Goal: Task Accomplishment & Management: Manage account settings

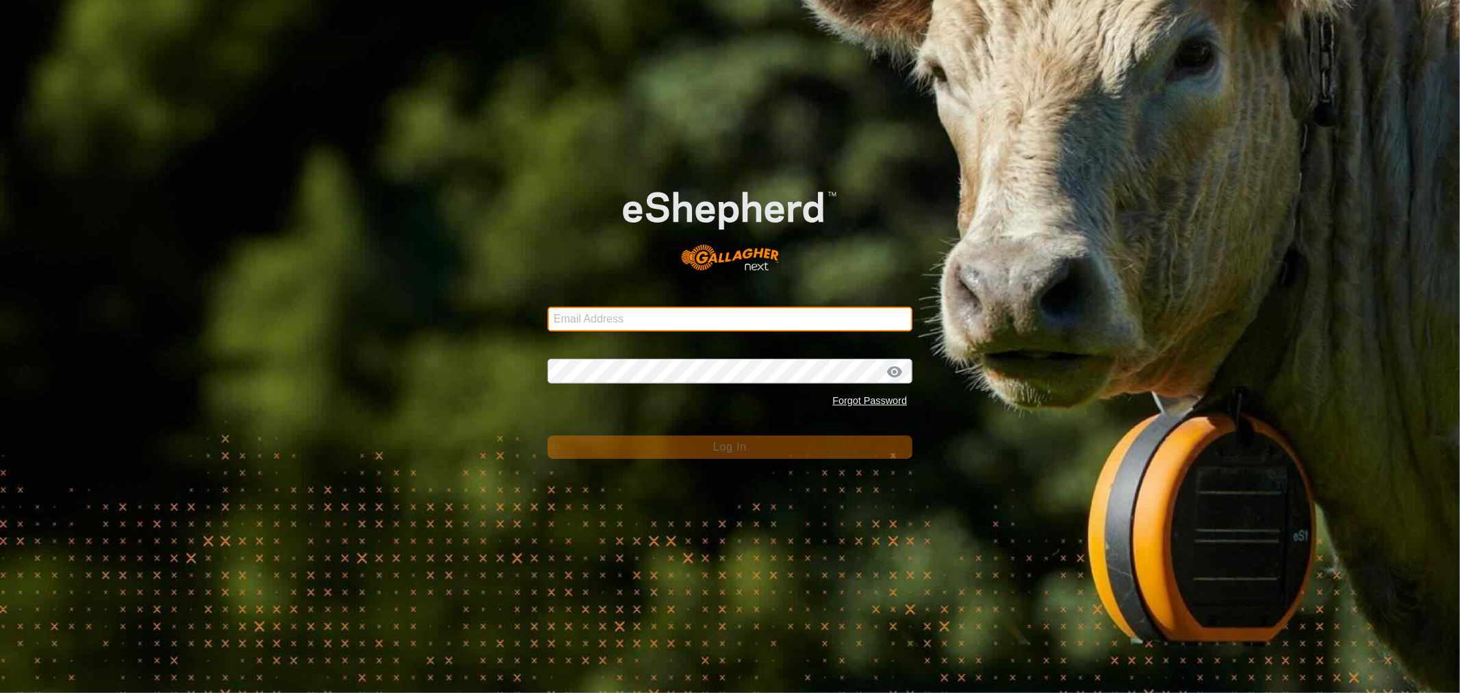
type input "[EMAIL_ADDRESS][DOMAIN_NAME]"
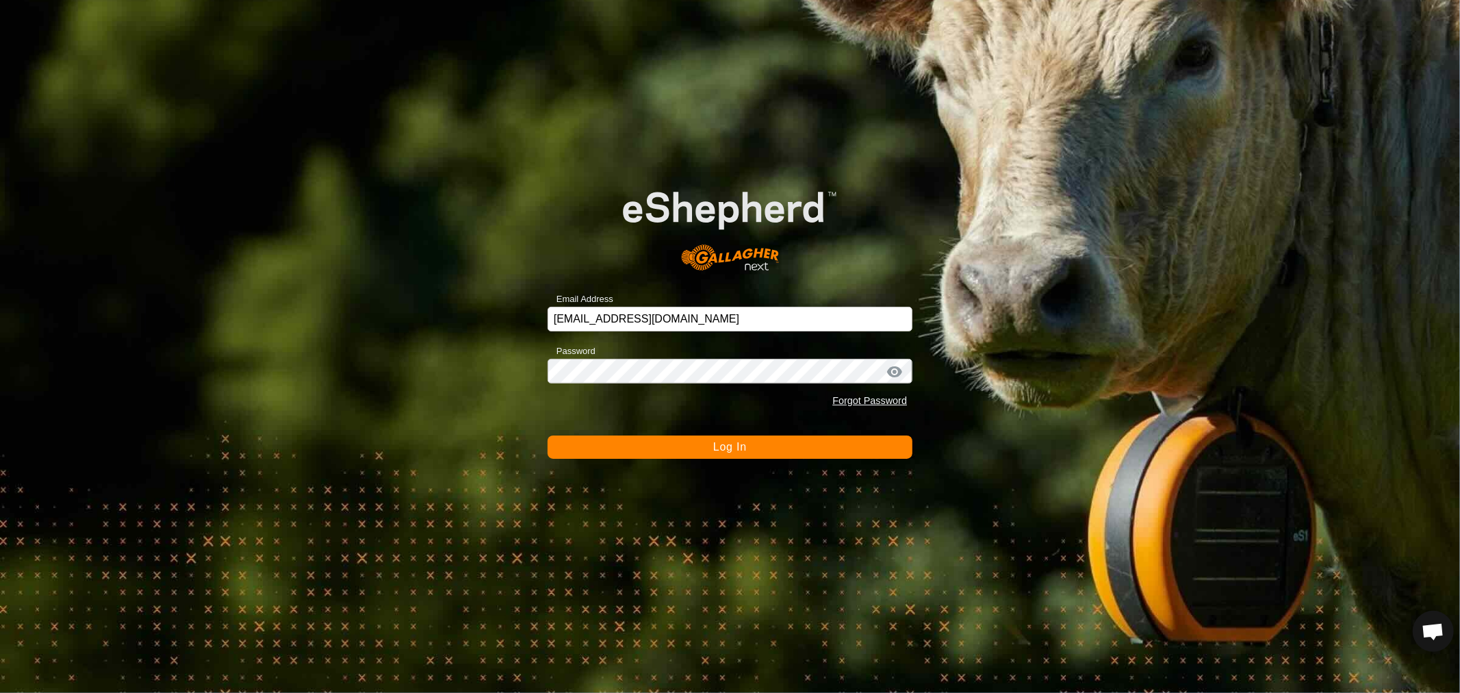
click at [702, 444] on button "Log In" at bounding box center [730, 446] width 365 height 23
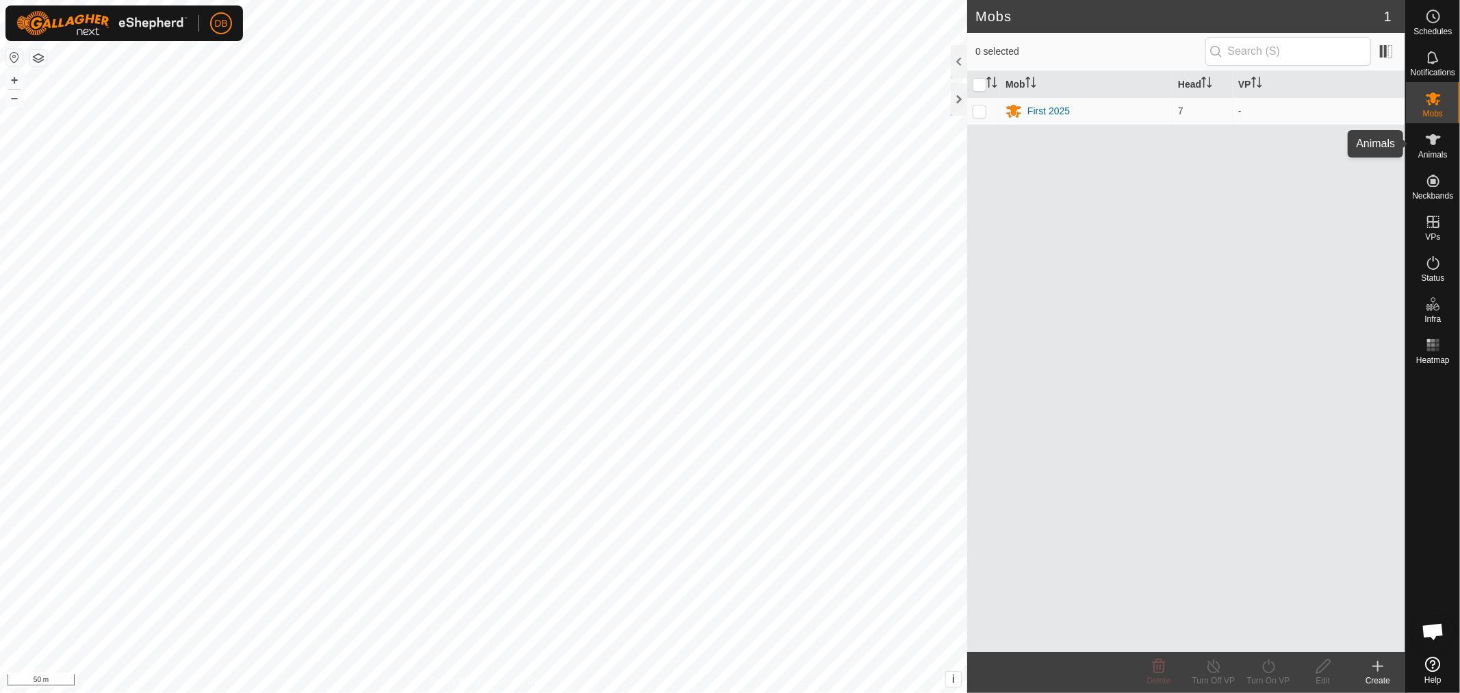
click at [1432, 140] on icon at bounding box center [1433, 139] width 15 height 11
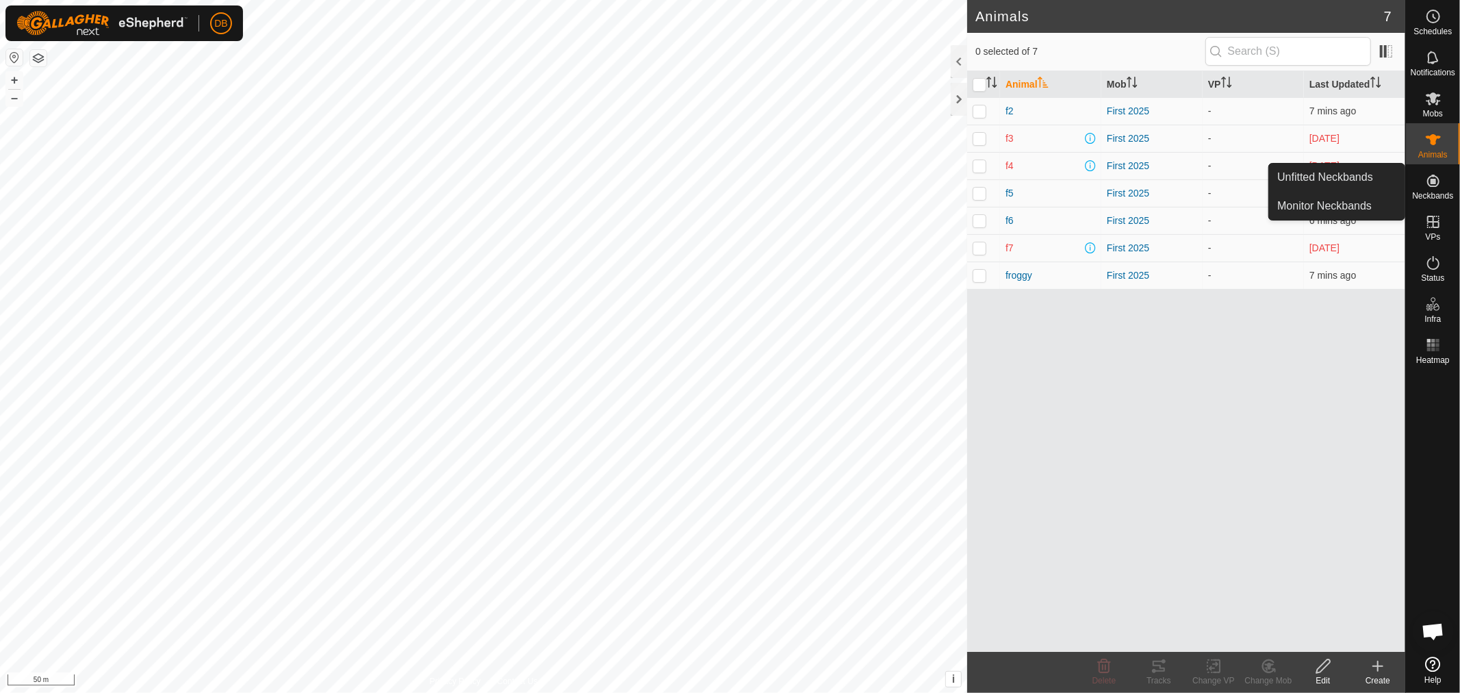
click at [1434, 176] on icon at bounding box center [1433, 181] width 12 height 12
click at [1431, 186] on icon at bounding box center [1433, 181] width 12 height 12
click at [1320, 201] on link "Monitor Neckbands" at bounding box center [1337, 205] width 136 height 27
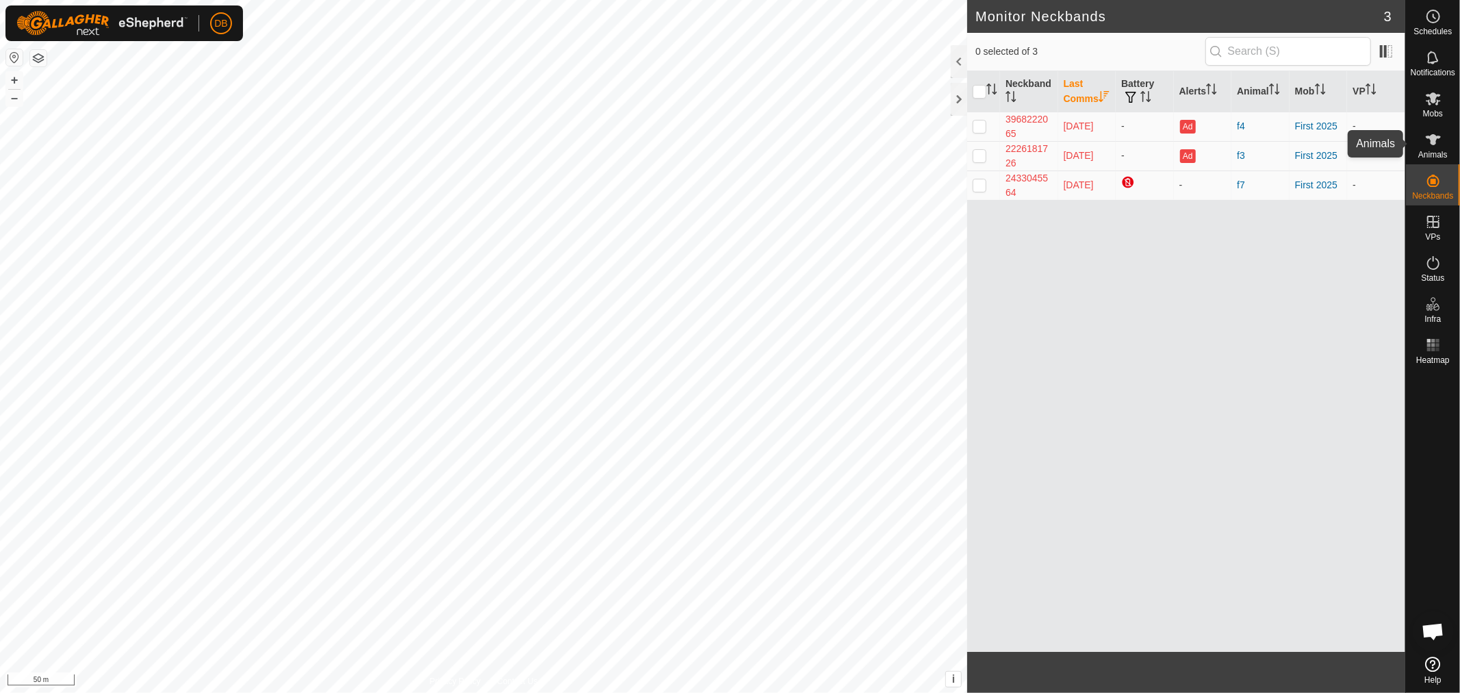
click at [1432, 137] on icon at bounding box center [1433, 139] width 15 height 11
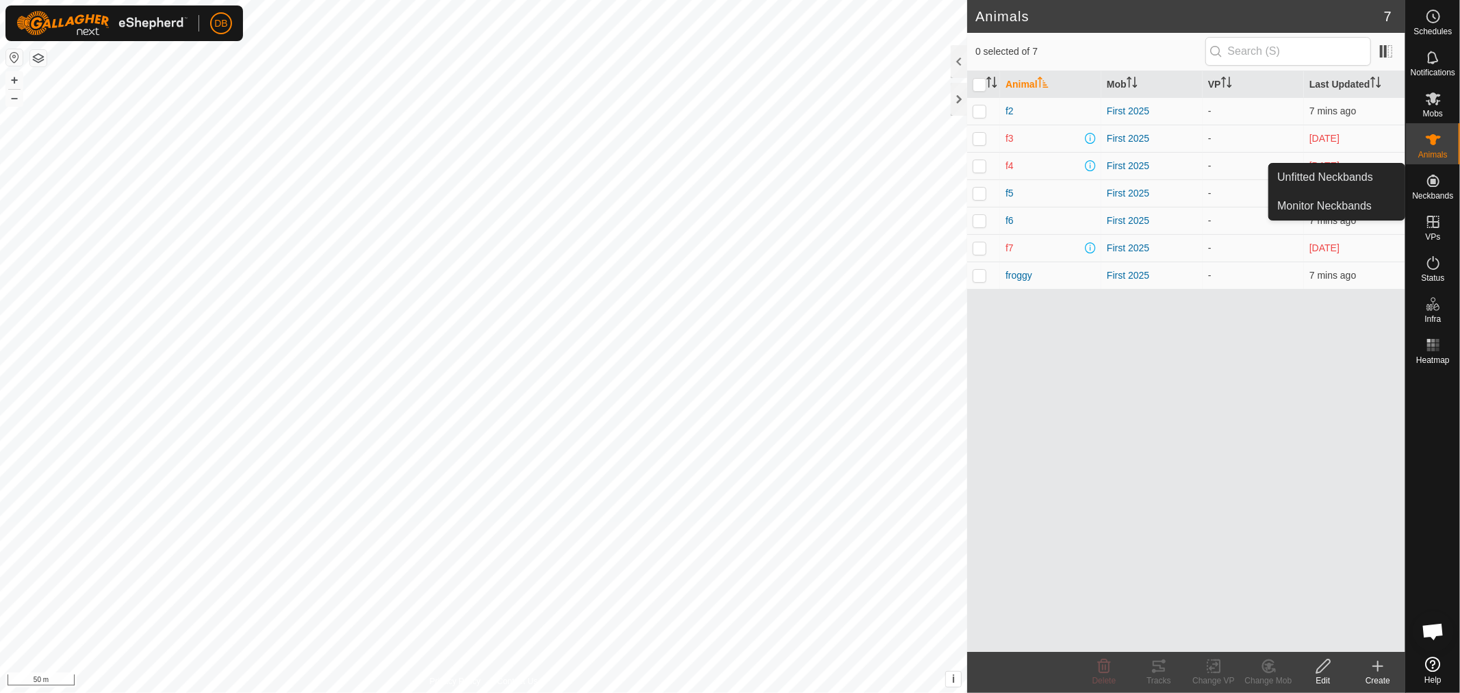
click at [1434, 189] on es-neckbands-svg-icon at bounding box center [1433, 181] width 25 height 22
click at [1358, 173] on link "Unfitted Neckbands" at bounding box center [1337, 177] width 136 height 27
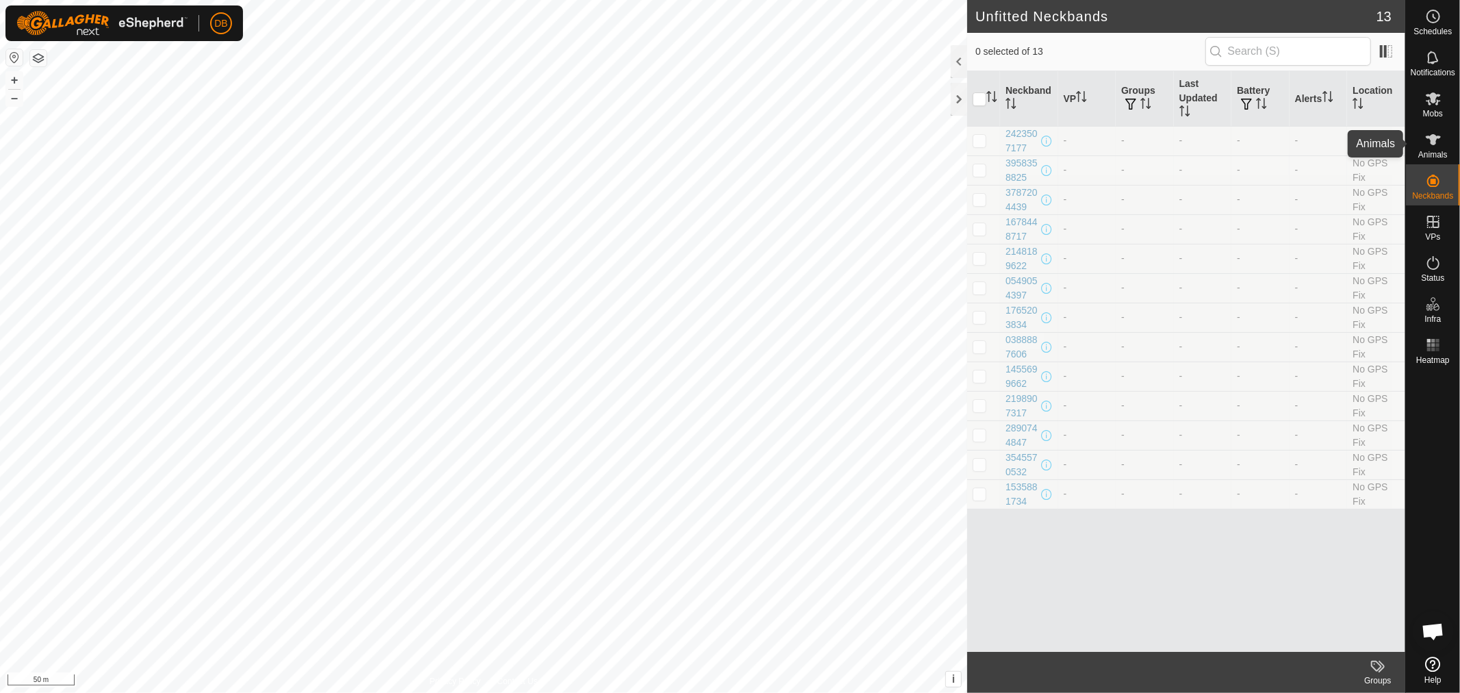
click at [1434, 140] on icon at bounding box center [1433, 139] width 15 height 11
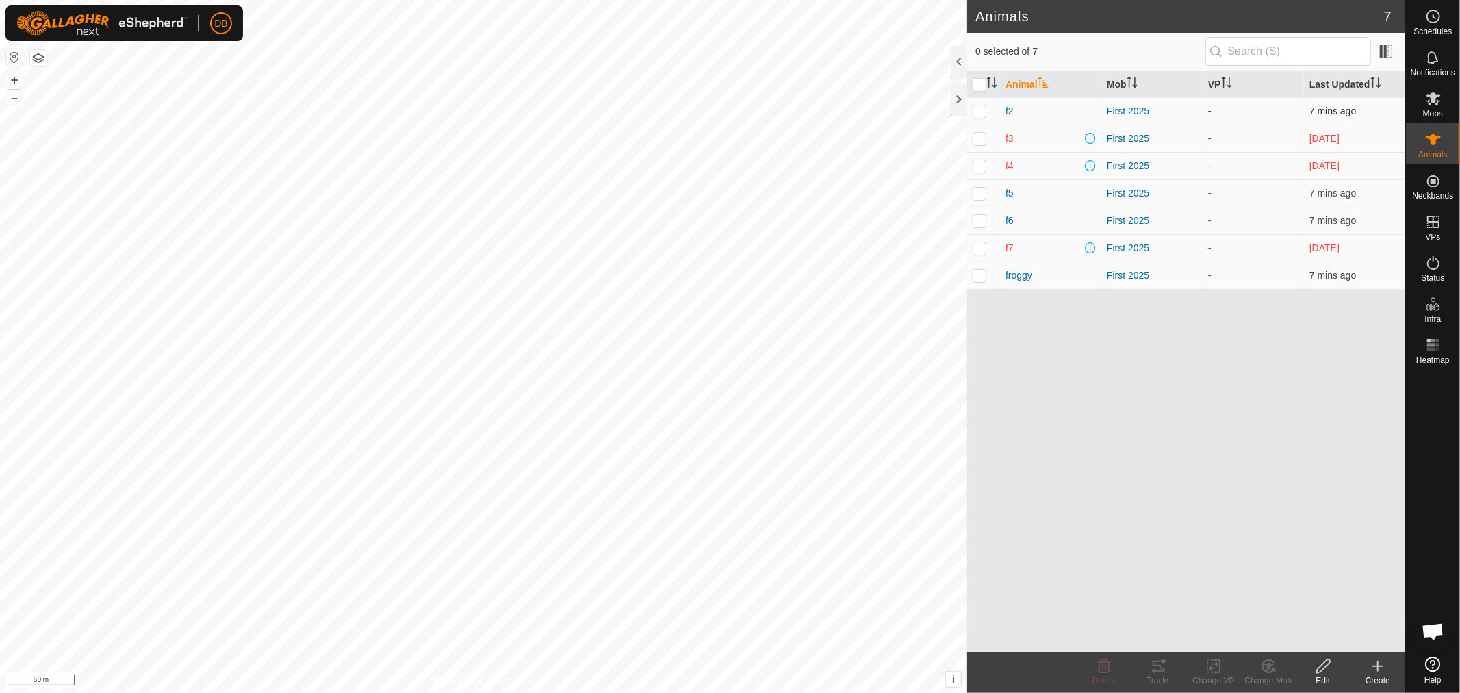
click at [978, 112] on p-checkbox at bounding box center [980, 110] width 14 height 11
checkbox input "true"
click at [1325, 660] on icon at bounding box center [1323, 666] width 17 height 16
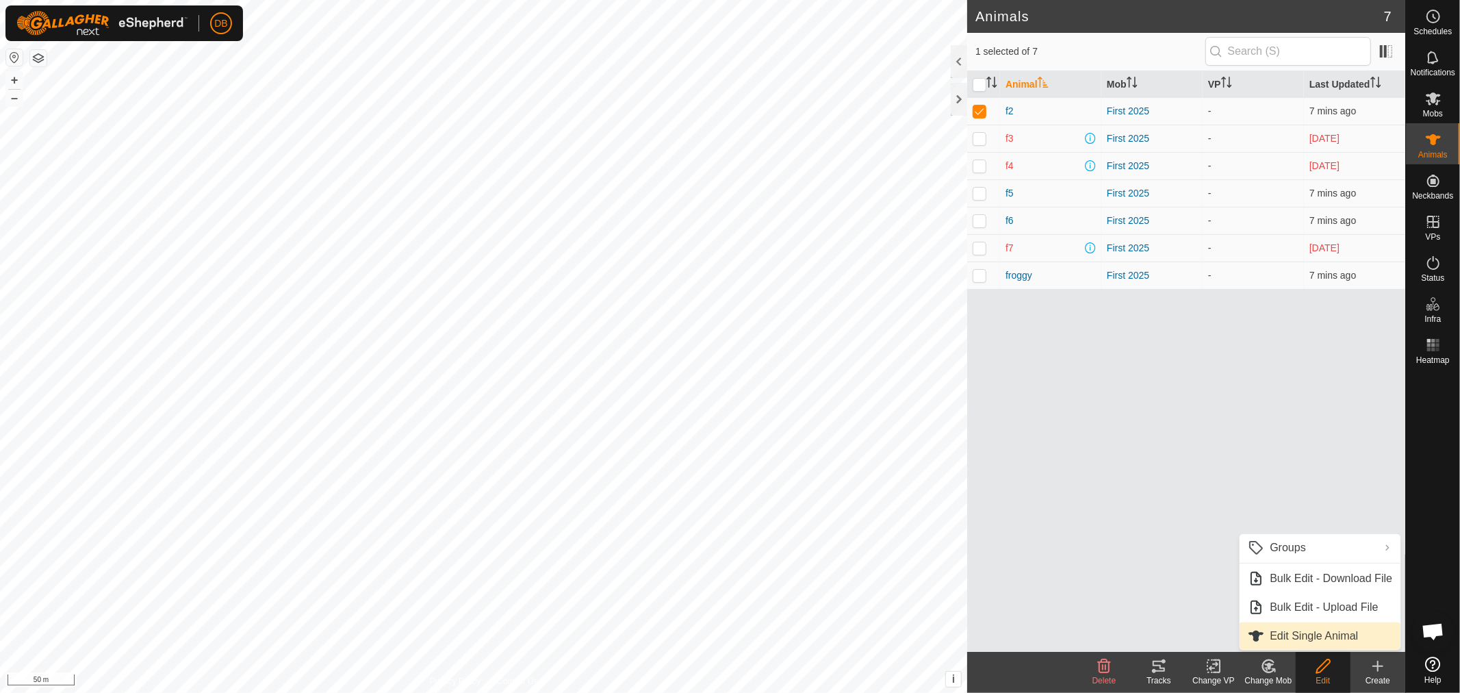
click at [1285, 634] on link "Edit Single Animal" at bounding box center [1320, 635] width 161 height 27
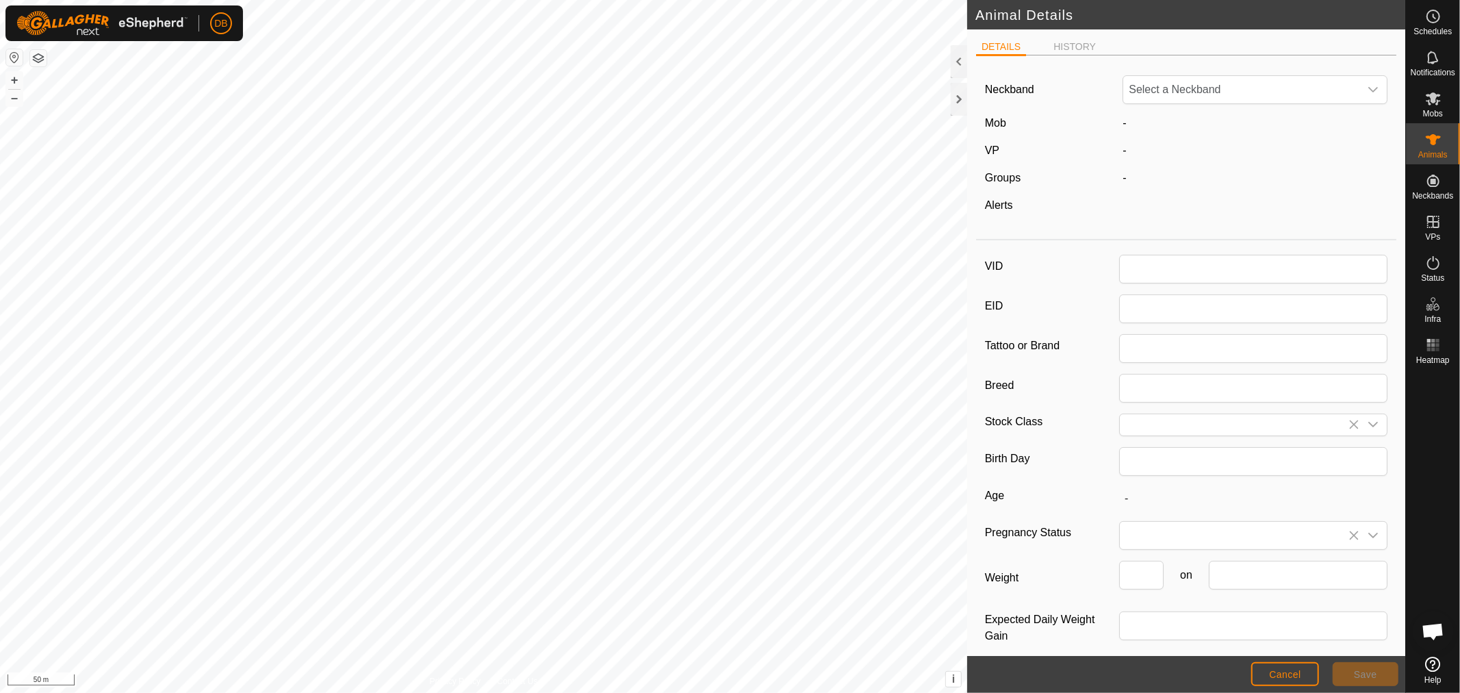
type input "f2"
type input "0"
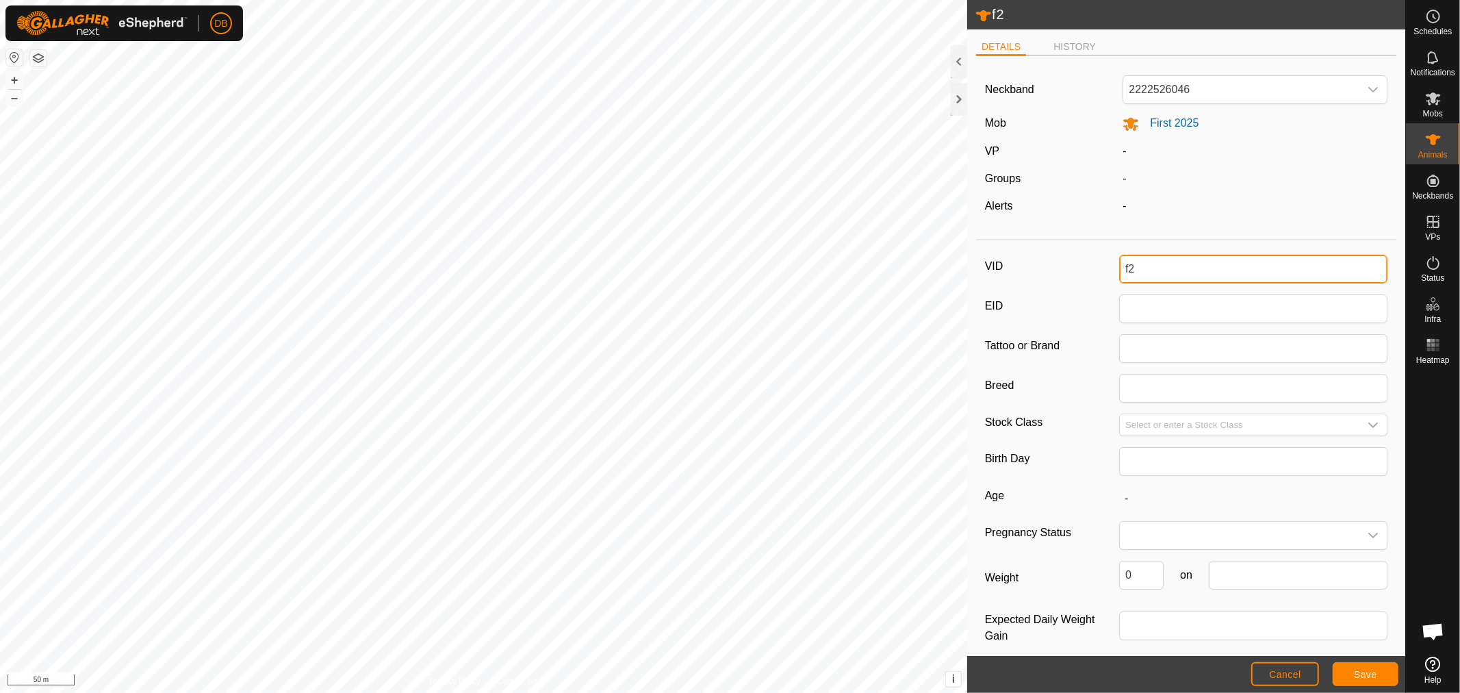
drag, startPoint x: 1140, startPoint y: 268, endPoint x: 1100, endPoint y: 265, distance: 40.5
click at [1100, 265] on div "VID f2" at bounding box center [1186, 269] width 403 height 29
type input "00096"
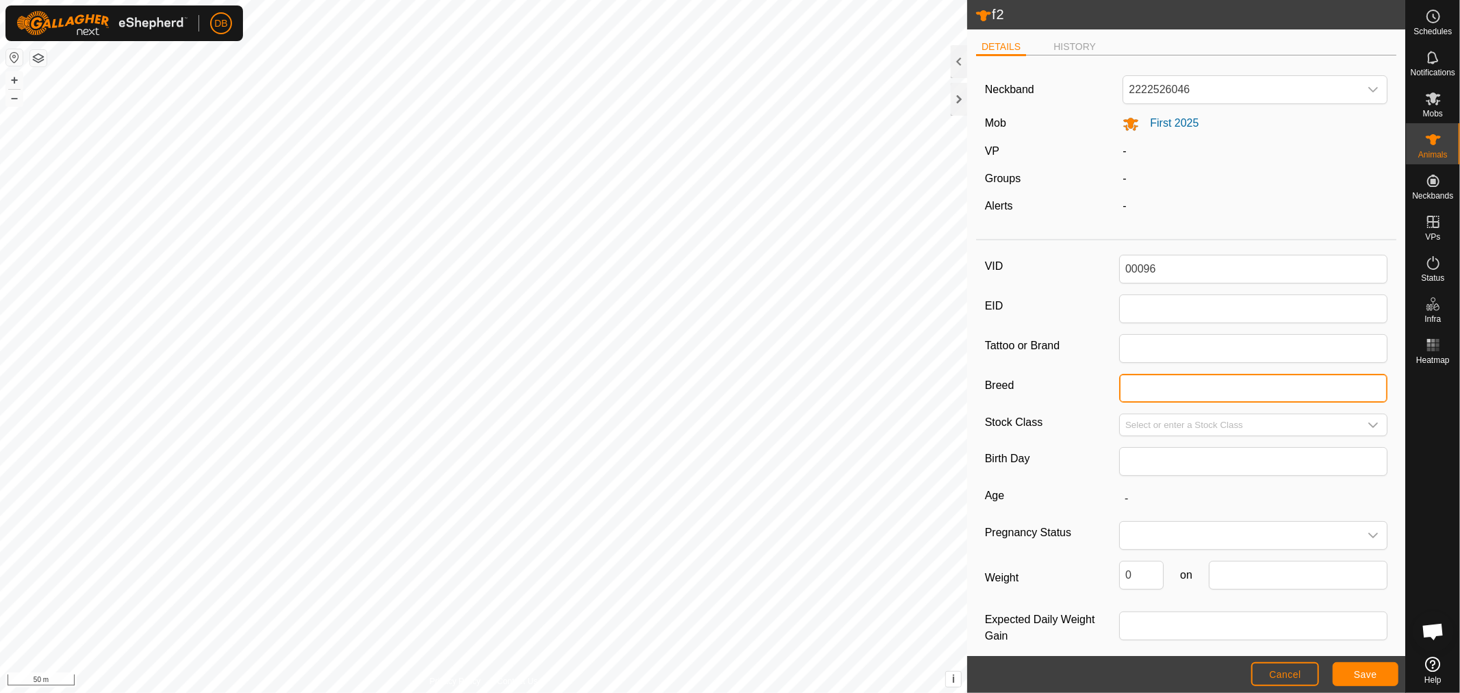
click at [1132, 388] on input "Breed" at bounding box center [1253, 388] width 268 height 29
type input "Red Pole"
click at [1237, 432] on input "Select or enter a Stock Class" at bounding box center [1240, 424] width 240 height 21
click at [1371, 674] on span "Save" at bounding box center [1365, 674] width 23 height 11
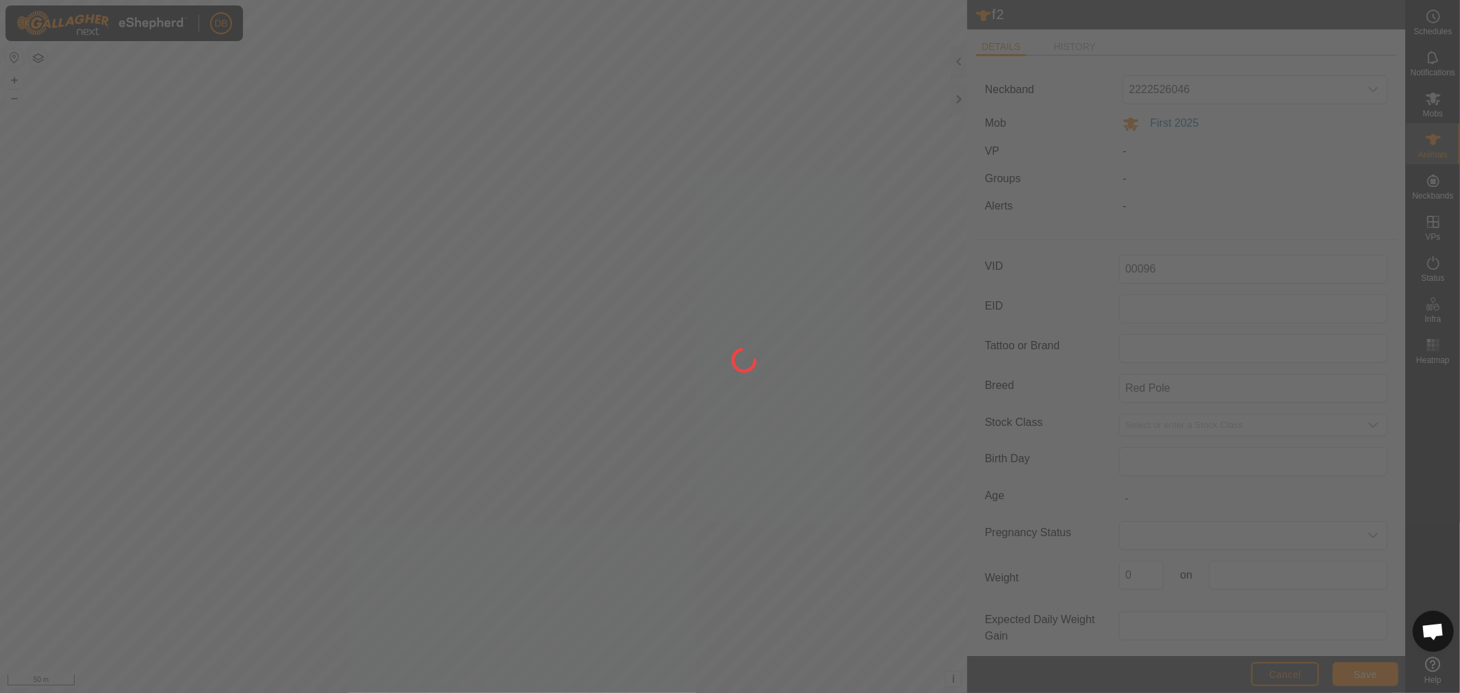
type input "f2"
type input "-"
type input "0 kg"
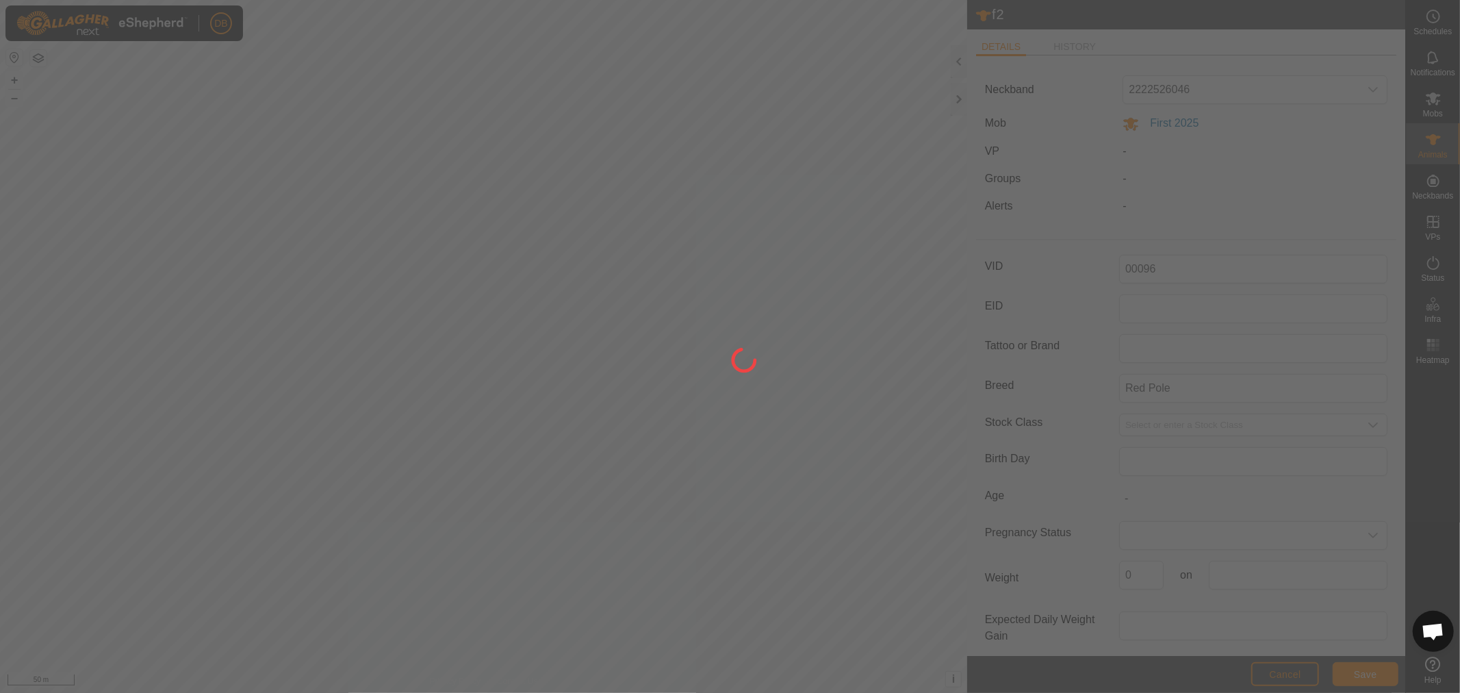
type input "-"
type input "00096"
type input "Red Pole"
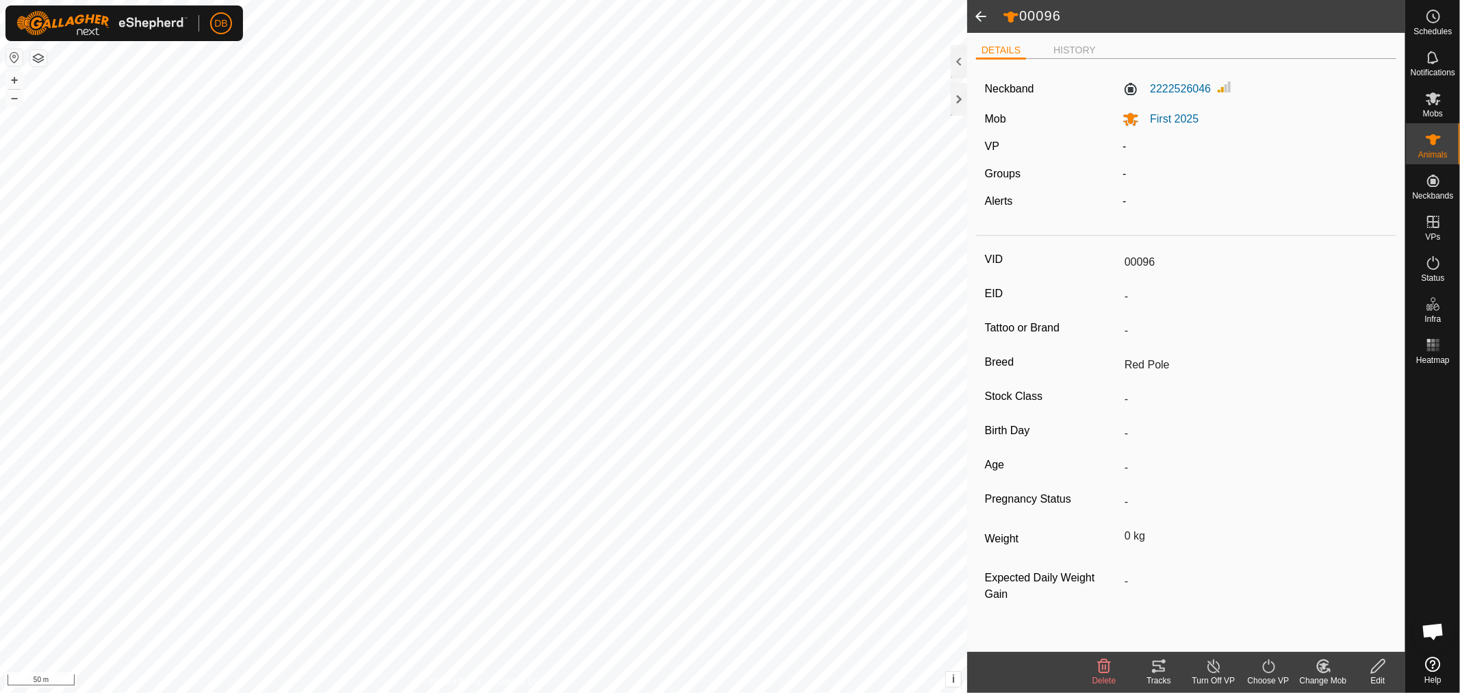
click at [974, 11] on span at bounding box center [980, 16] width 27 height 33
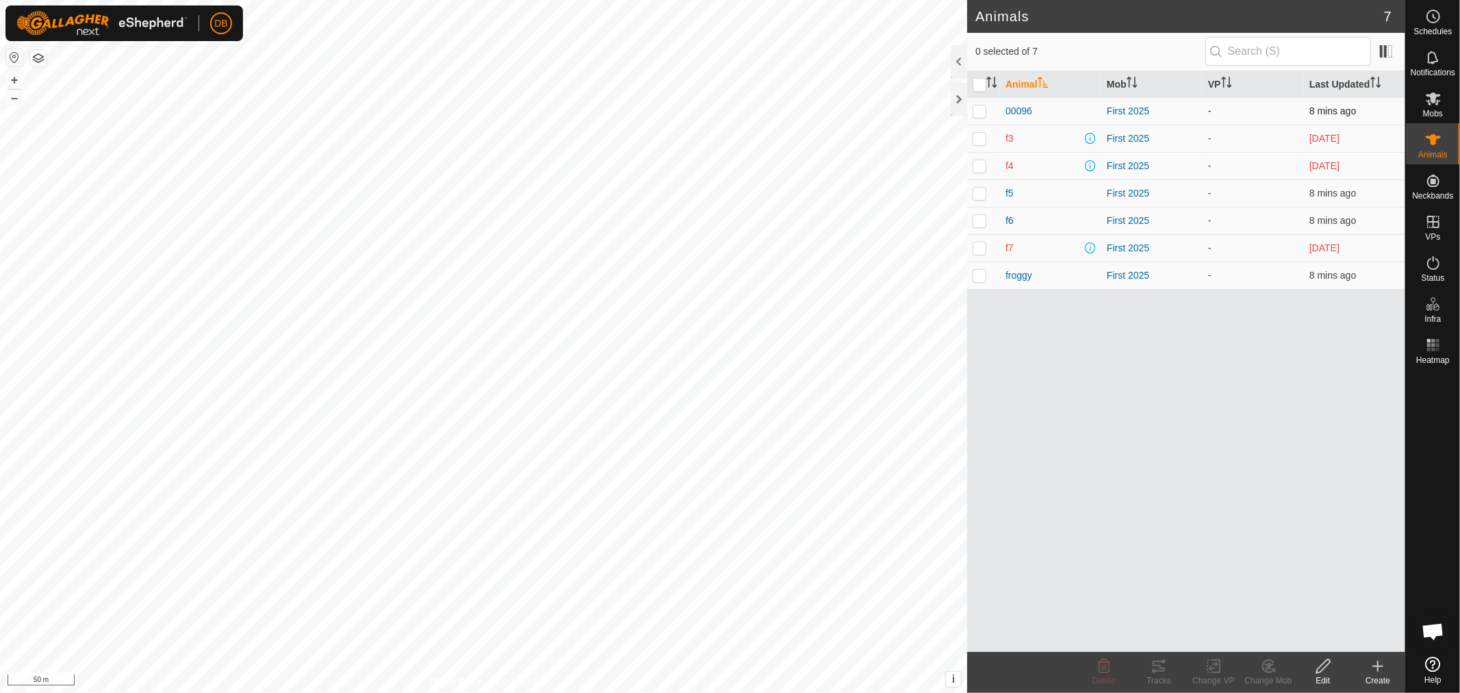
click at [979, 112] on p-checkbox at bounding box center [980, 110] width 14 height 11
checkbox input "true"
click at [1334, 672] on edit-svg-icon at bounding box center [1323, 666] width 55 height 16
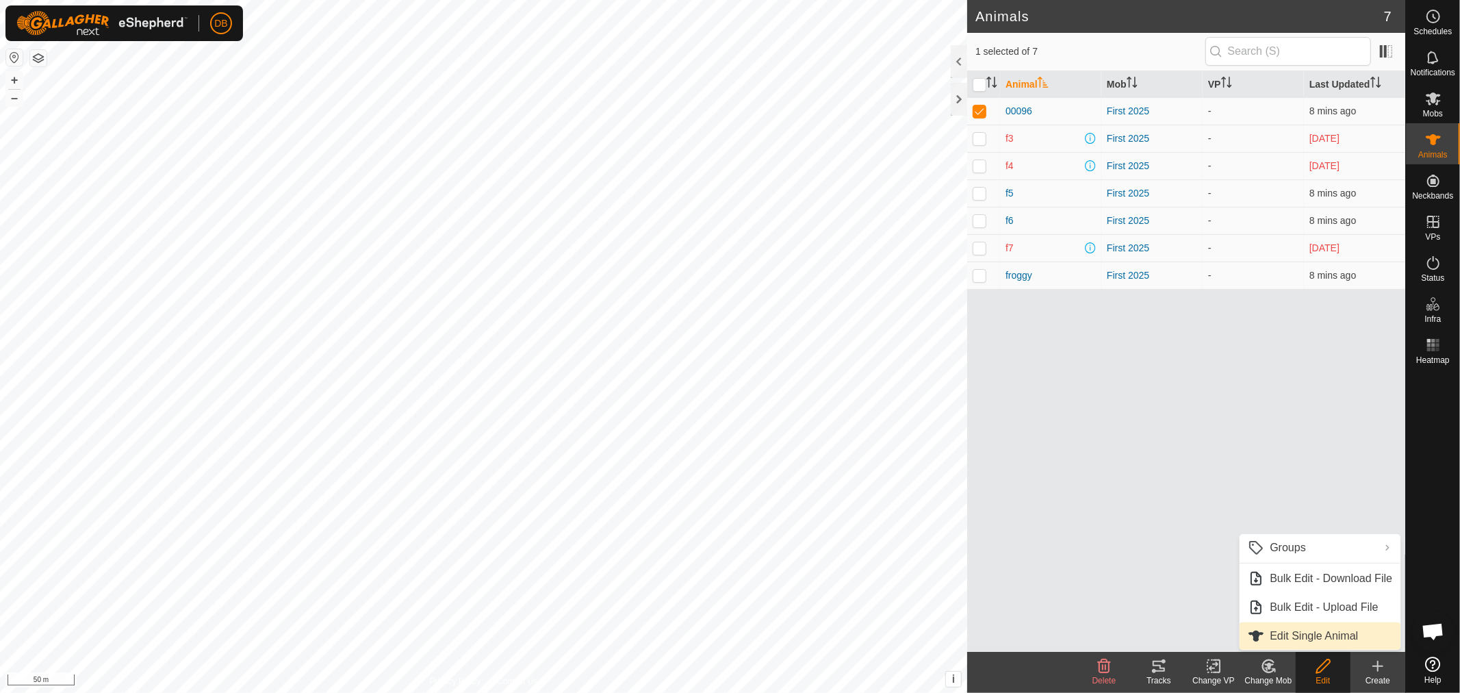
click at [1279, 635] on link "Edit Single Animal" at bounding box center [1320, 635] width 161 height 27
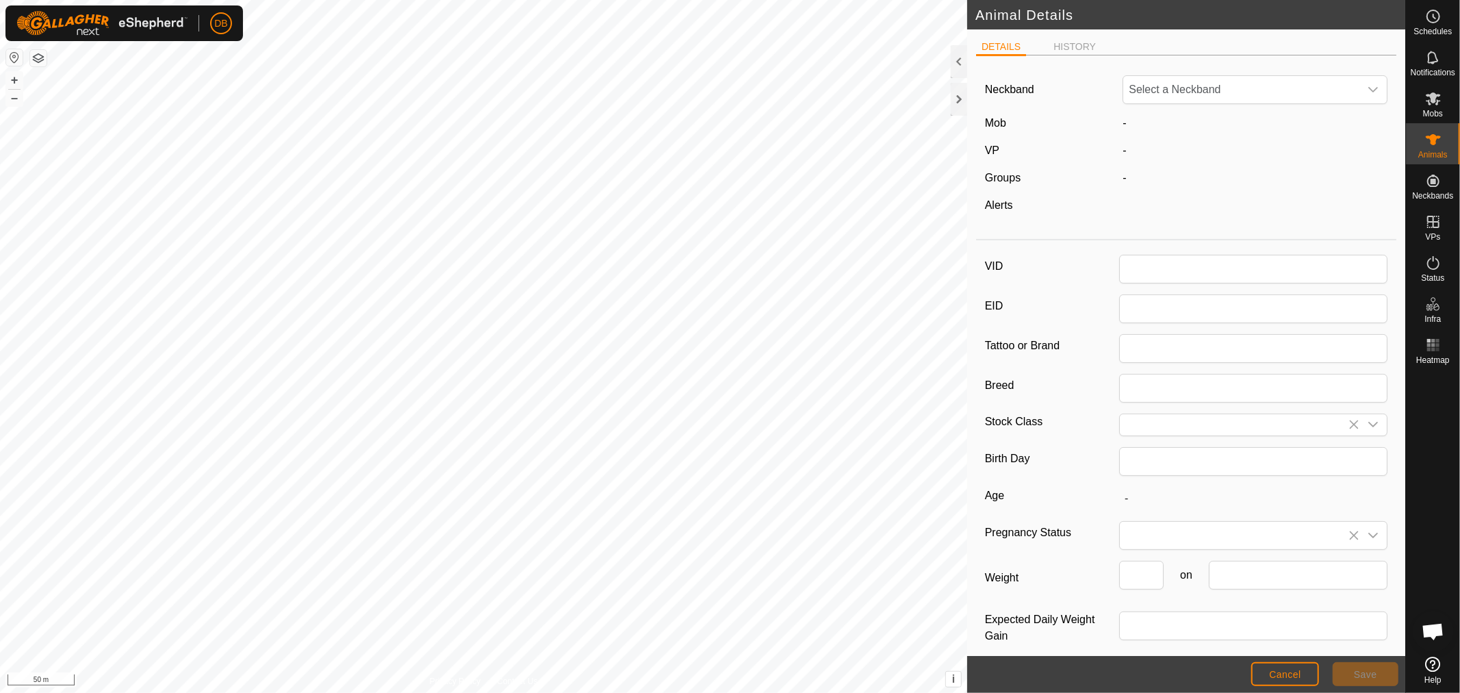
type input "00096"
type input "Red Pole"
type input "0"
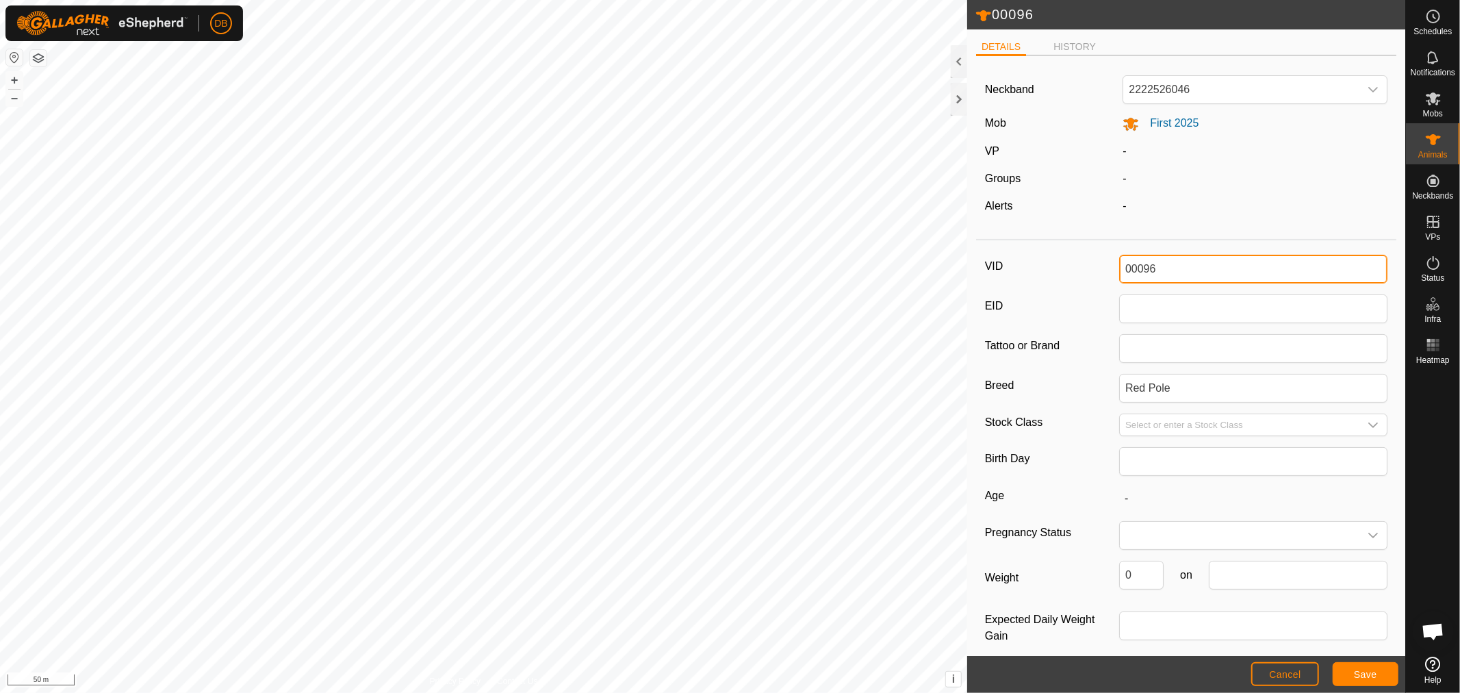
drag, startPoint x: 1156, startPoint y: 269, endPoint x: 1043, endPoint y: 250, distance: 114.6
click at [1043, 250] on div "VID 00096 EID Tattoo or Brand Breed Red Pole Stock Class Birth Day Age - Pregna…" at bounding box center [1186, 458] width 420 height 424
type input "Shorty"
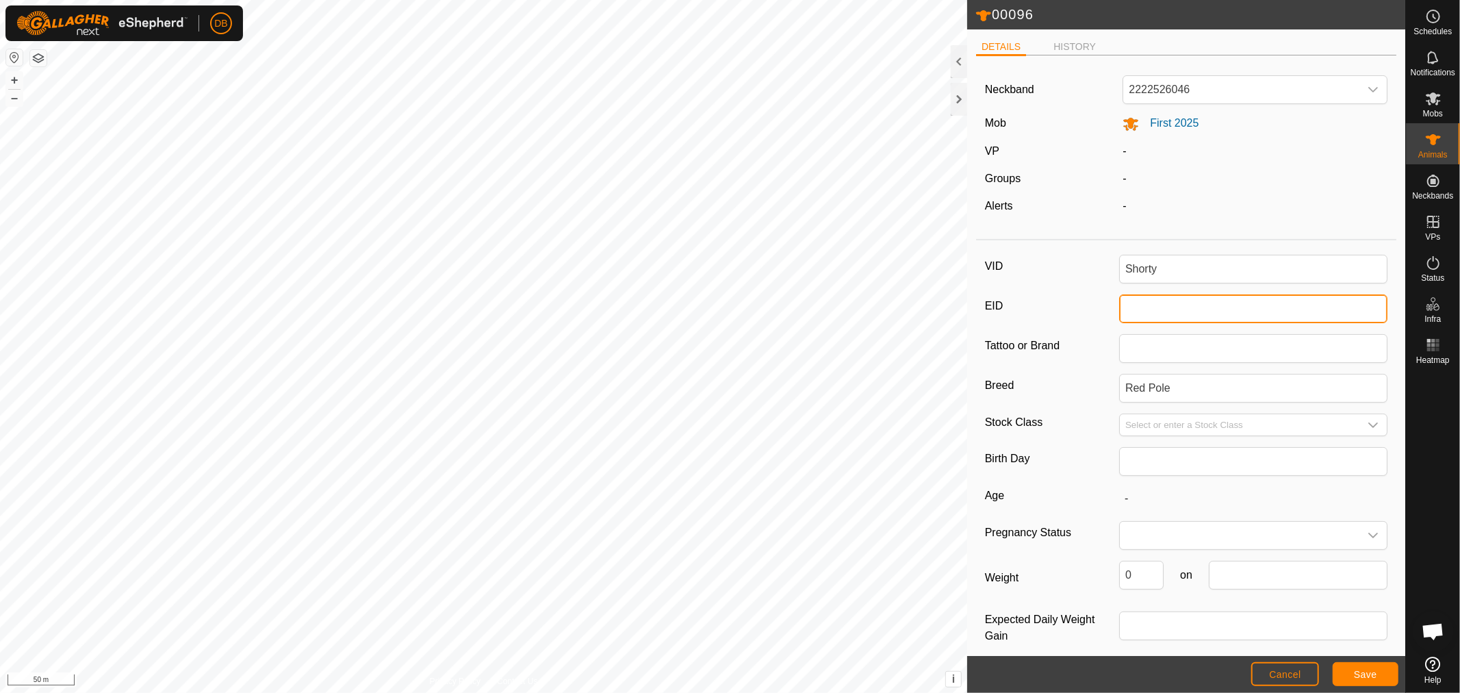
click at [1135, 310] on input "EID" at bounding box center [1253, 308] width 268 height 29
click at [1359, 671] on span "Save" at bounding box center [1365, 674] width 23 height 11
drag, startPoint x: 1123, startPoint y: 299, endPoint x: 1050, endPoint y: 288, distance: 73.4
click at [1051, 288] on div "VID Shorty EID 00096 Tattoo or Brand Breed Red Pole Stock Class Birth Day Age -…" at bounding box center [1186, 458] width 420 height 424
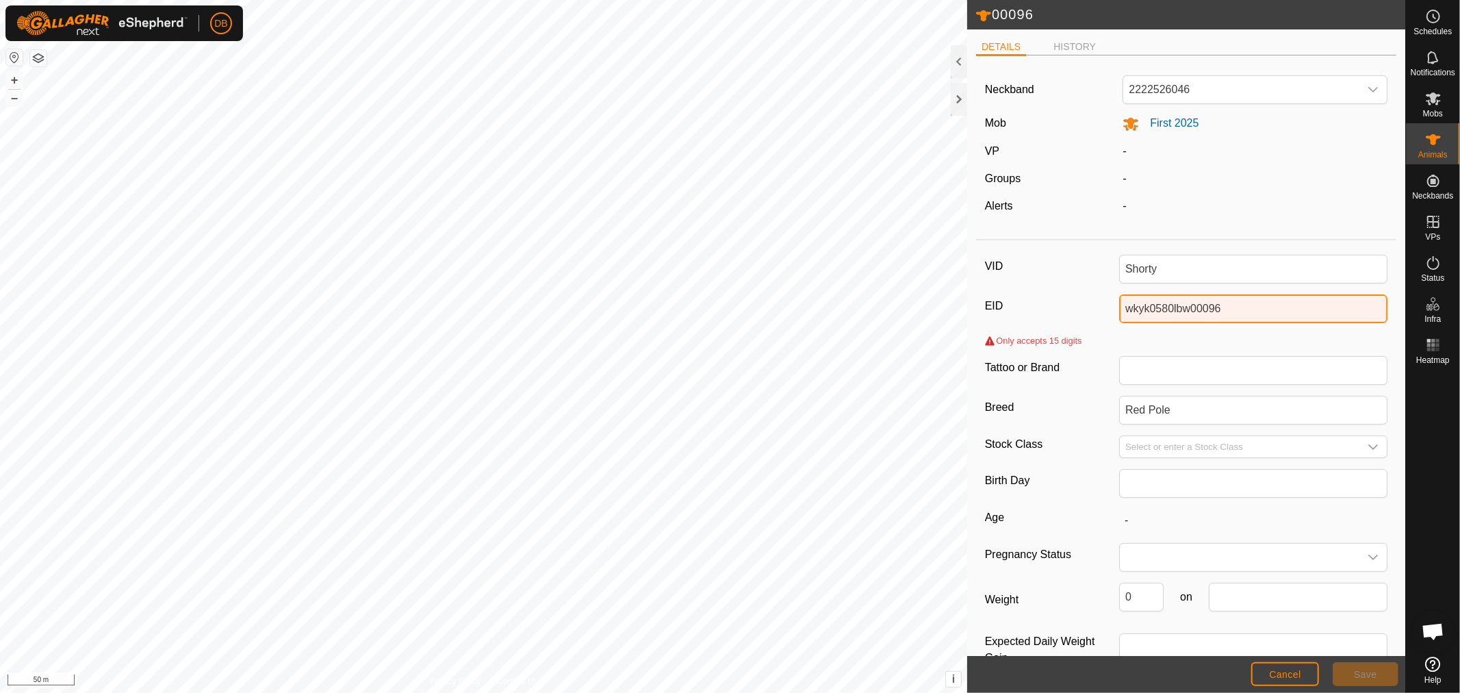
click at [1256, 308] on input "wkyk0580lbw00096" at bounding box center [1253, 308] width 268 height 29
drag, startPoint x: 1235, startPoint y: 308, endPoint x: 1189, endPoint y: 310, distance: 46.6
click at [1189, 310] on input "wkyk0580lbw00096" at bounding box center [1253, 308] width 268 height 29
drag, startPoint x: 1196, startPoint y: 311, endPoint x: 1169, endPoint y: 311, distance: 26.7
click at [1169, 311] on input "wkyk0580lbw" at bounding box center [1253, 308] width 268 height 29
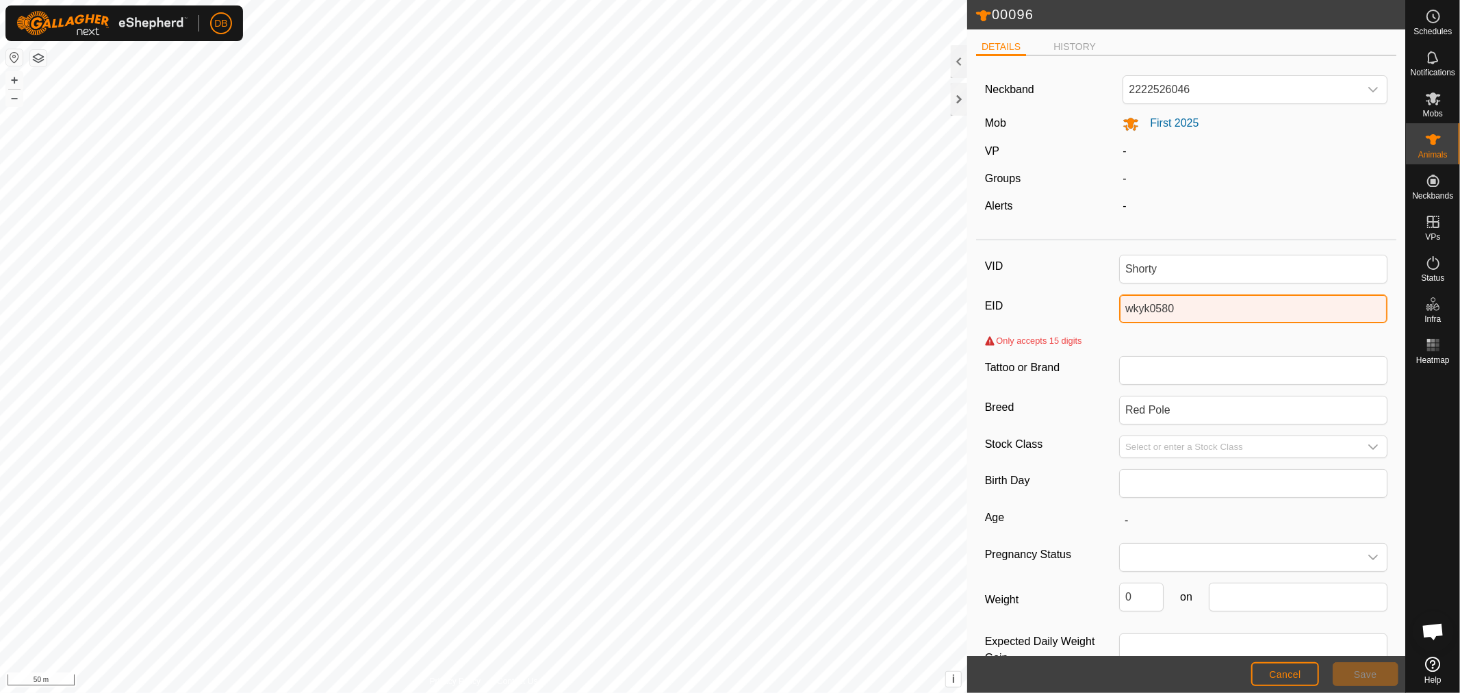
type input "wkyk0580"
drag, startPoint x: 1185, startPoint y: 312, endPoint x: 1035, endPoint y: 292, distance: 151.2
click at [1043, 292] on div "VID Shorty EID wkyk0580 Only accepts 15 digits Tattoo or Brand Breed Red Pole S…" at bounding box center [1186, 469] width 420 height 446
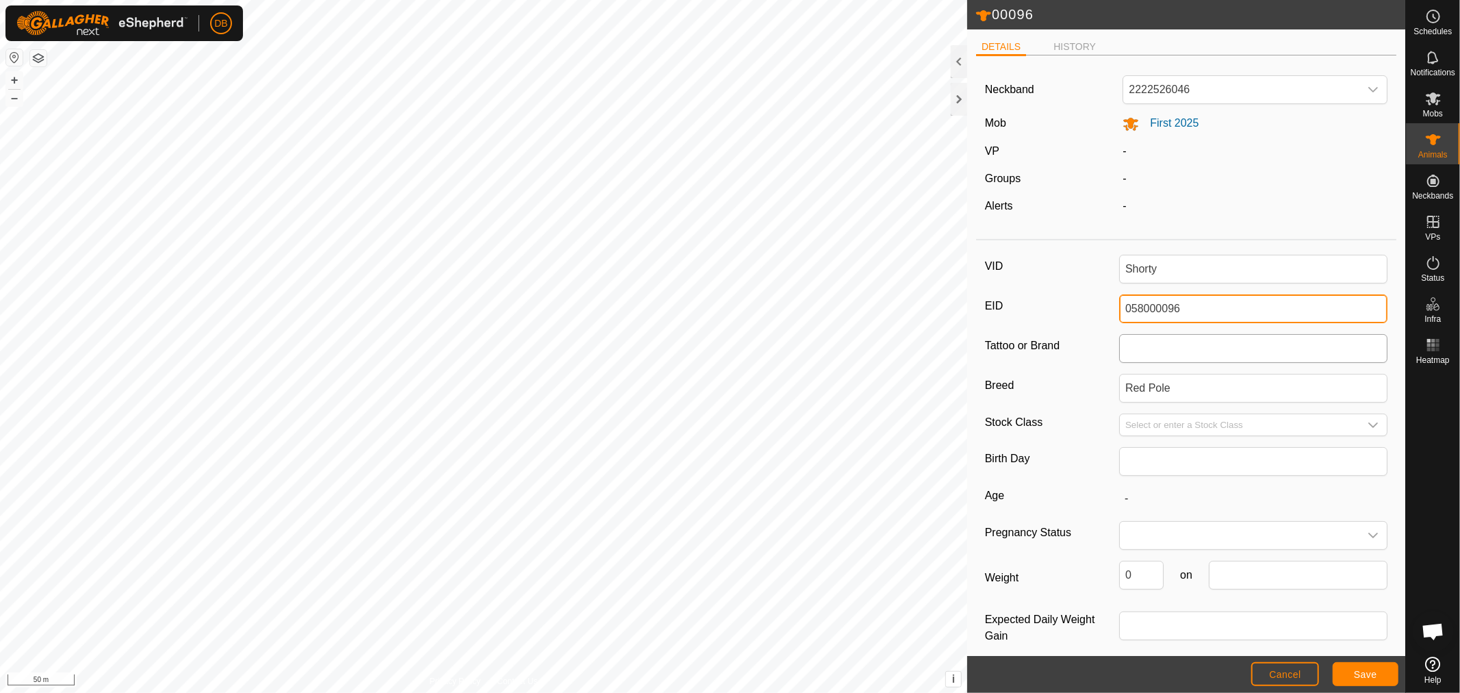
type input "058000096"
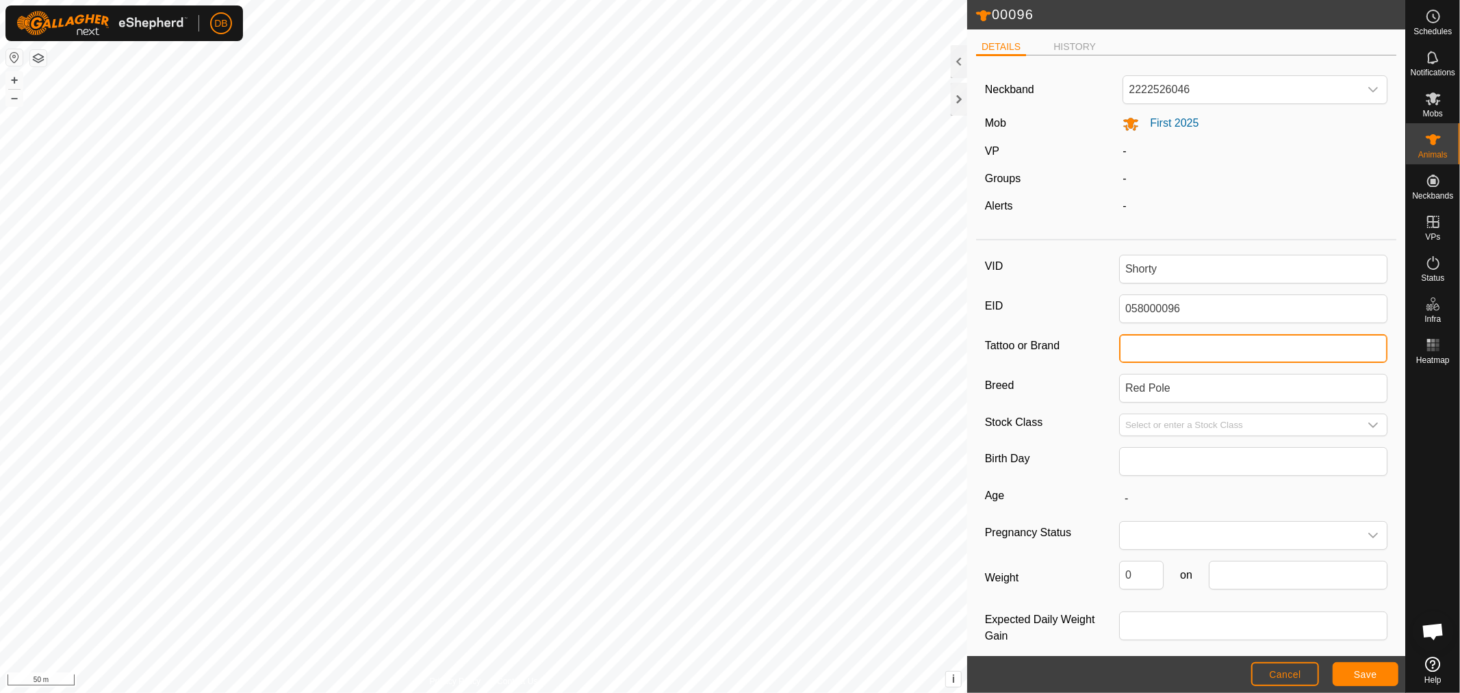
click at [1167, 344] on input "Tattoo or Brand" at bounding box center [1253, 348] width 268 height 29
click at [1345, 675] on button "Save" at bounding box center [1366, 674] width 66 height 24
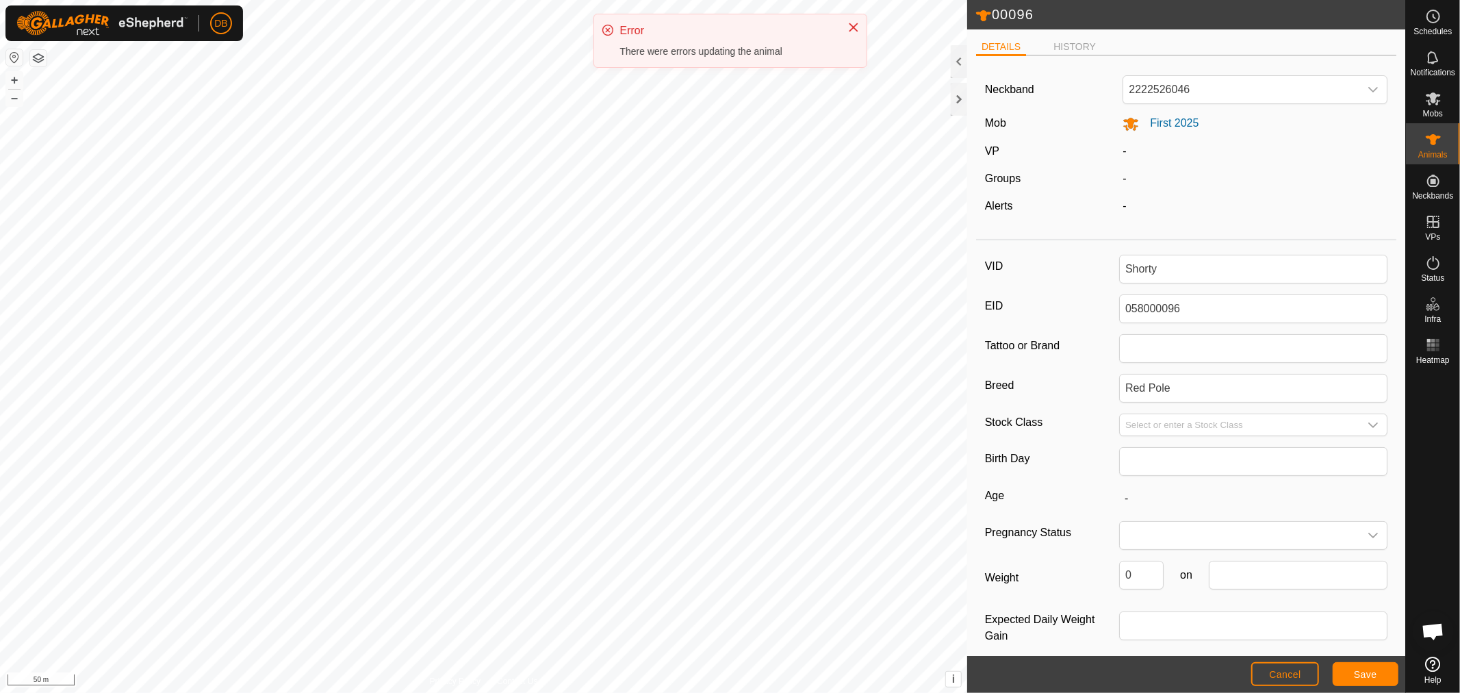
click at [1304, 199] on div "-" at bounding box center [1255, 206] width 276 height 16
click at [850, 25] on icon "Close" at bounding box center [853, 27] width 9 height 9
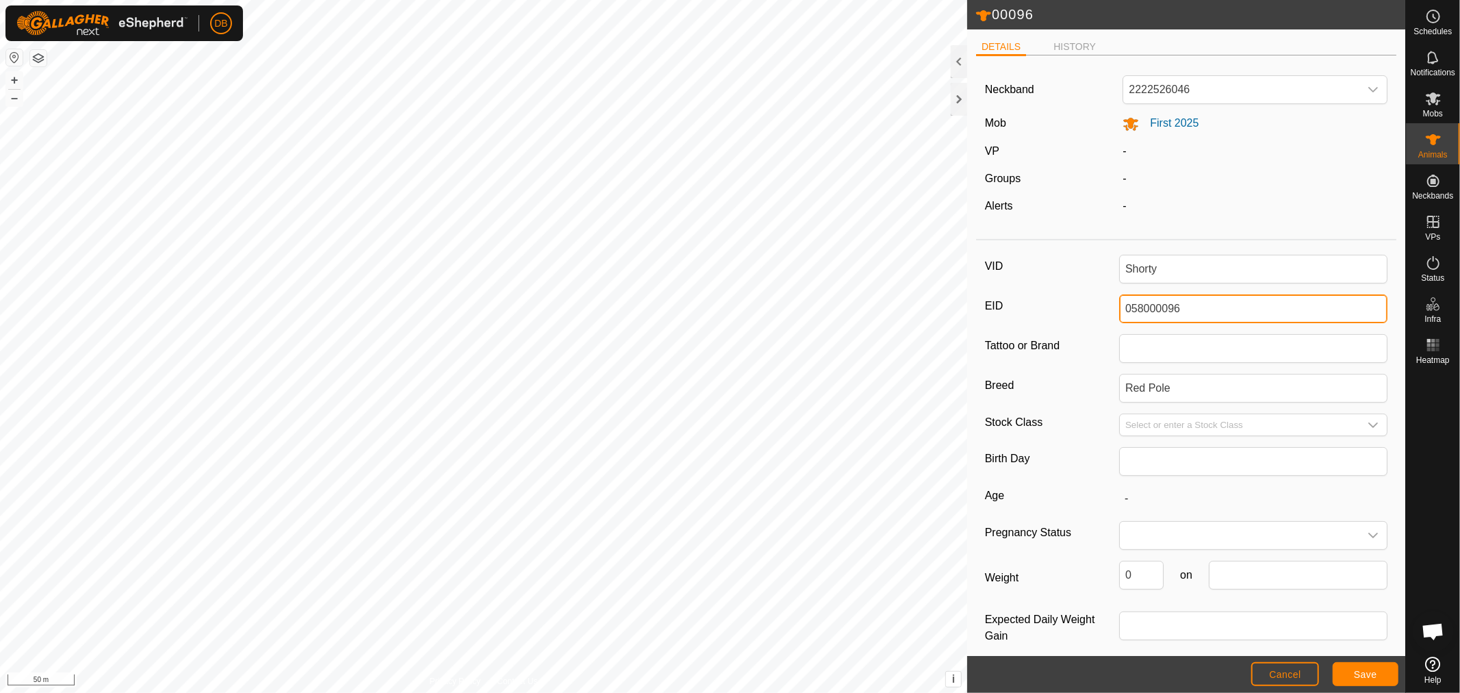
drag, startPoint x: 1198, startPoint y: 310, endPoint x: 1019, endPoint y: 288, distance: 180.8
click at [1020, 288] on div "VID Shorty EID 058000096 Tattoo or Brand Breed Red Pole Stock Class Birth Day A…" at bounding box center [1186, 458] width 420 height 424
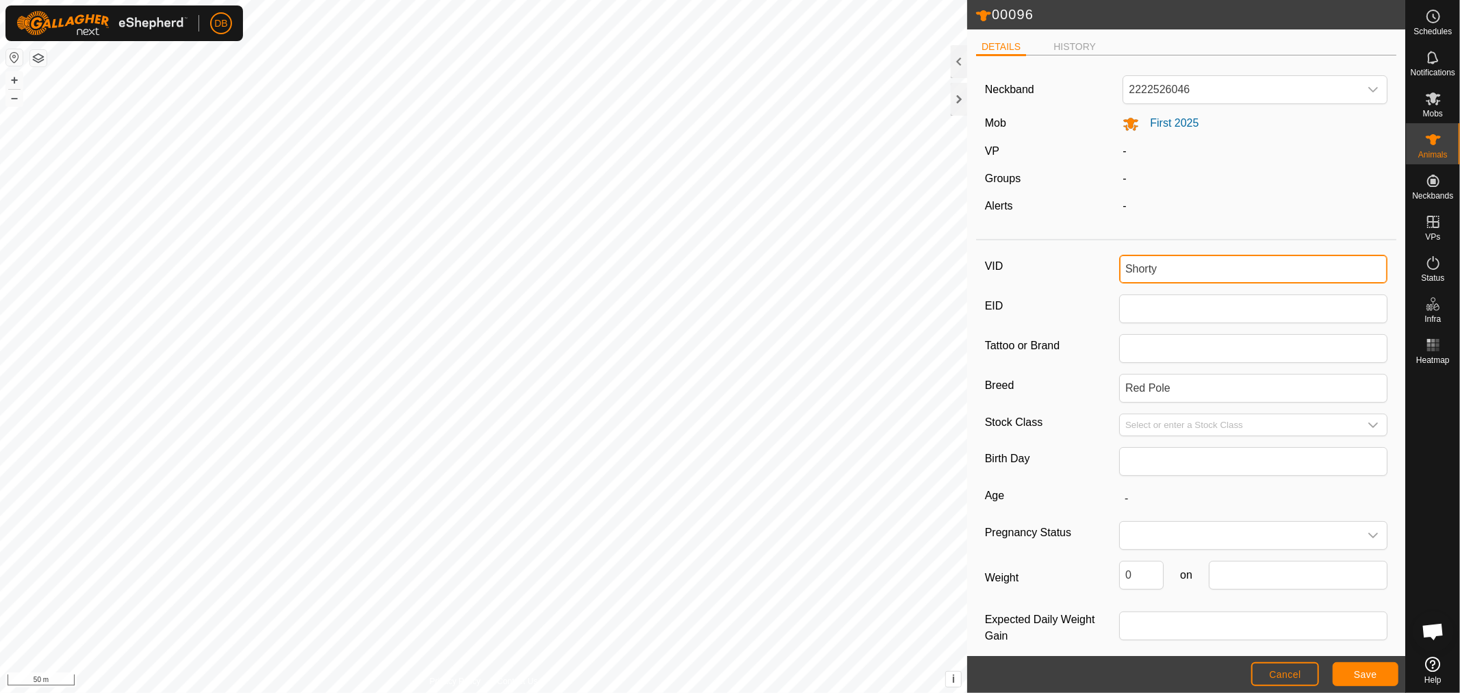
drag, startPoint x: 1202, startPoint y: 267, endPoint x: 1209, endPoint y: 265, distance: 7.8
click at [1205, 267] on input "Shorty" at bounding box center [1253, 269] width 268 height 29
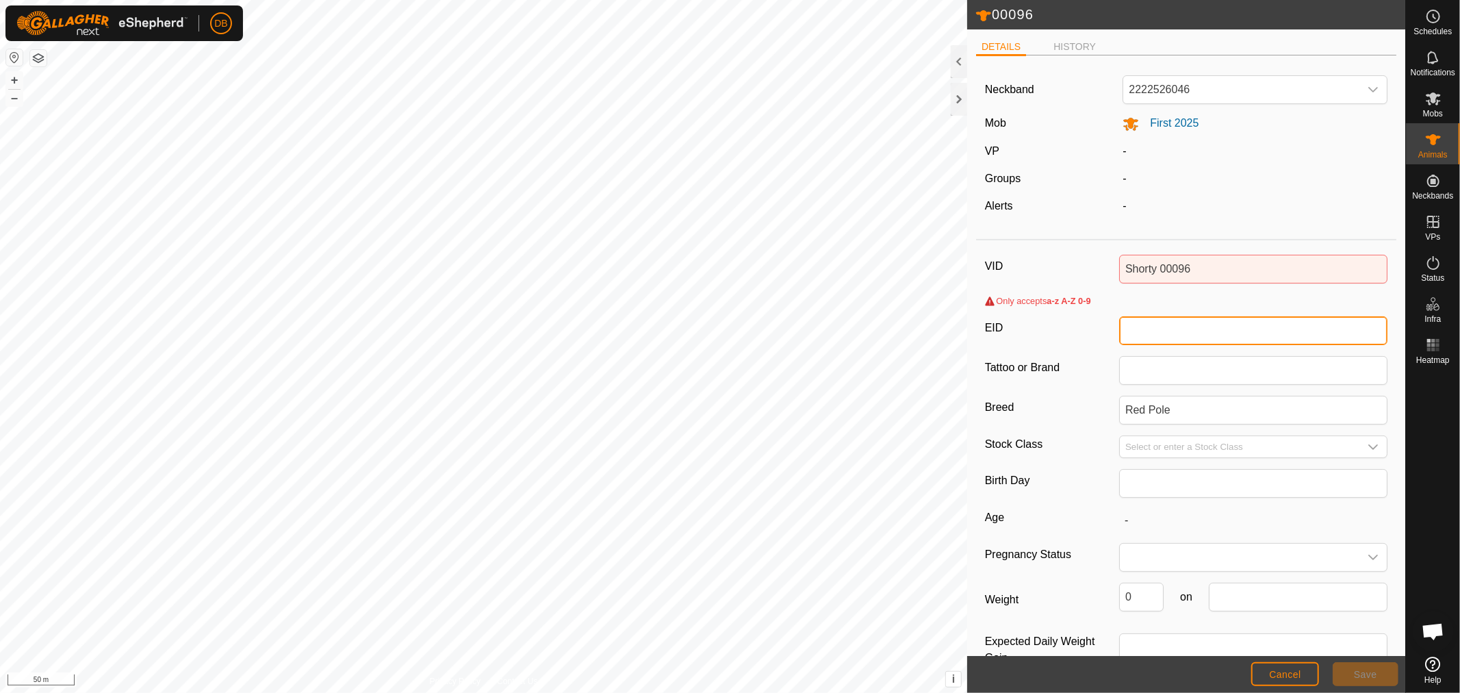
click at [1140, 333] on input "EID" at bounding box center [1253, 330] width 268 height 29
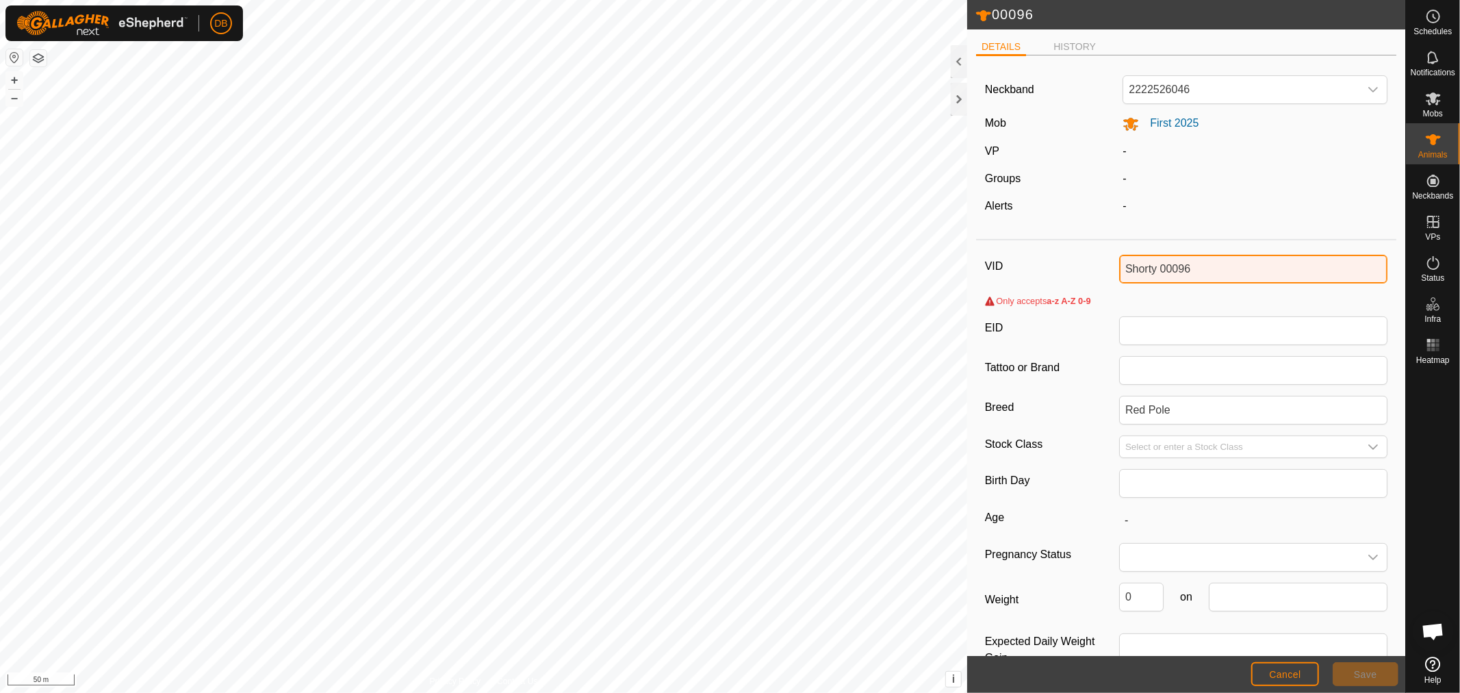
click at [1156, 267] on input "Shorty 00096" at bounding box center [1253, 269] width 268 height 29
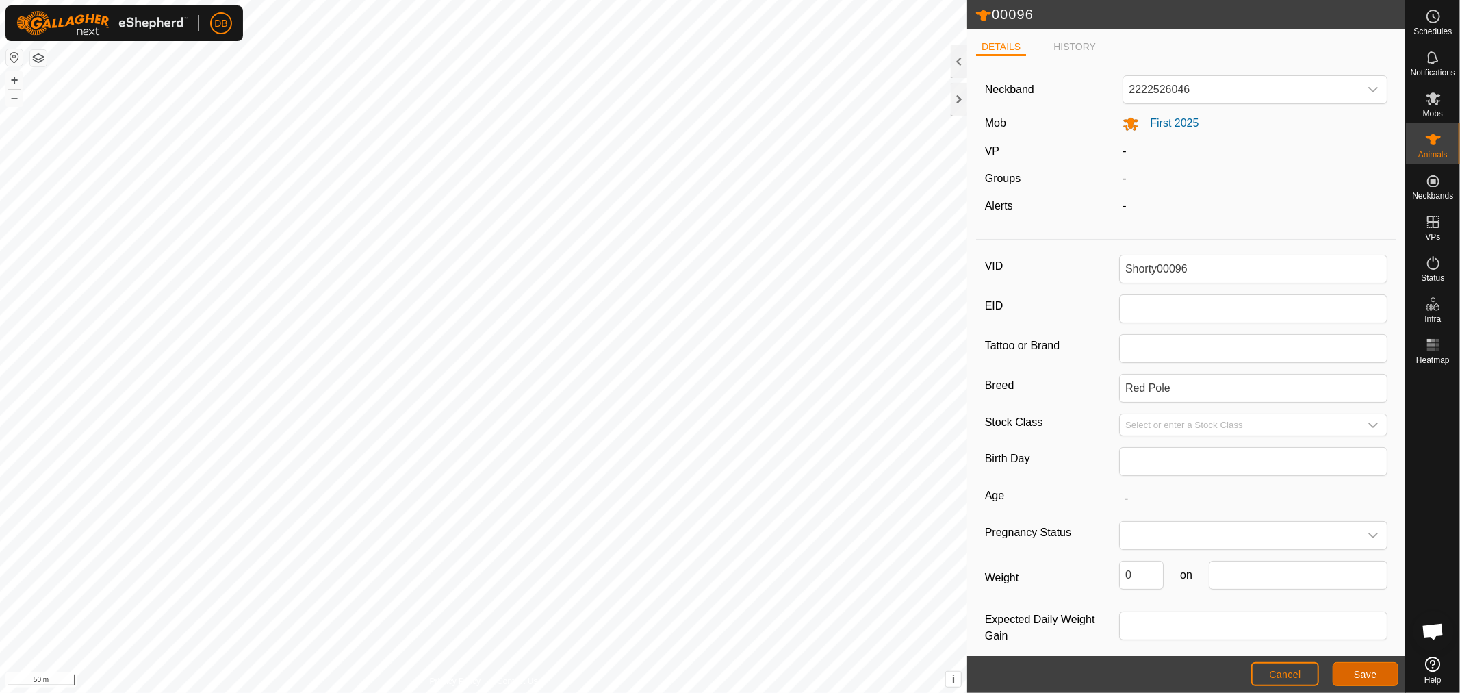
click at [1393, 676] on button "Save" at bounding box center [1366, 674] width 66 height 24
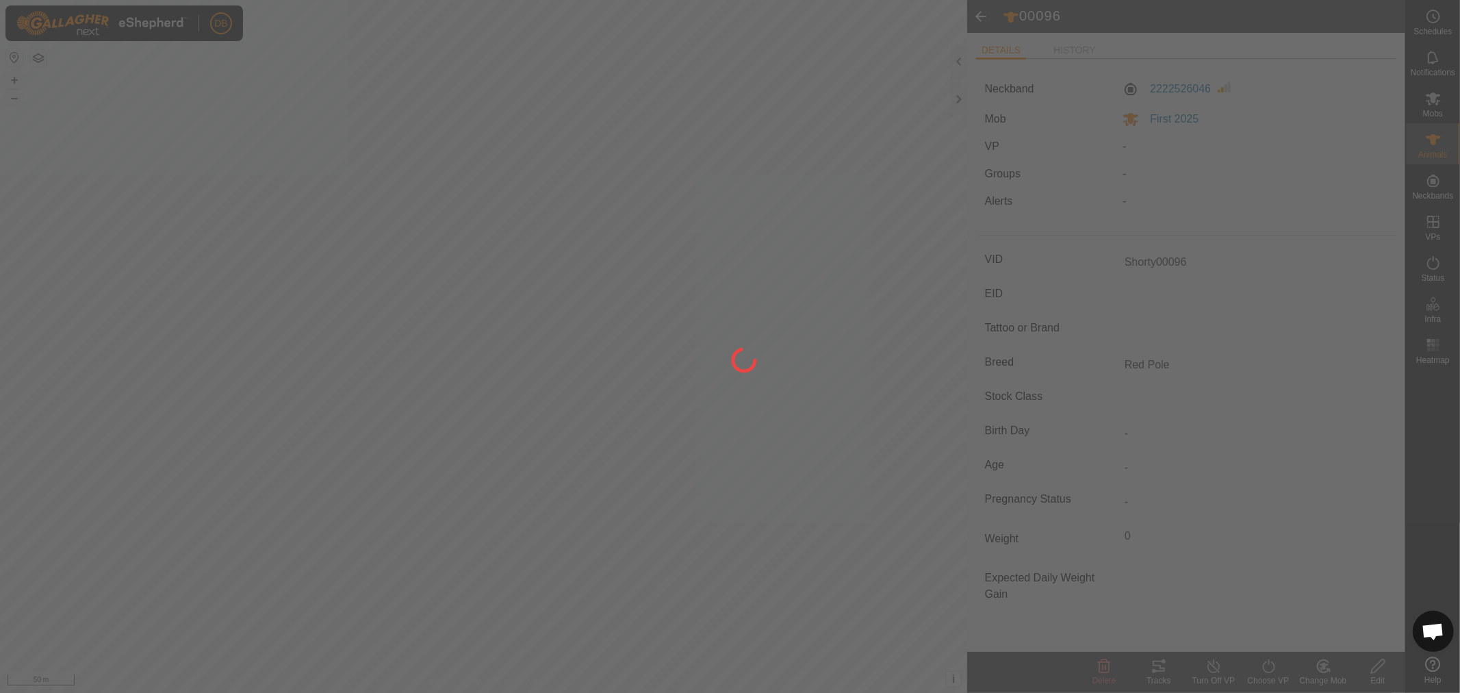
type input "00096"
type input "-"
type input "0 kg"
type input "-"
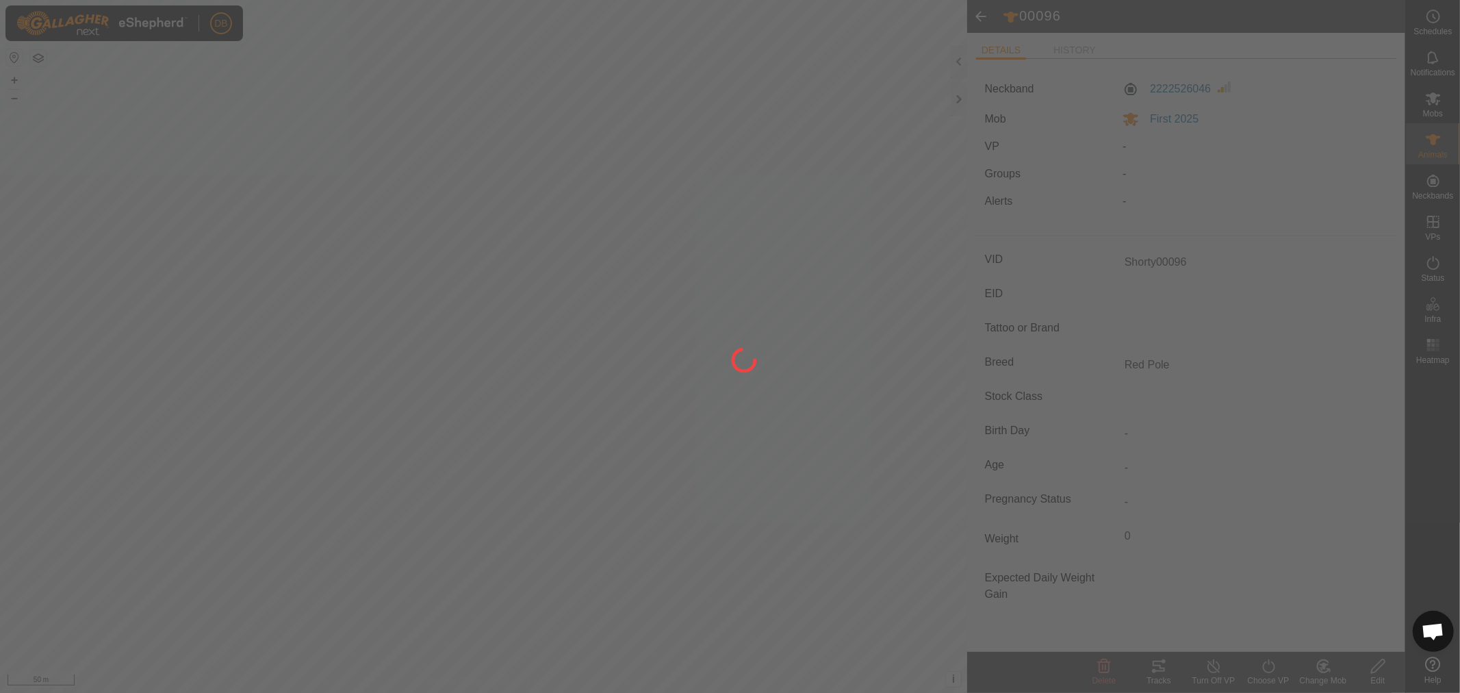
type input "-"
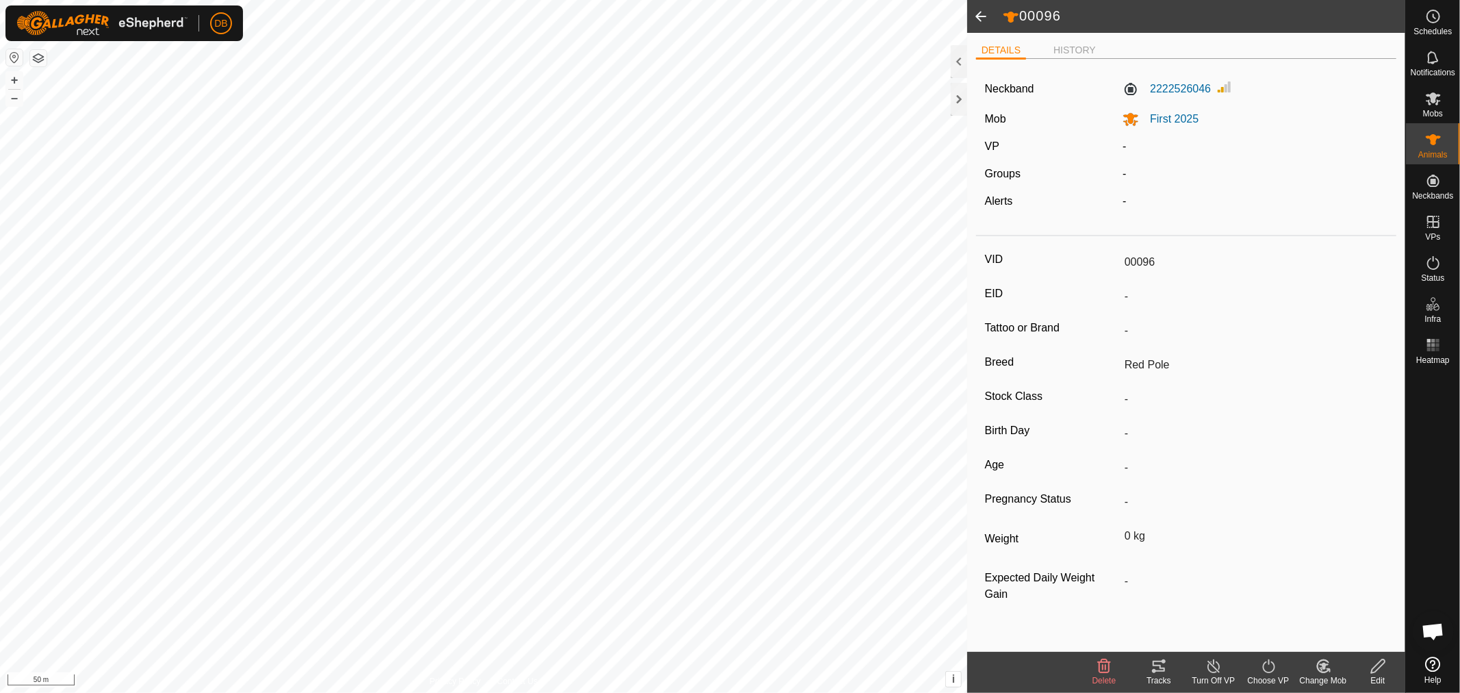
type input "Shorty00096"
click at [981, 16] on span at bounding box center [980, 16] width 27 height 33
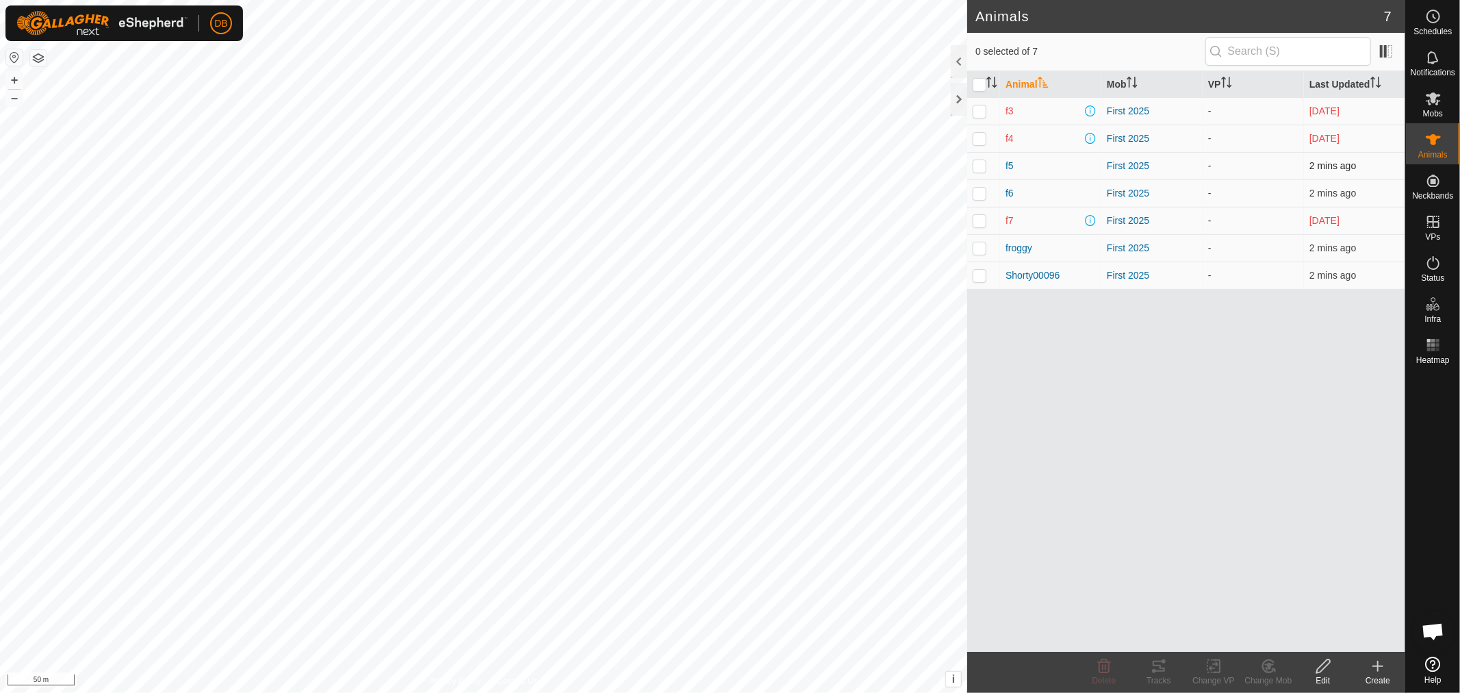
click at [980, 164] on p-checkbox at bounding box center [980, 165] width 14 height 11
checkbox input "true"
click at [1319, 662] on icon at bounding box center [1323, 666] width 17 height 16
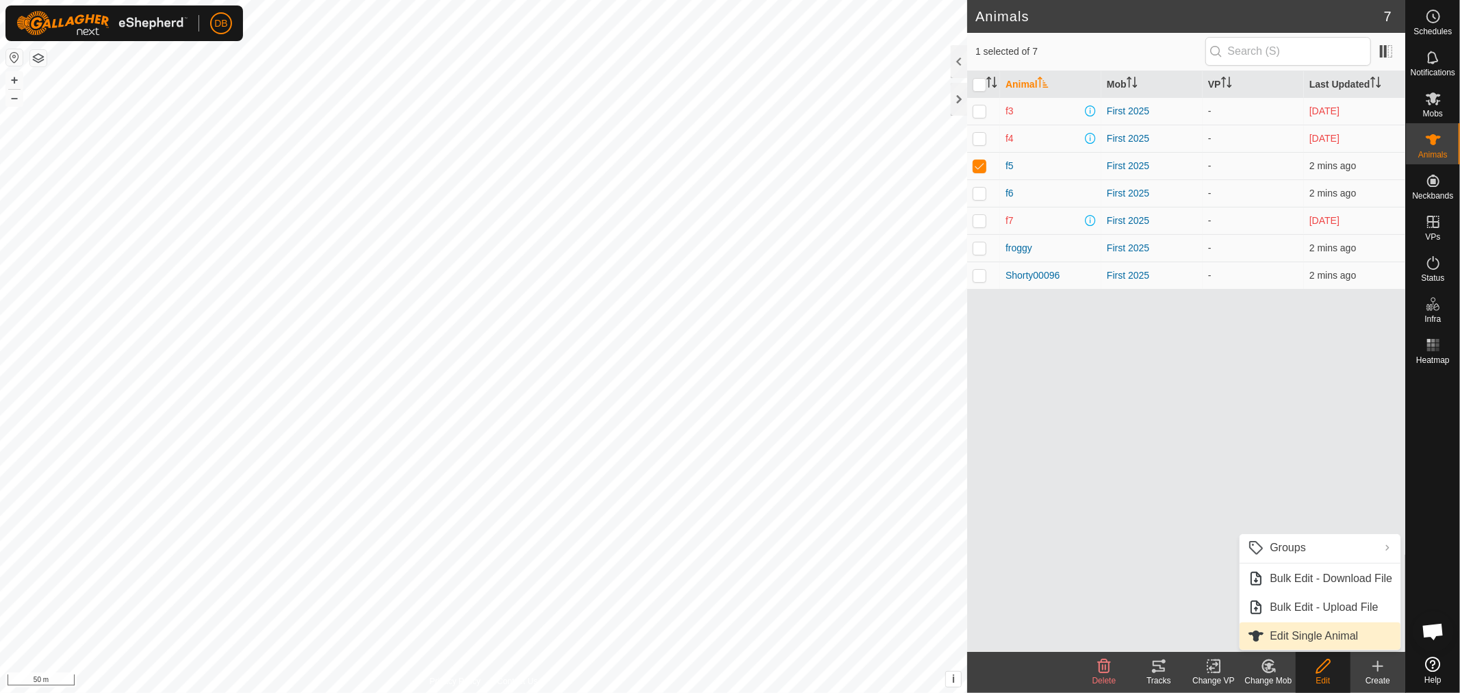
click at [1278, 630] on link "Edit Single Animal" at bounding box center [1320, 635] width 161 height 27
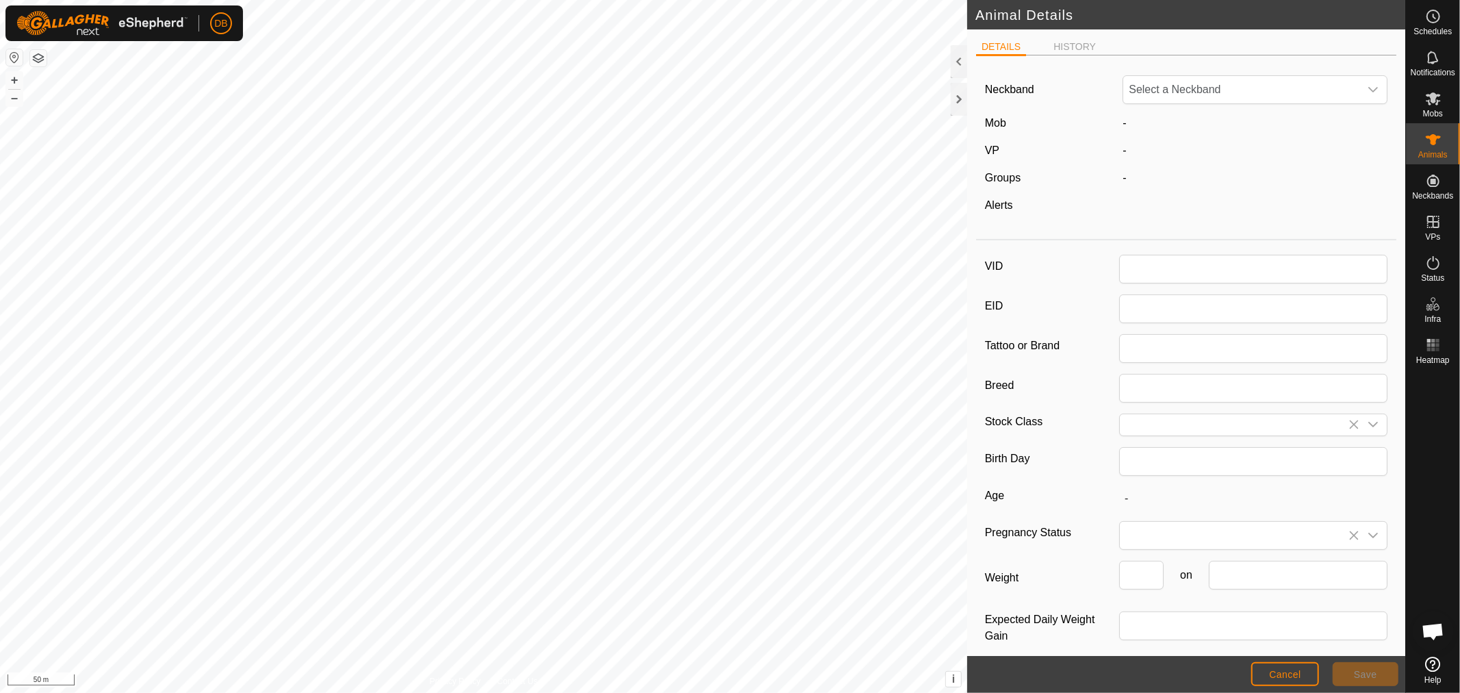
type input "f5"
type input "0"
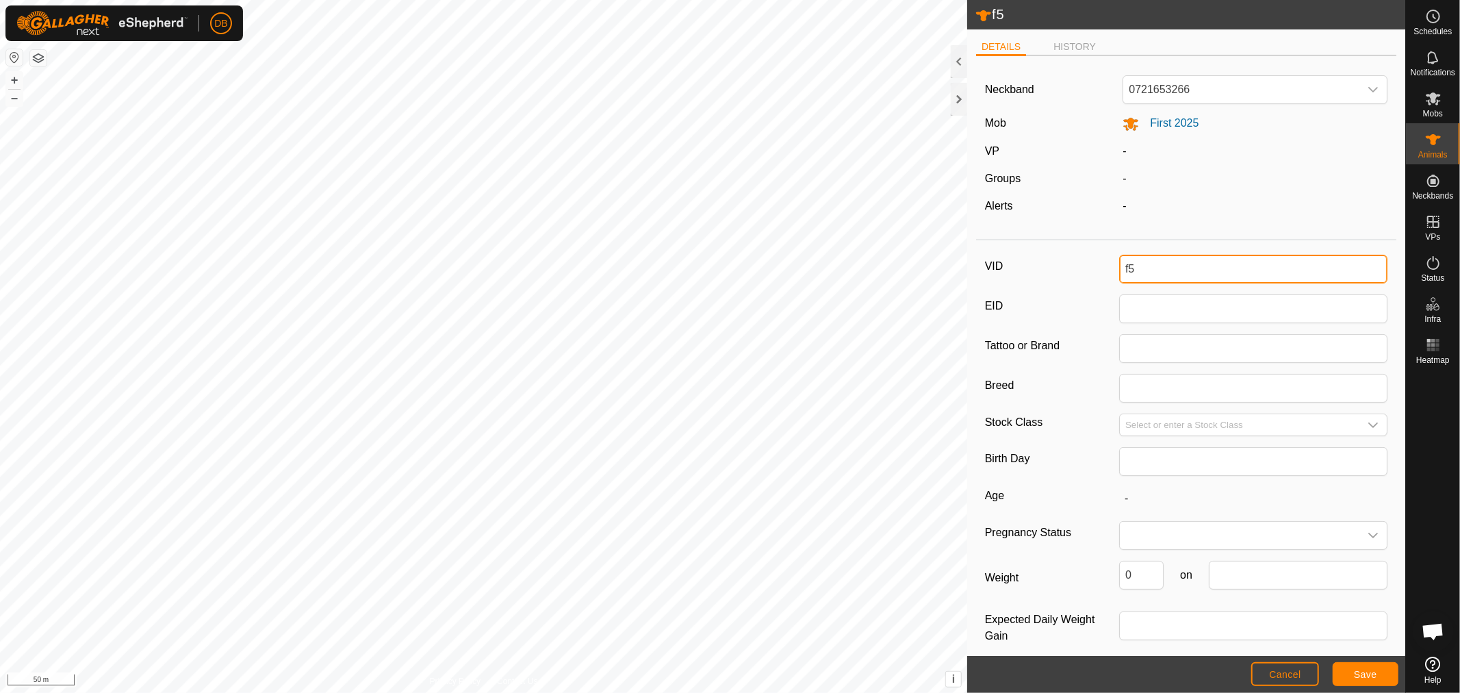
drag, startPoint x: 1135, startPoint y: 264, endPoint x: 1093, endPoint y: 261, distance: 42.6
click at [1093, 261] on div "VID f5" at bounding box center [1186, 269] width 403 height 29
click at [1354, 674] on span "Save" at bounding box center [1365, 674] width 23 height 11
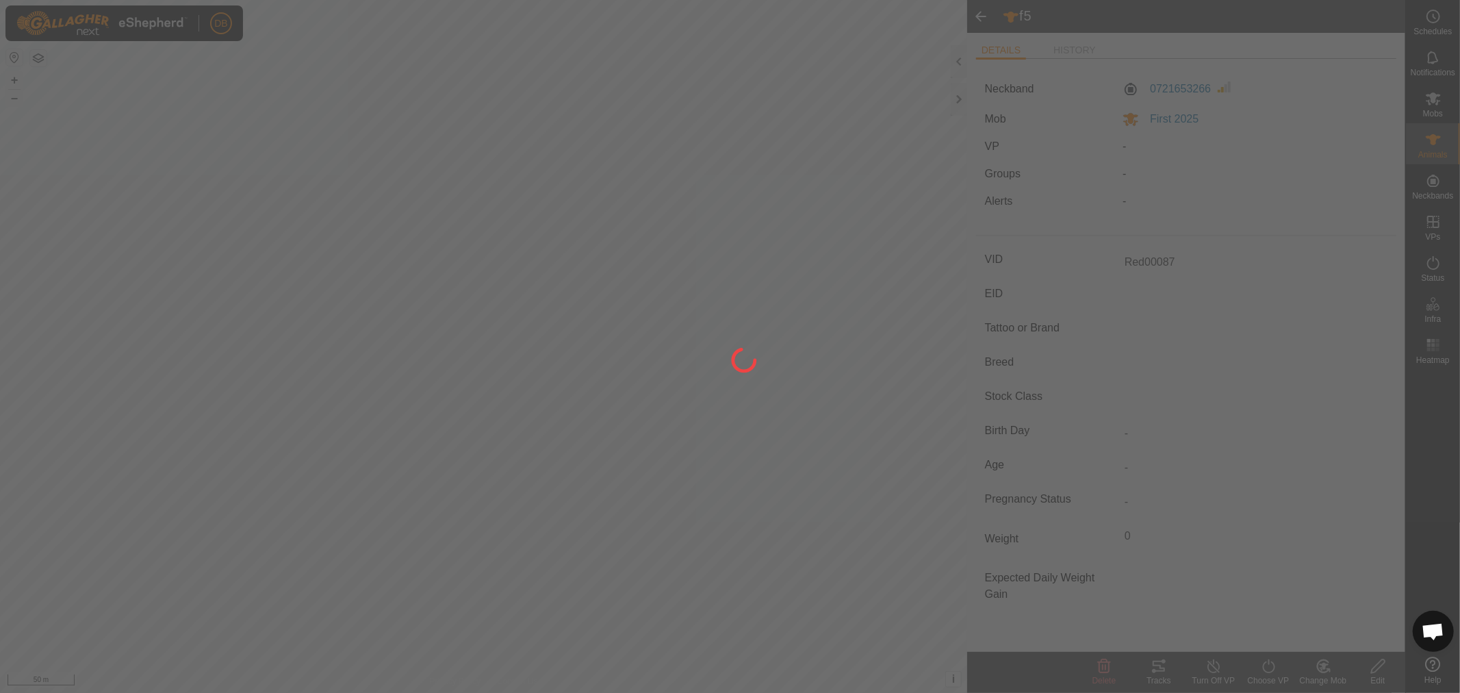
type input "f5"
type input "-"
type input "0 kg"
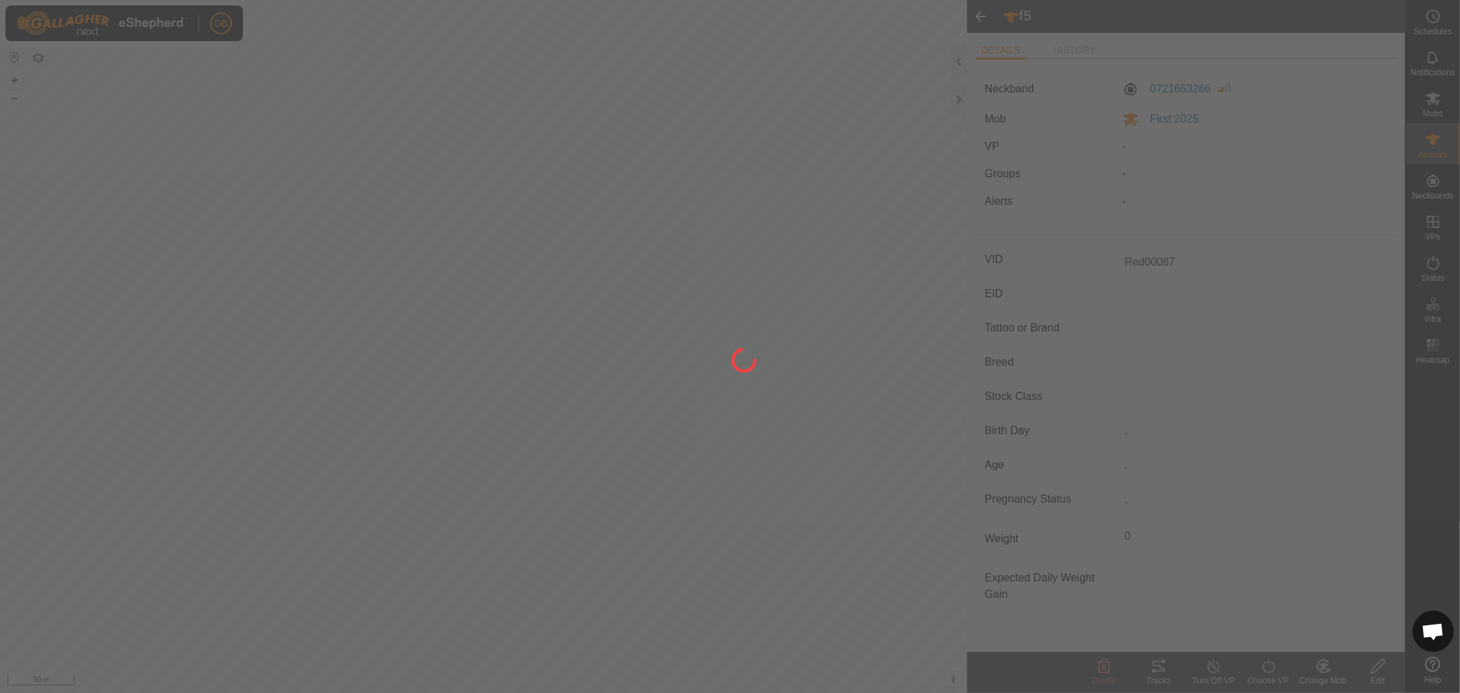
type input "-"
type input "Red00087"
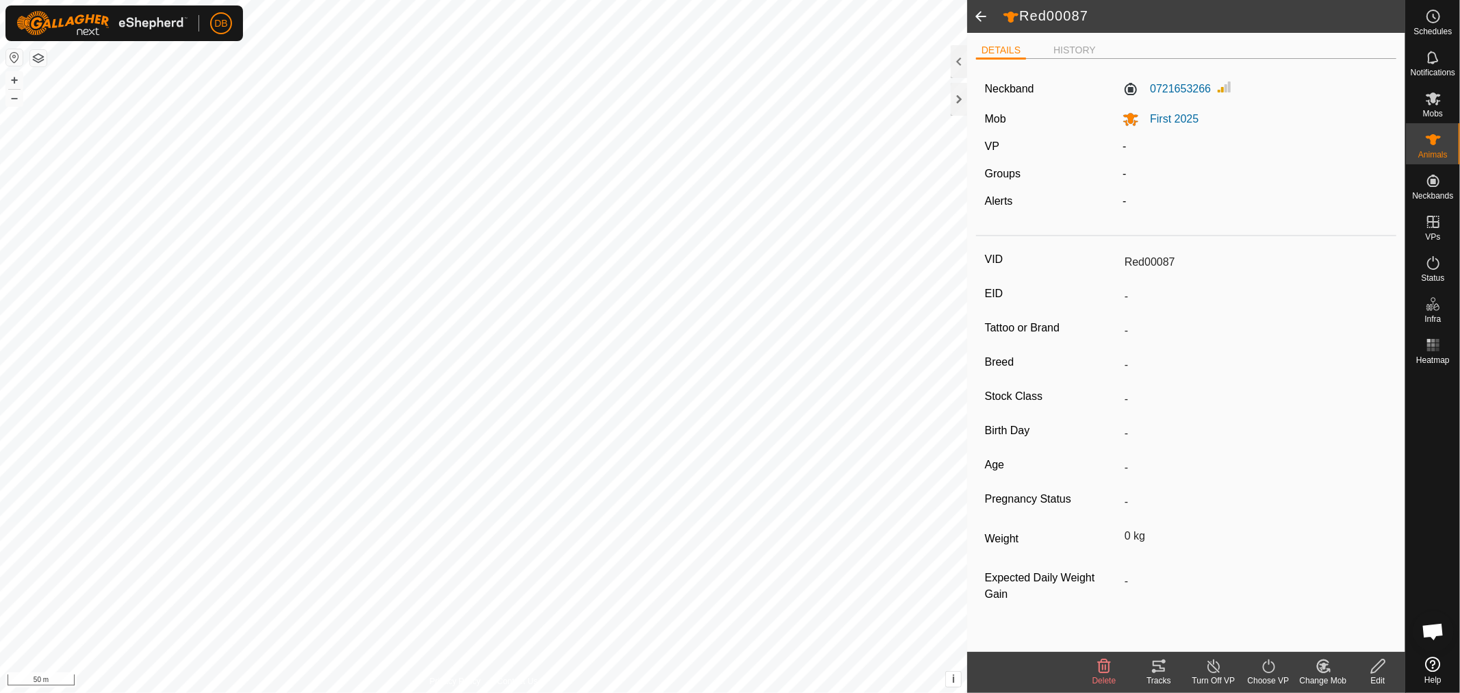
click at [980, 3] on span at bounding box center [980, 16] width 27 height 33
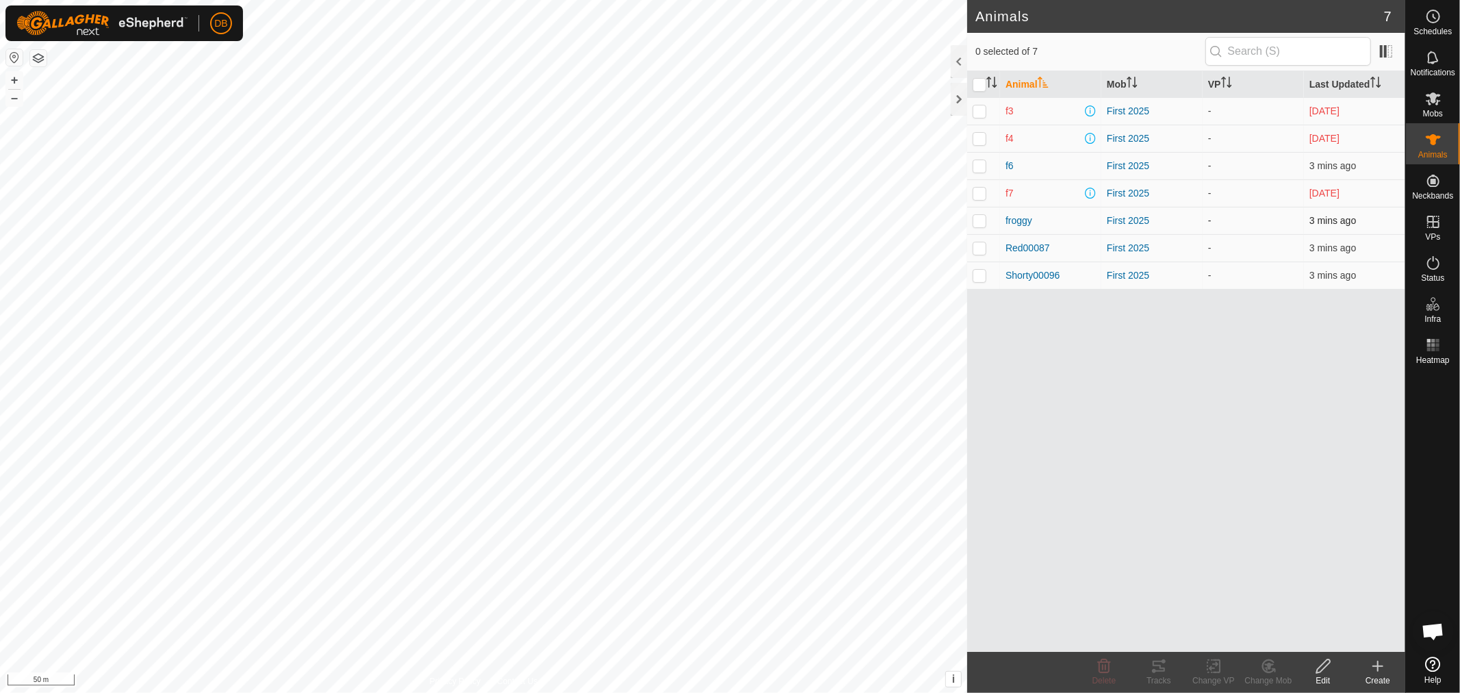
click at [977, 220] on p-checkbox at bounding box center [980, 220] width 14 height 11
checkbox input "true"
click at [1318, 672] on icon at bounding box center [1324, 666] width 14 height 14
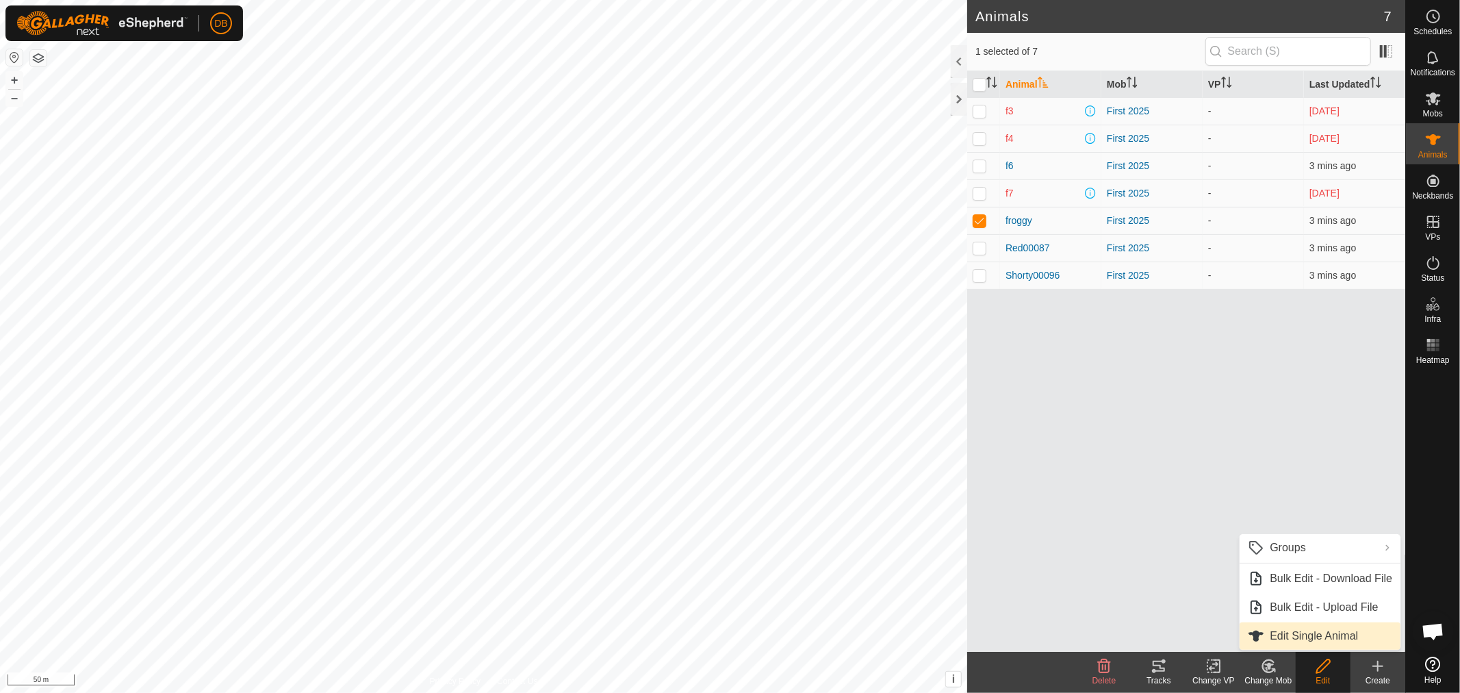
click at [1308, 637] on link "Edit Single Animal" at bounding box center [1320, 635] width 161 height 27
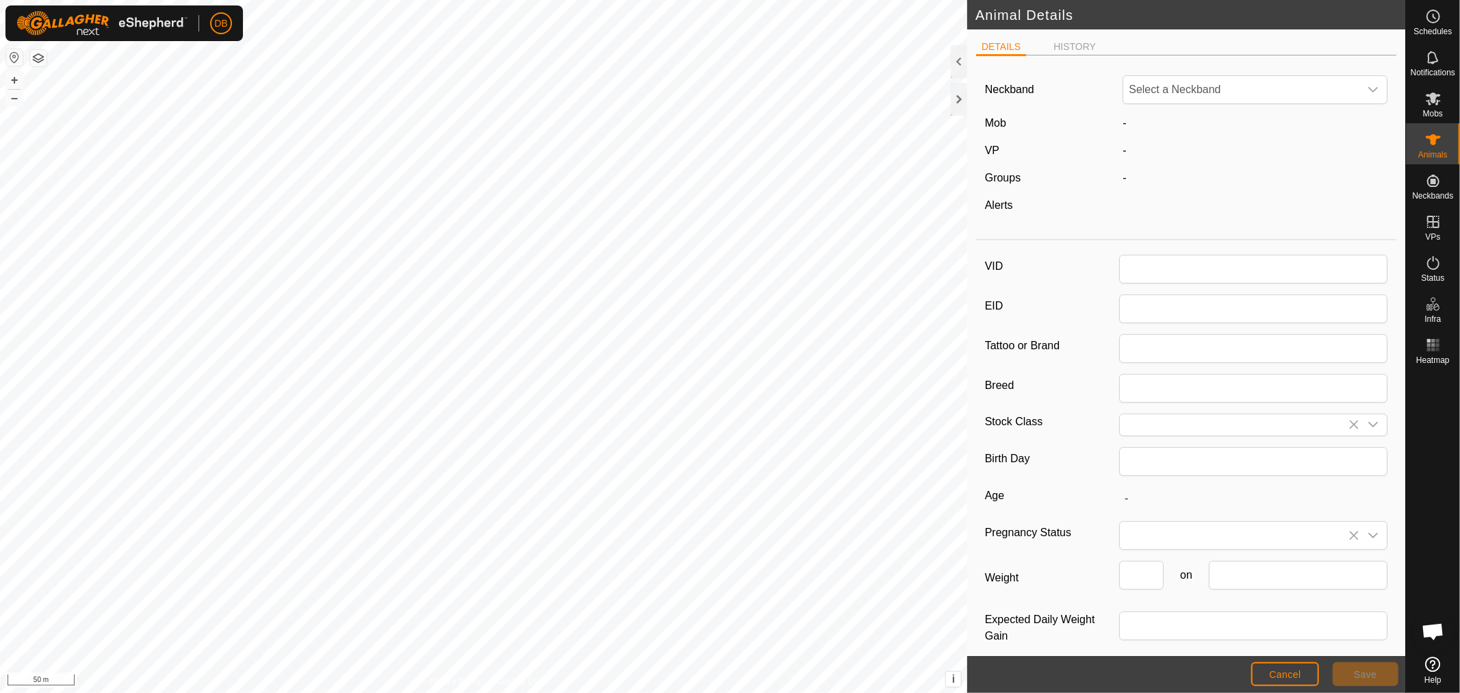
type input "froggy"
type input "000000000000000"
type input "G8A"
type input "Test"
type input "0"
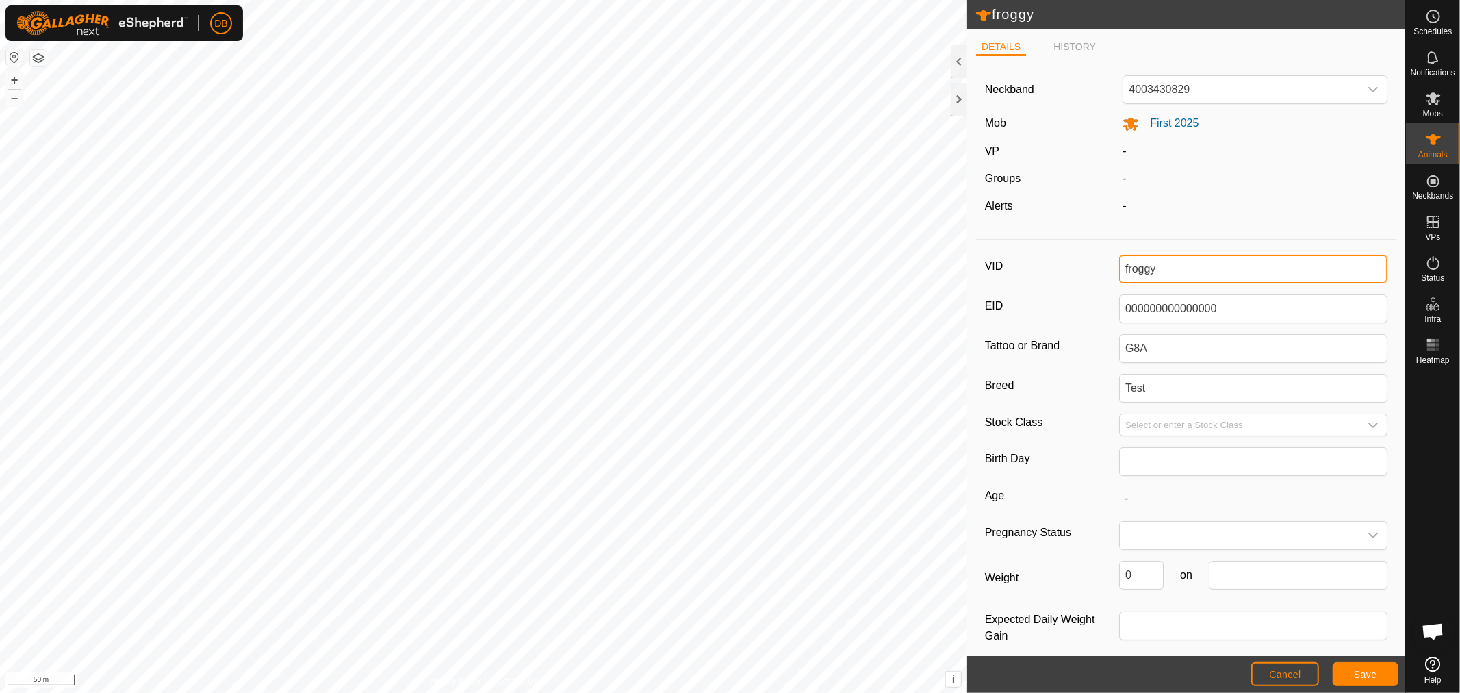
drag, startPoint x: 1124, startPoint y: 267, endPoint x: 1109, endPoint y: 266, distance: 14.4
click at [1109, 266] on div "VID froggy" at bounding box center [1186, 269] width 403 height 29
click at [1181, 266] on input "Froggy" at bounding box center [1253, 269] width 268 height 29
type input "Froggy00088"
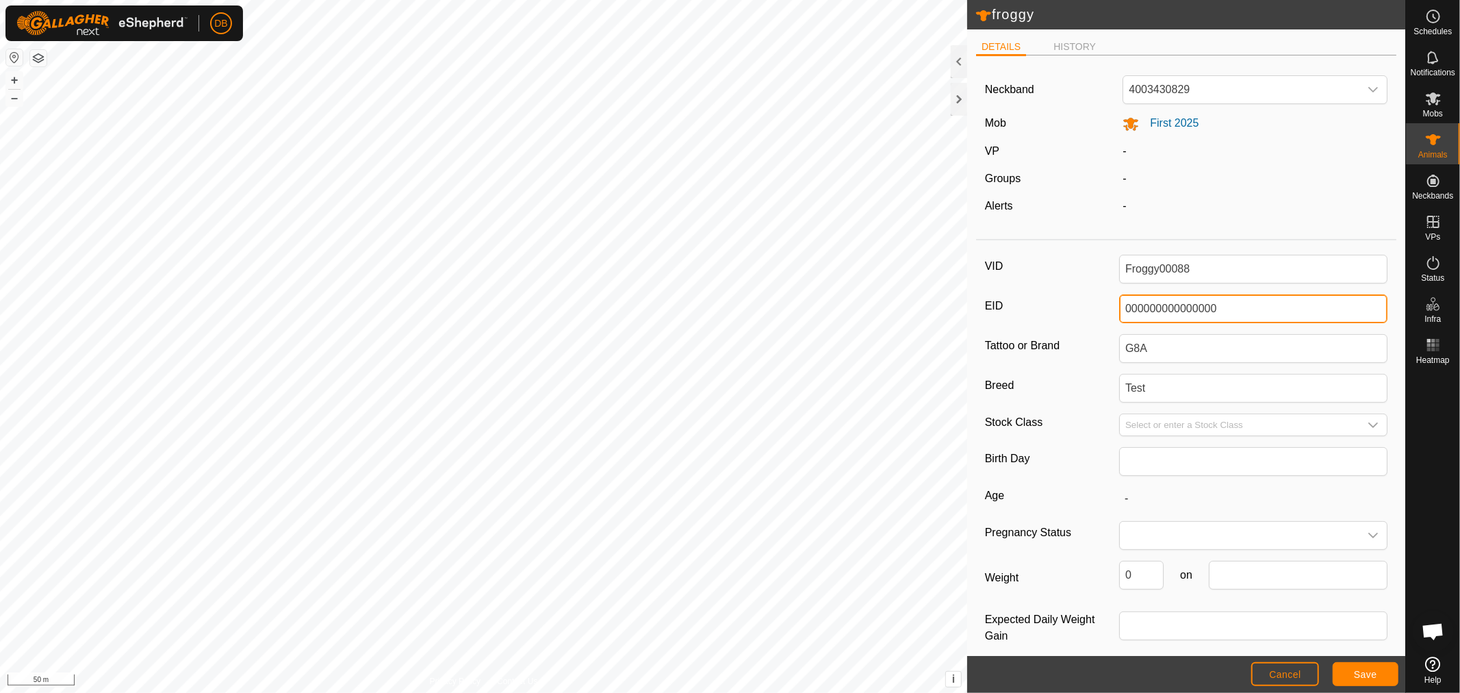
drag, startPoint x: 1222, startPoint y: 306, endPoint x: 1041, endPoint y: 301, distance: 181.5
click at [1041, 301] on div "EID 000000000000000" at bounding box center [1186, 308] width 403 height 29
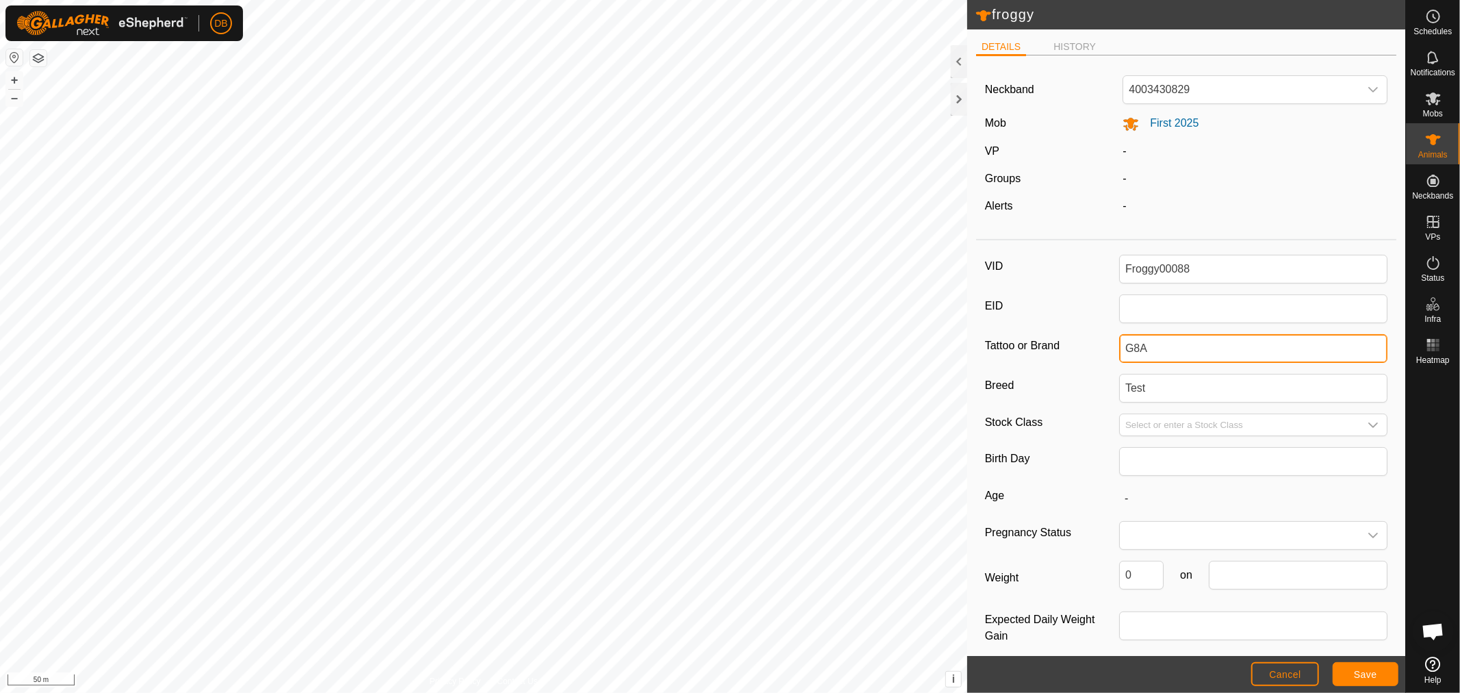
drag, startPoint x: 1148, startPoint y: 352, endPoint x: 1072, endPoint y: 331, distance: 78.7
click at [1072, 332] on div "VID Froggy00088 EID Tattoo or Brand G8A Breed Test Stock Class Birth Day Age - …" at bounding box center [1186, 458] width 420 height 424
drag, startPoint x: 1169, startPoint y: 395, endPoint x: 1055, endPoint y: 379, distance: 114.7
click at [1058, 379] on div "Breed Test" at bounding box center [1186, 388] width 403 height 29
type input "Red Pole"
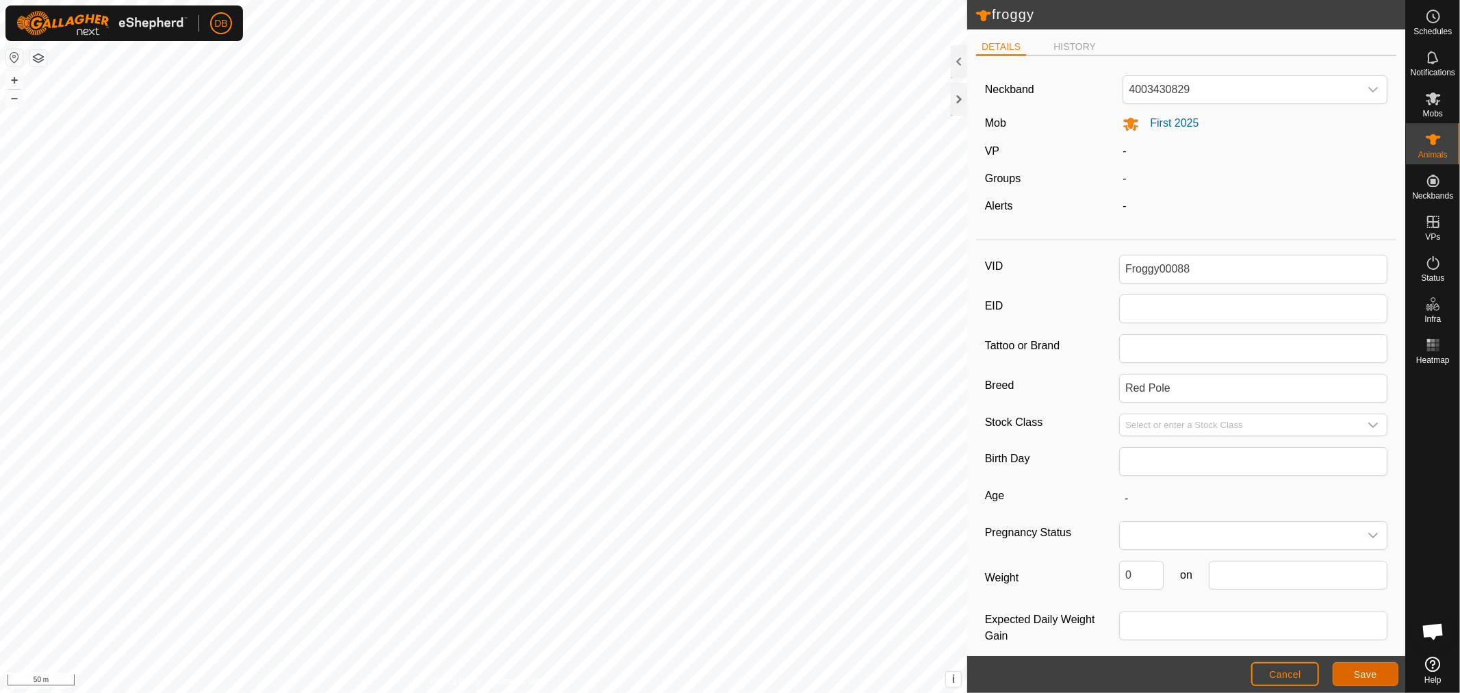
click at [1364, 674] on span "Save" at bounding box center [1365, 674] width 23 height 11
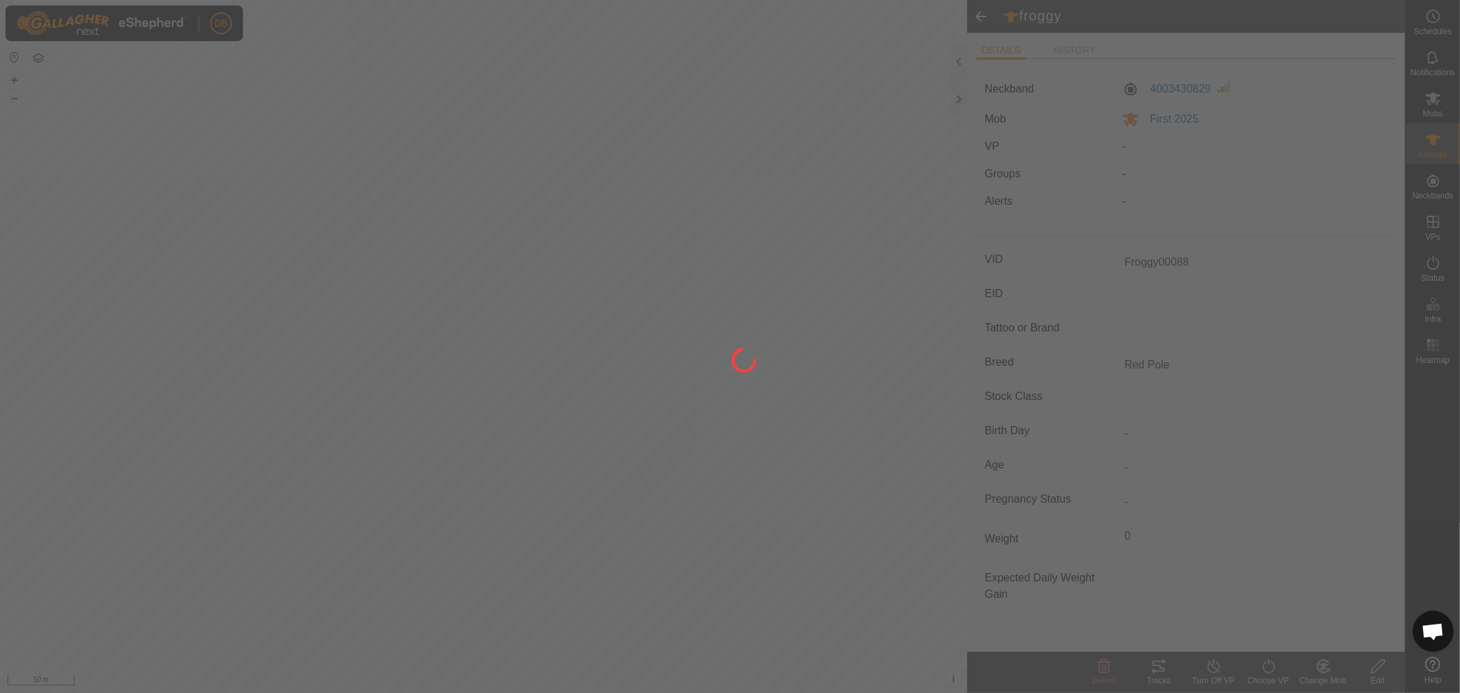
type input "froggy"
type input "000000000000000"
type input "G8A"
type input "Test"
type input "0 kg"
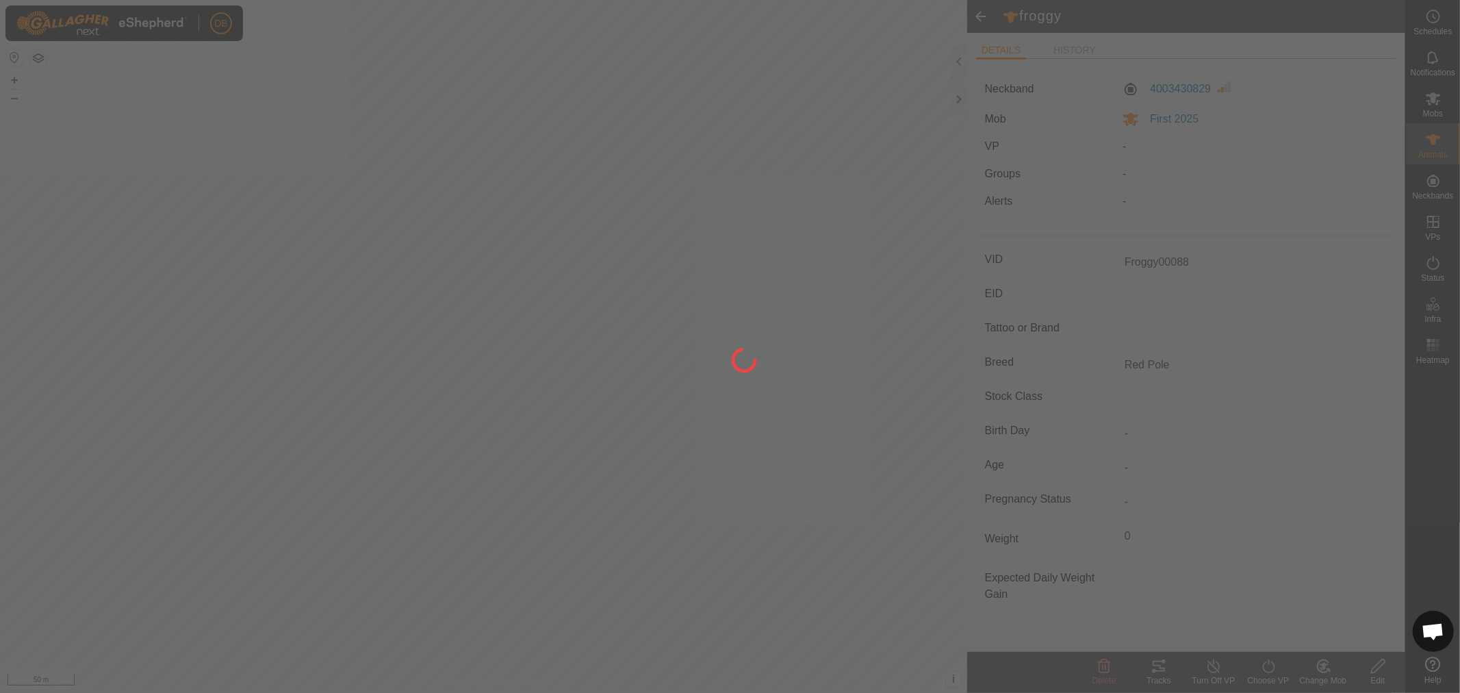
type input "-"
type input "Froggy00088"
type input "-"
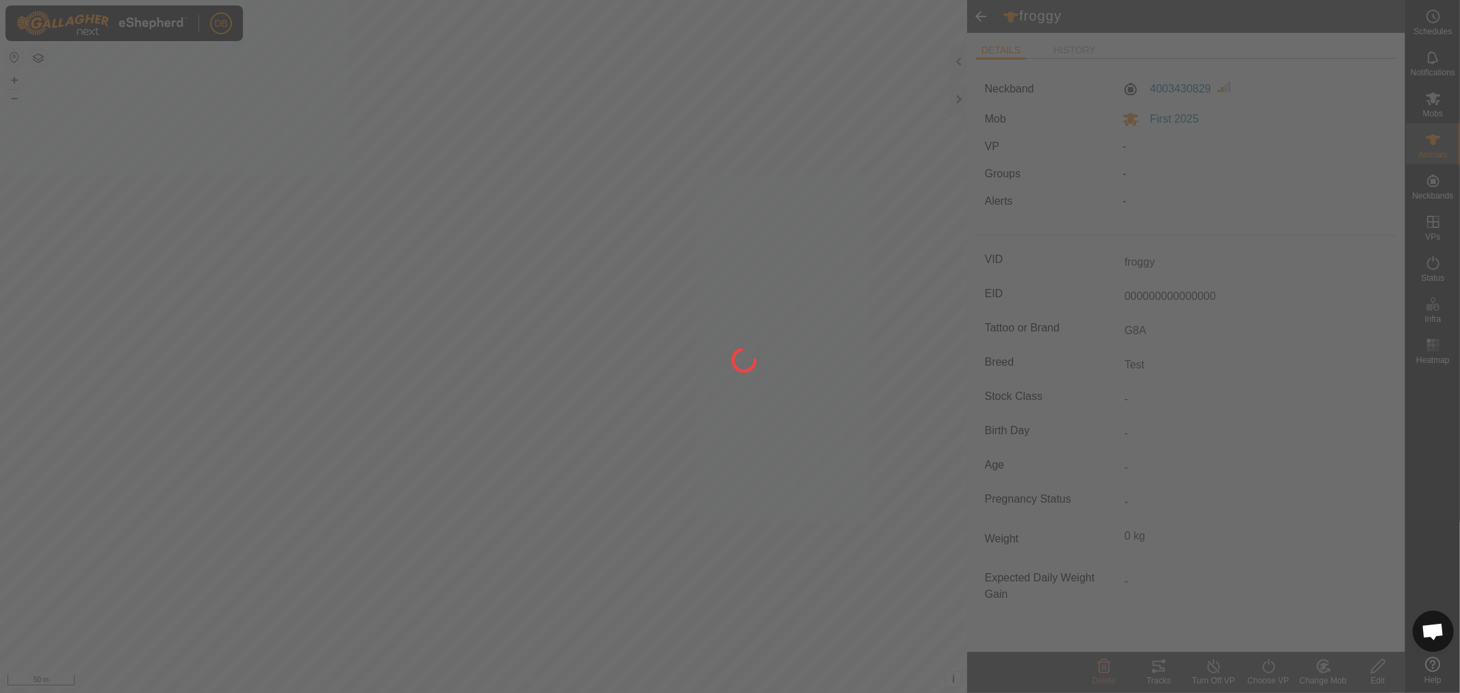
type input "Red Pole"
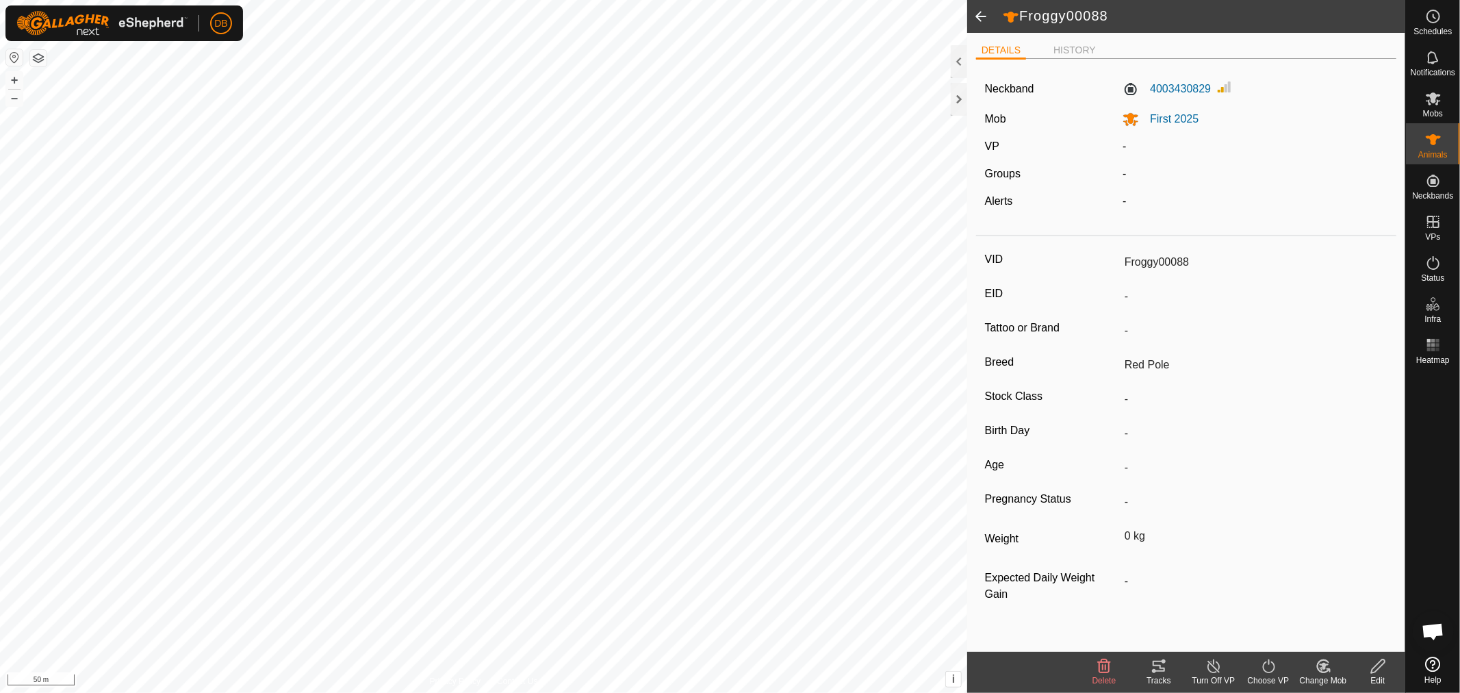
click at [982, 14] on span at bounding box center [980, 16] width 27 height 33
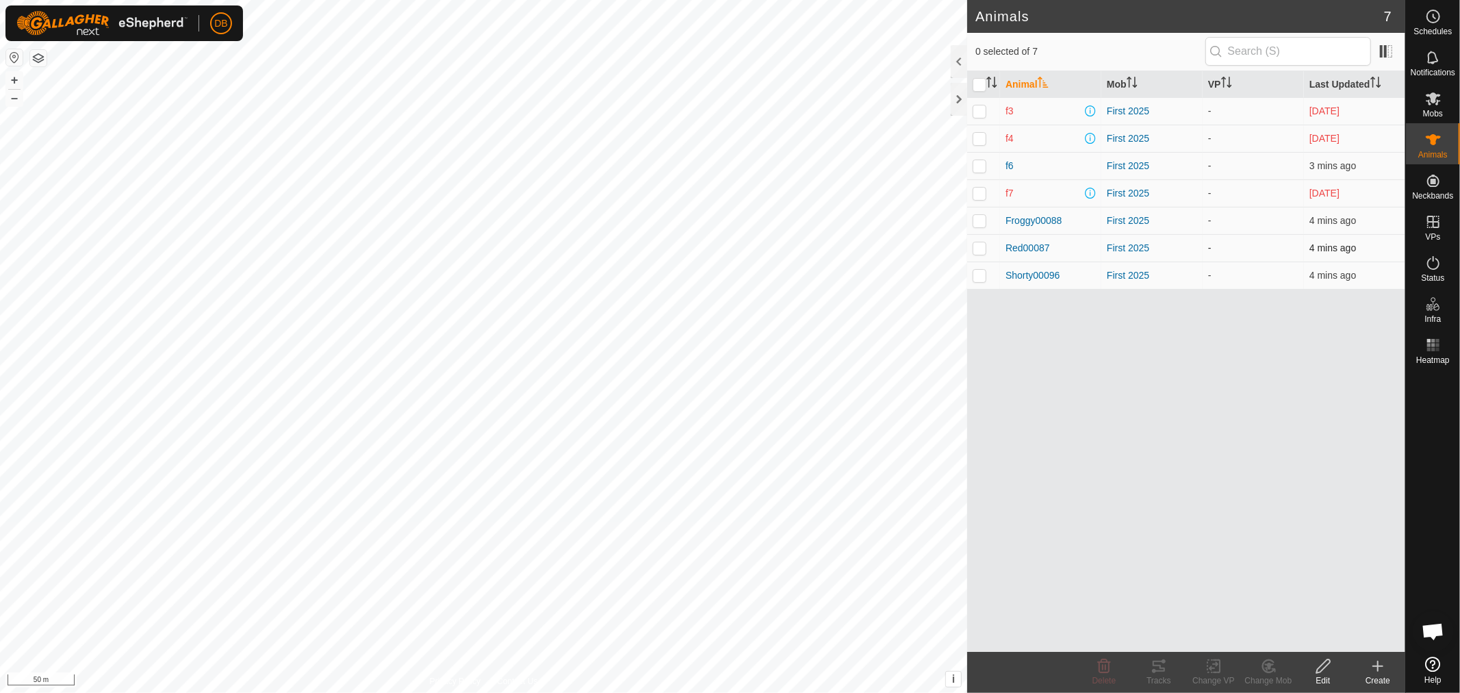
click at [980, 246] on p-checkbox at bounding box center [980, 247] width 14 height 11
checkbox input "true"
click at [1319, 665] on icon at bounding box center [1323, 666] width 17 height 16
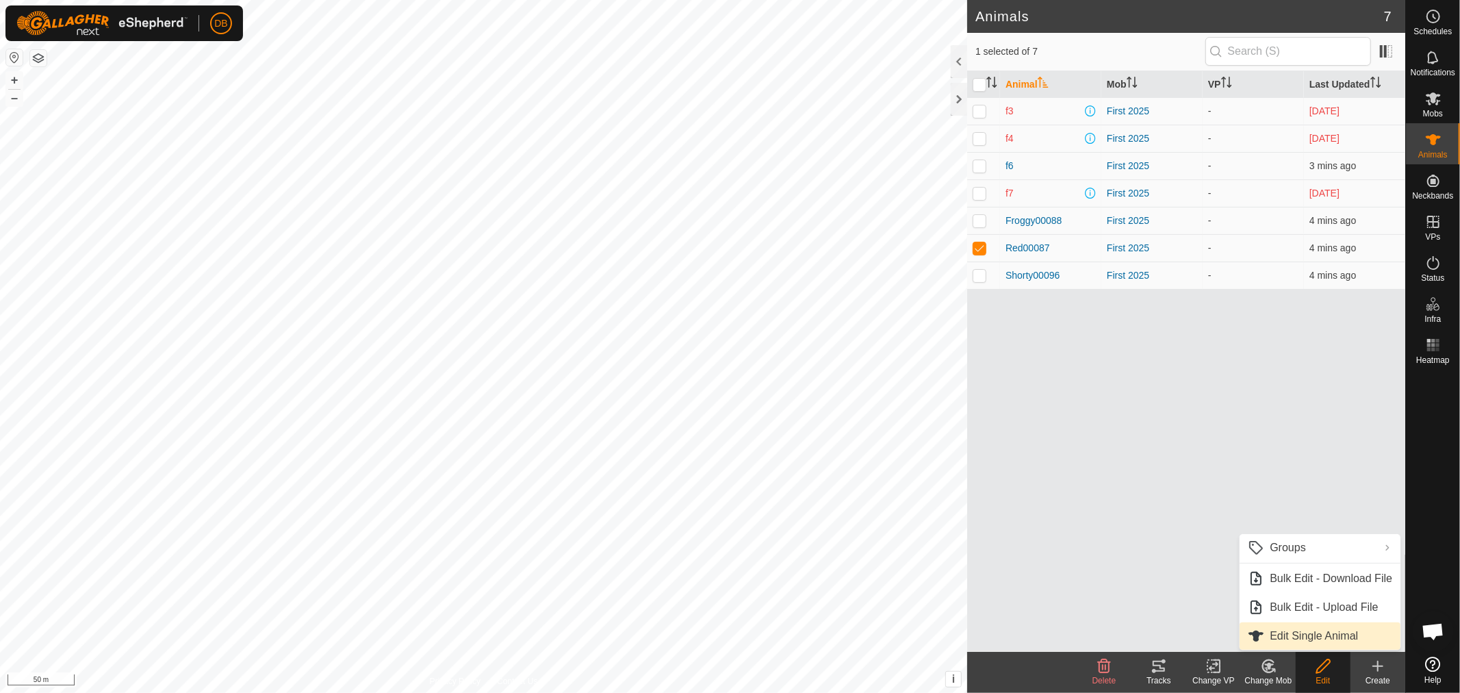
click at [1284, 635] on link "Edit Single Animal" at bounding box center [1320, 635] width 161 height 27
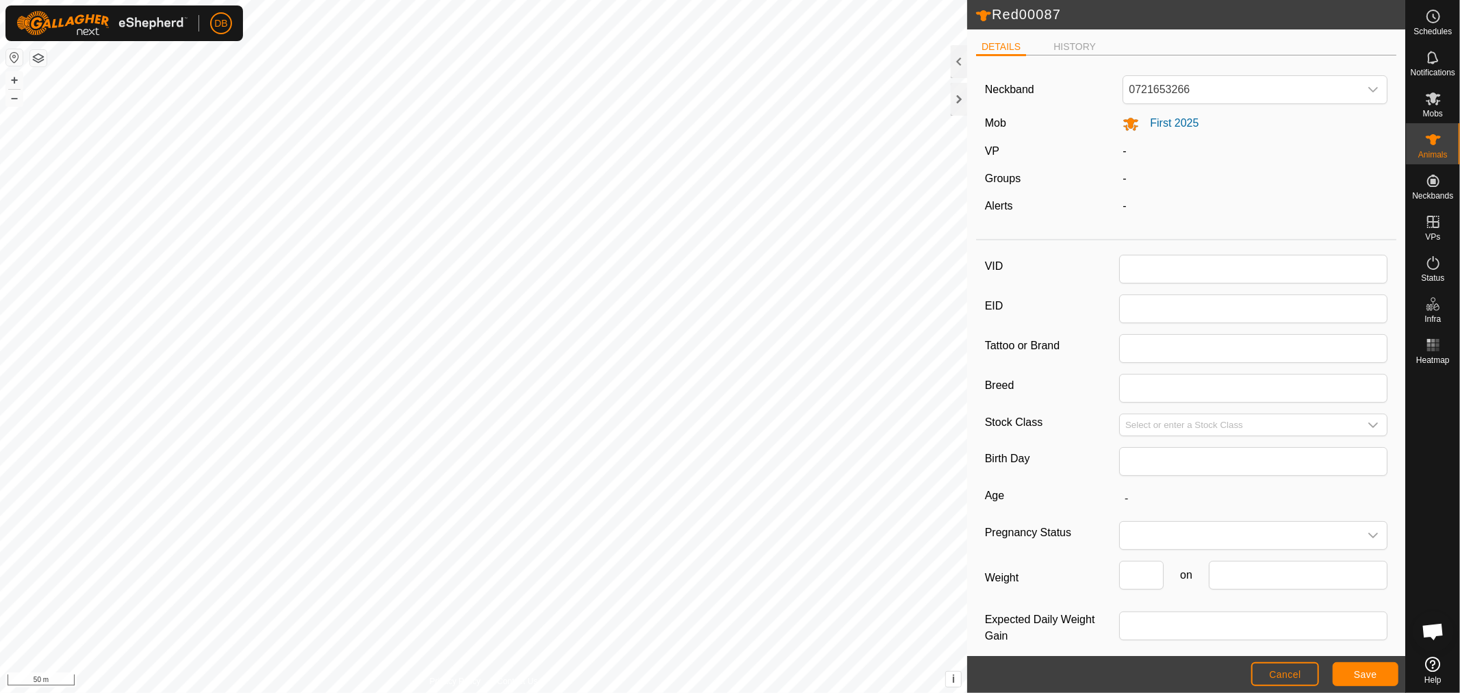
type input "Red00087"
type input "0"
click at [1132, 388] on input "Breed" at bounding box center [1253, 388] width 268 height 29
type input "Red Pole"
click at [1366, 670] on span "Save" at bounding box center [1365, 674] width 23 height 11
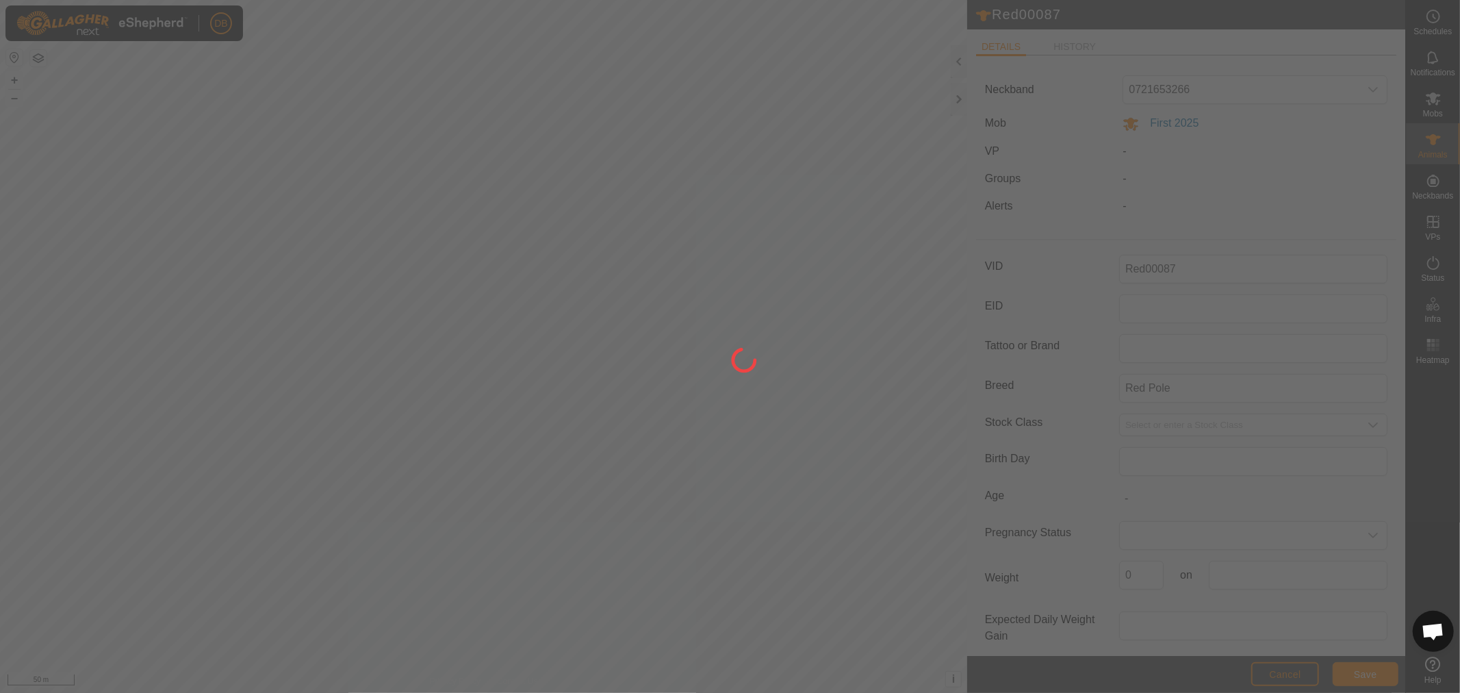
type input "-"
type input "0 kg"
type input "-"
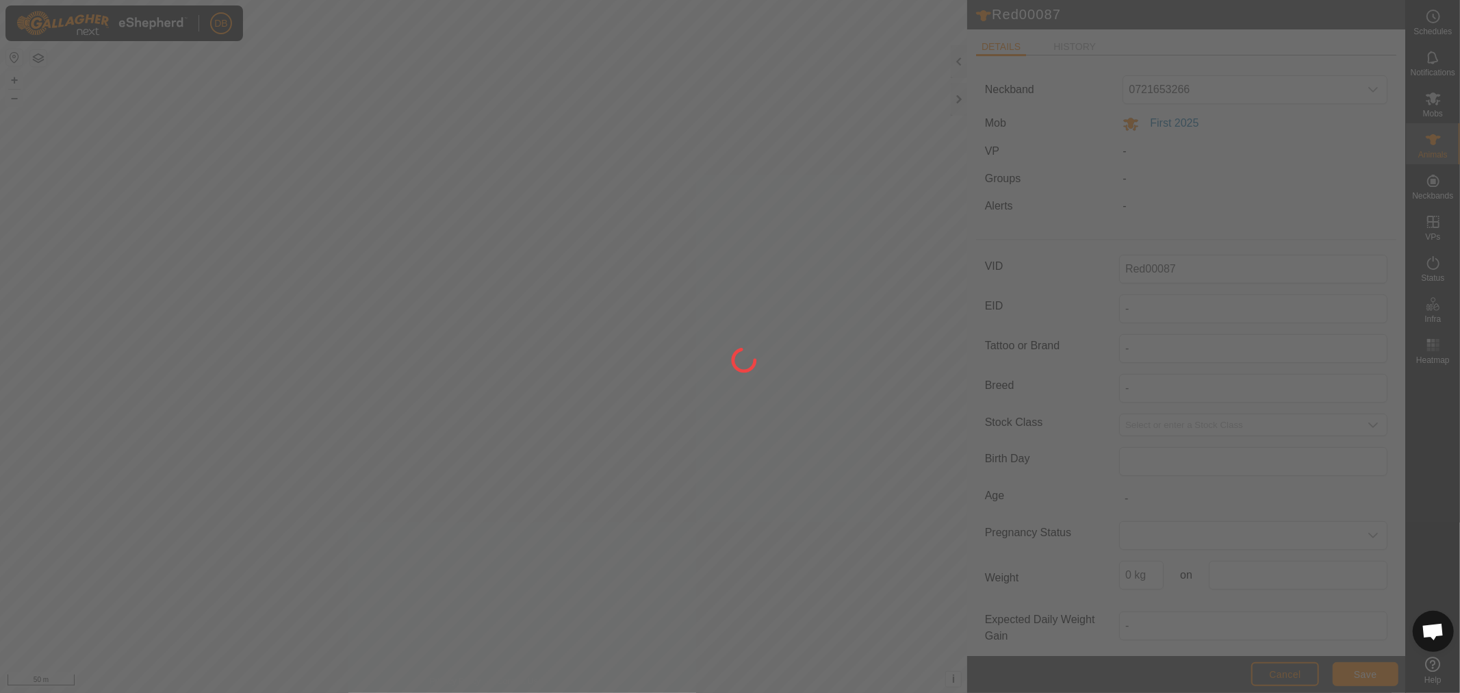
type input "Red Pole"
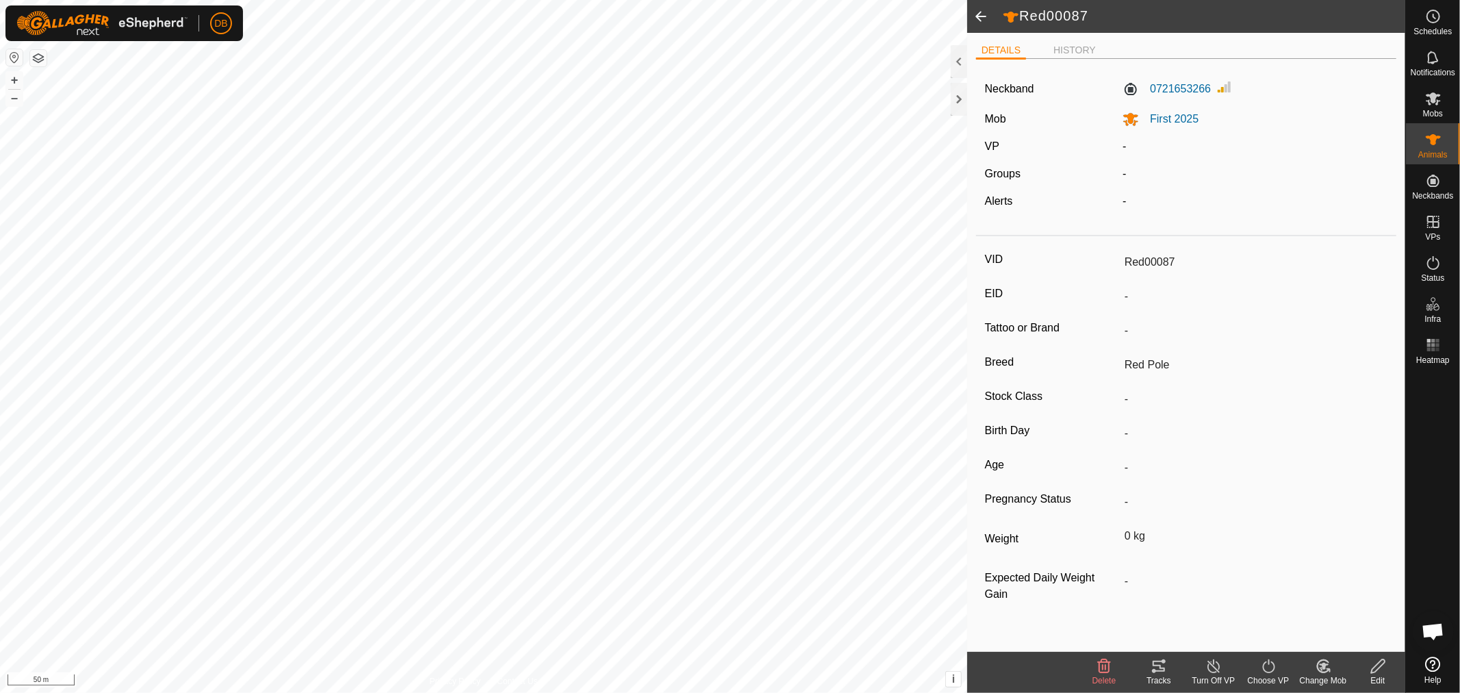
click at [979, 12] on span at bounding box center [980, 16] width 27 height 33
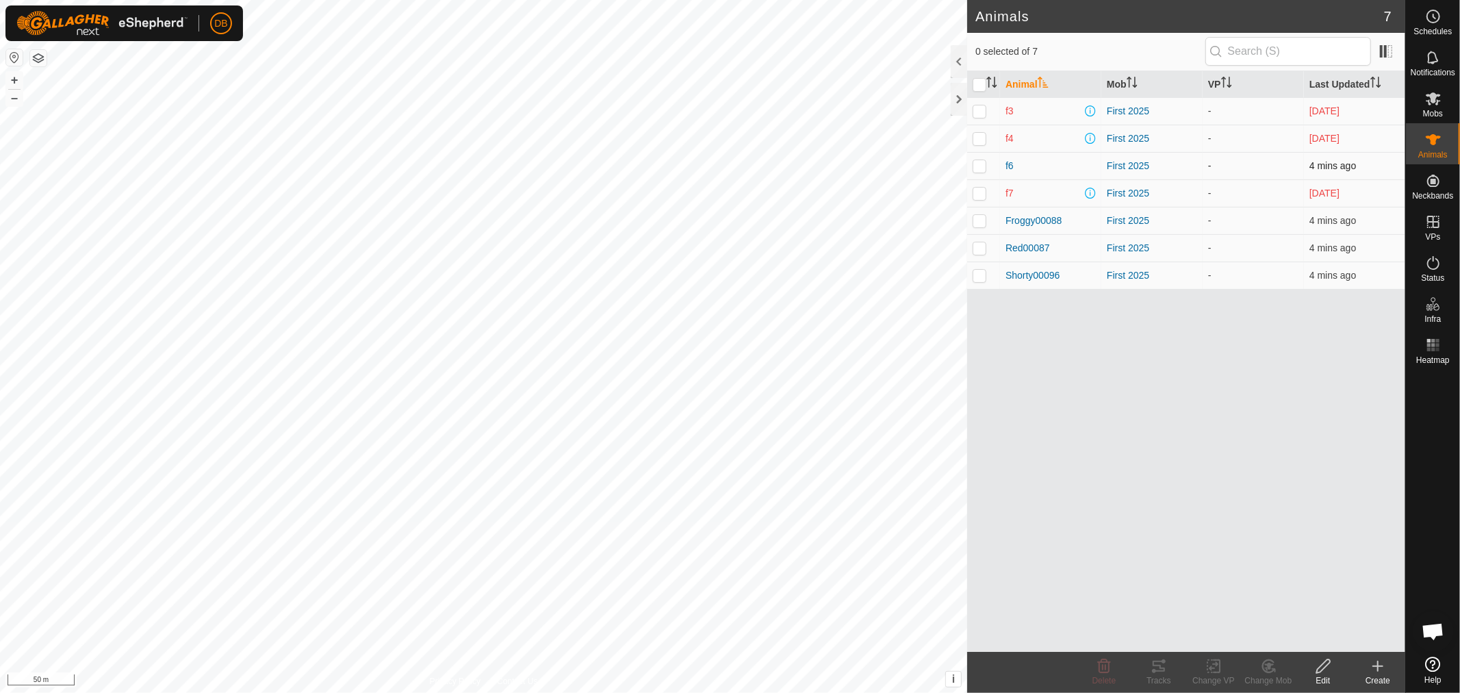
click at [976, 168] on p-checkbox at bounding box center [980, 165] width 14 height 11
checkbox input "true"
click at [1322, 672] on icon at bounding box center [1323, 666] width 17 height 16
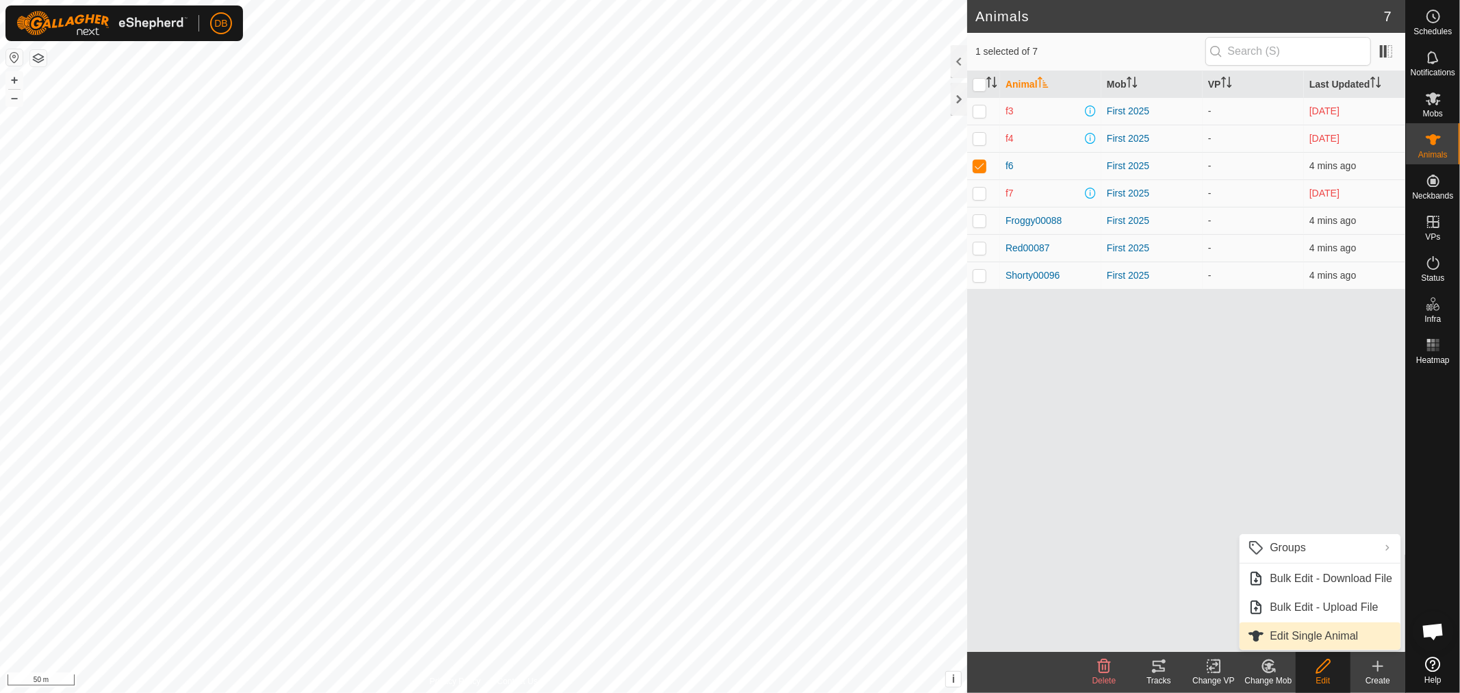
click at [1281, 634] on link "Edit Single Animal" at bounding box center [1320, 635] width 161 height 27
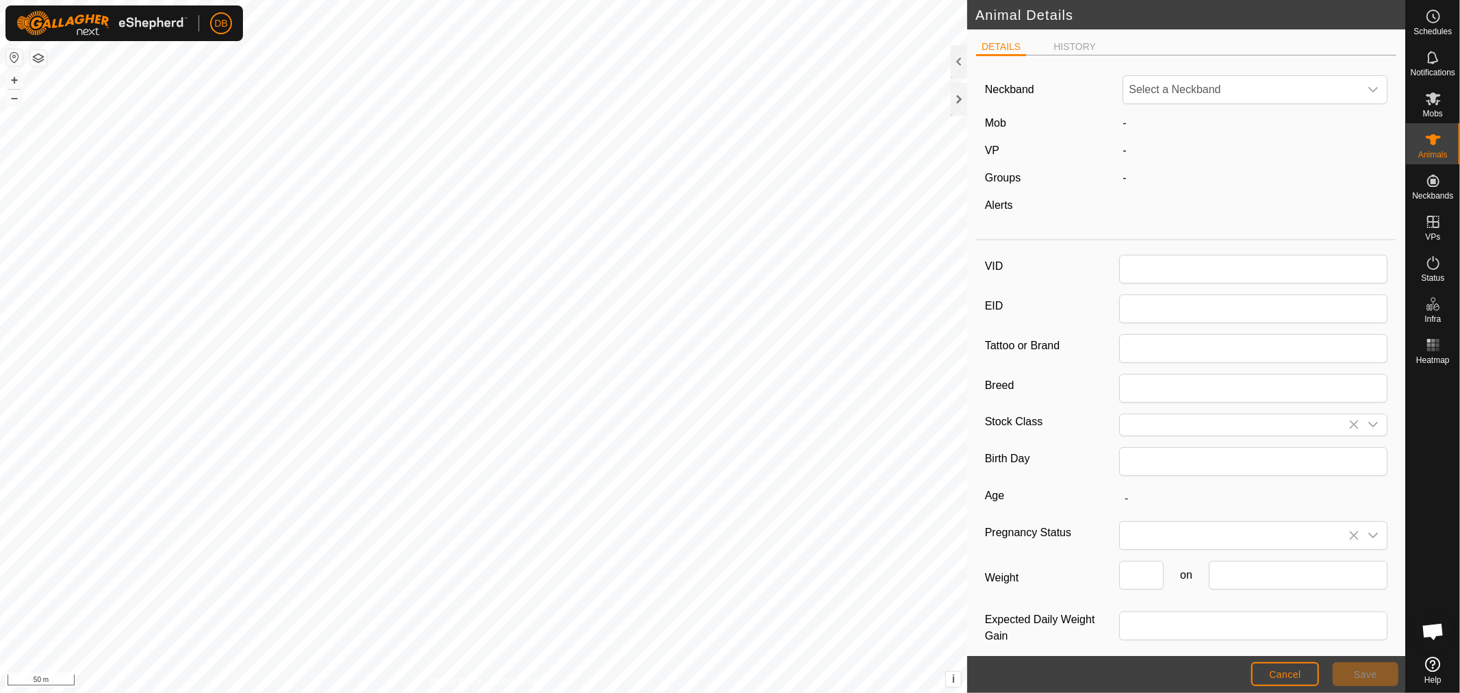
type input "f6"
type input "0"
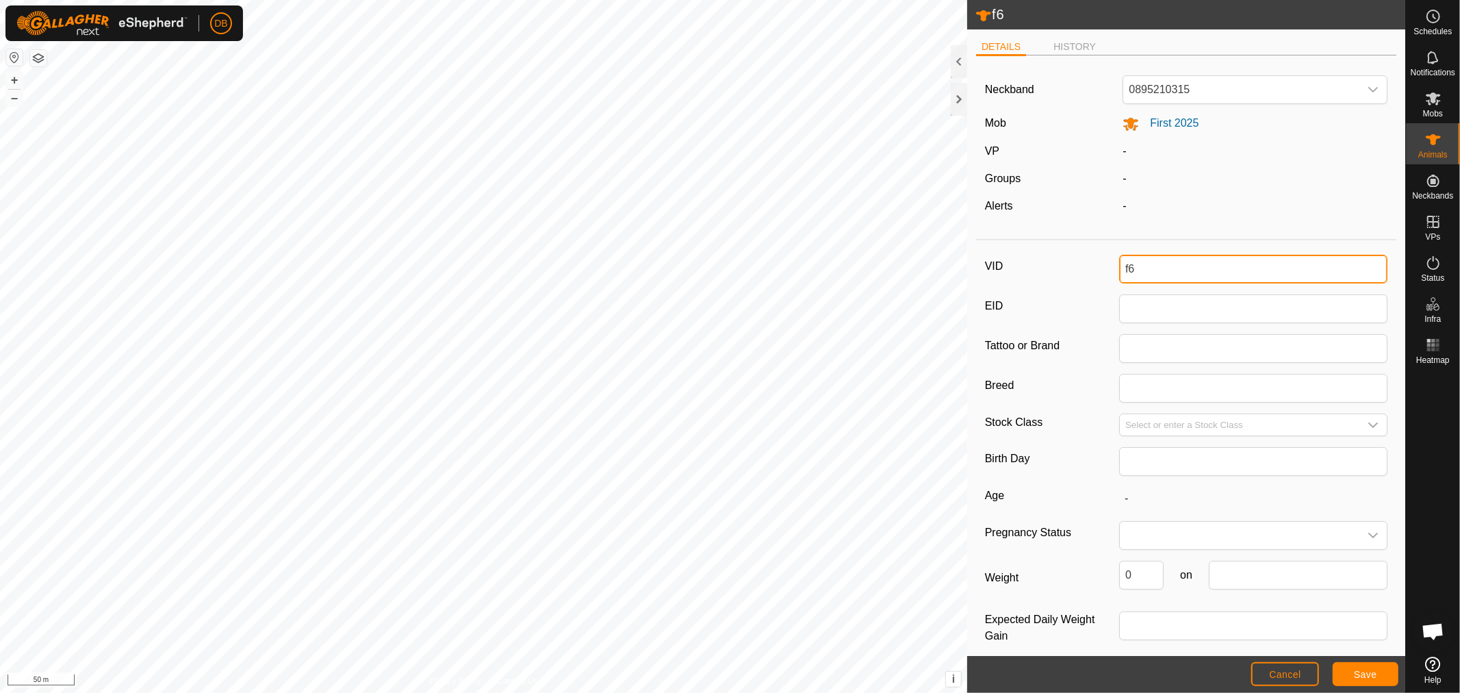
drag, startPoint x: 1134, startPoint y: 269, endPoint x: 1065, endPoint y: 243, distance: 73.2
click at [1065, 243] on article "Neckband 0895210315 Mob First 2025 VP - Groups - Alerts - VID f6 EID Tattoo or …" at bounding box center [1186, 367] width 420 height 603
type input "Wilbur00106"
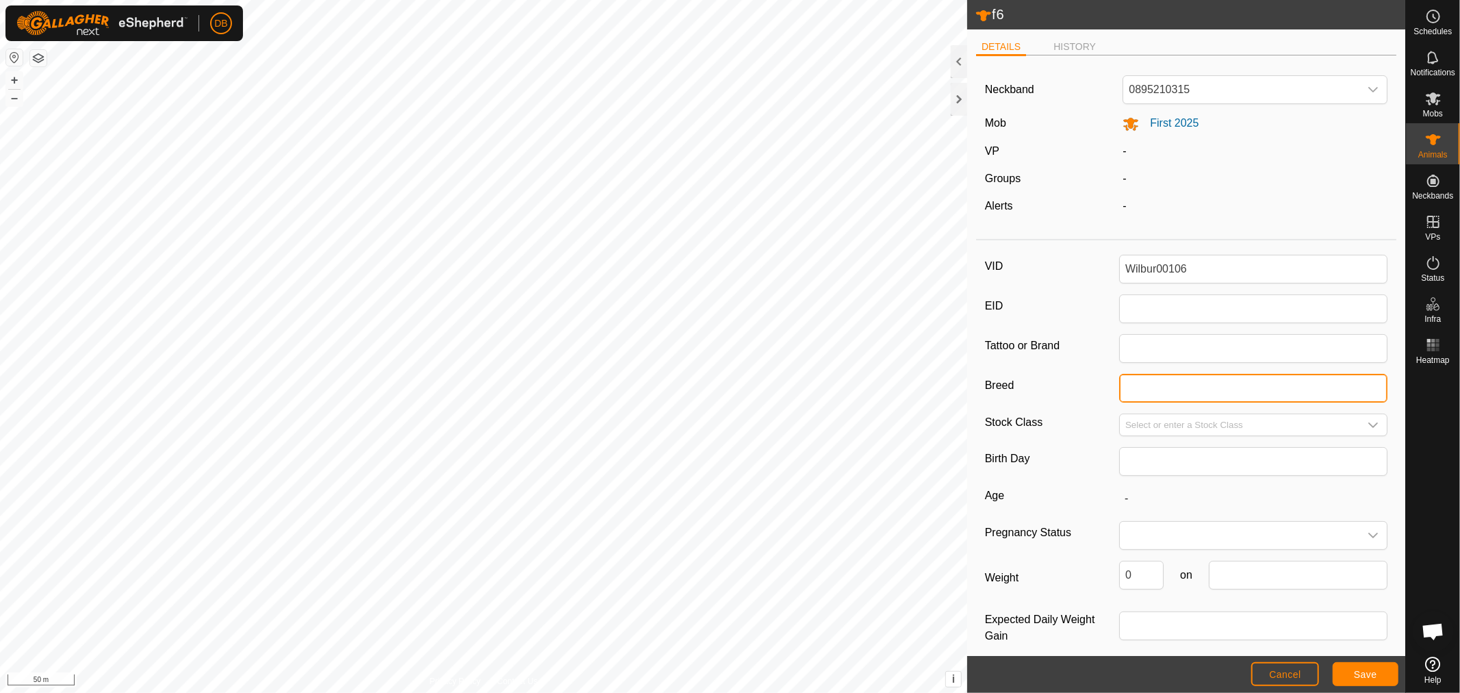
click at [1140, 383] on input "Breed" at bounding box center [1253, 388] width 268 height 29
type input "Red Pole"
click at [1367, 673] on span "Save" at bounding box center [1365, 674] width 23 height 11
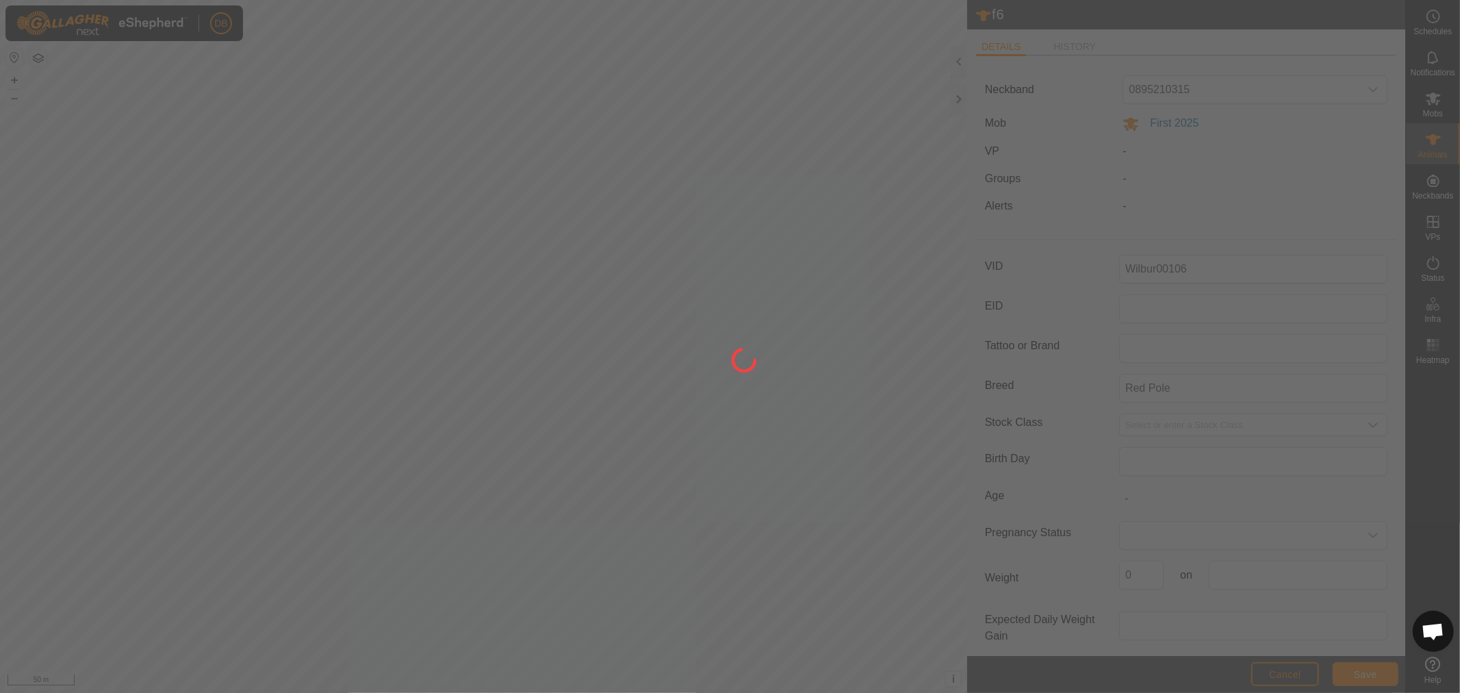
type input "f6"
type input "-"
type input "0 kg"
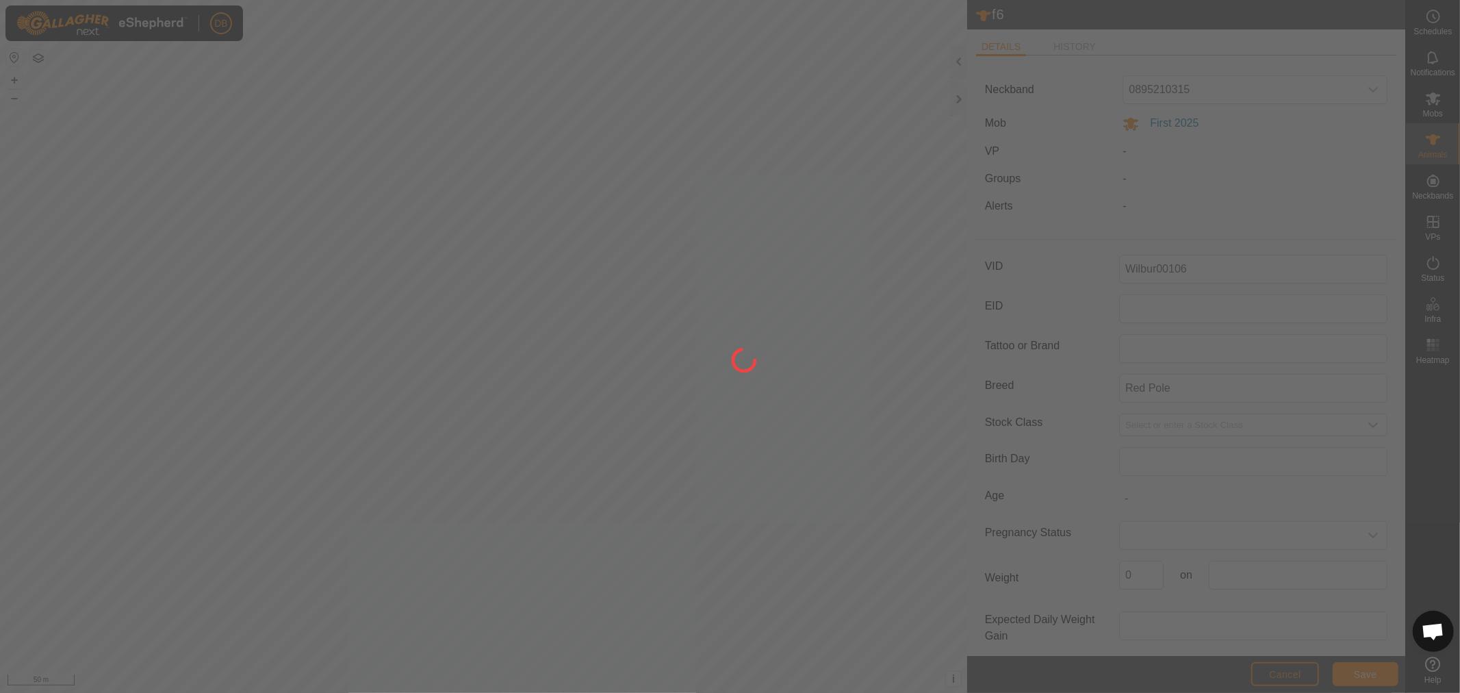
type input "-"
type input "Wilbur00106"
type input "Red Pole"
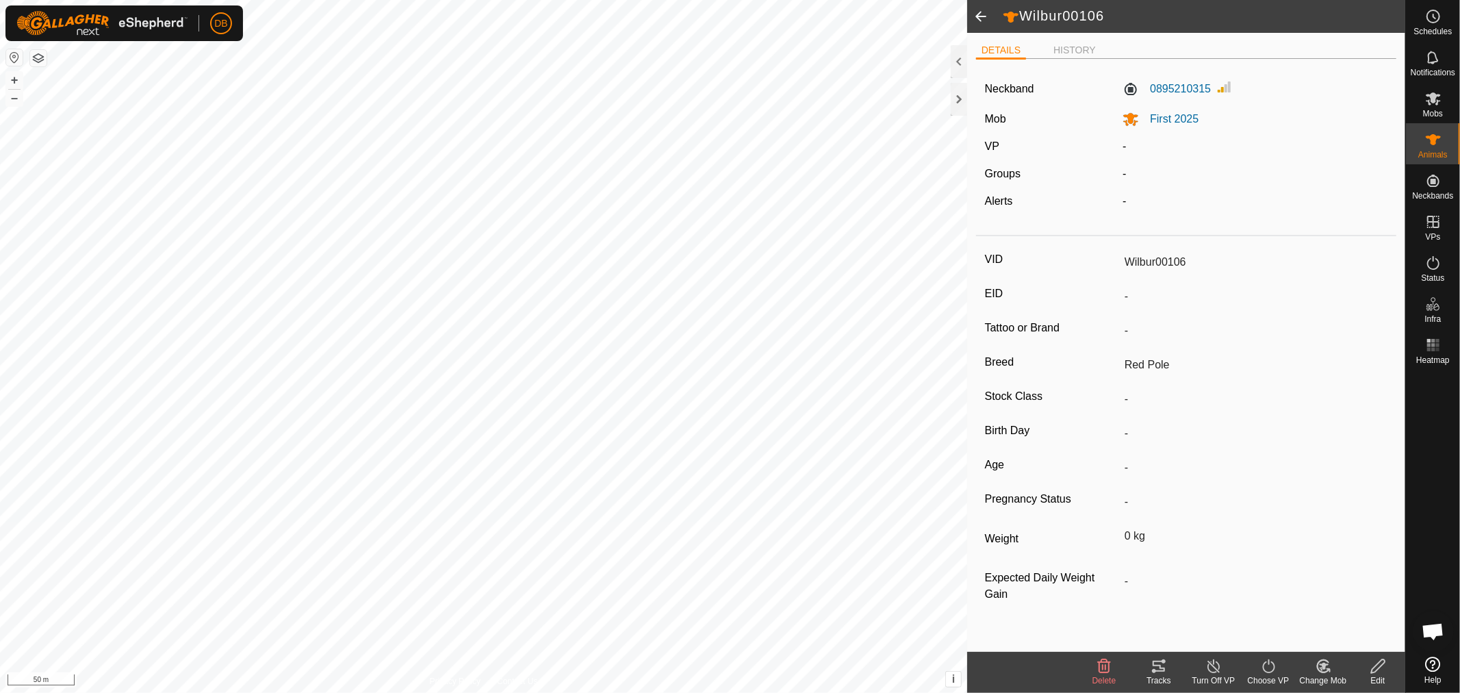
click at [980, 16] on span at bounding box center [980, 16] width 27 height 33
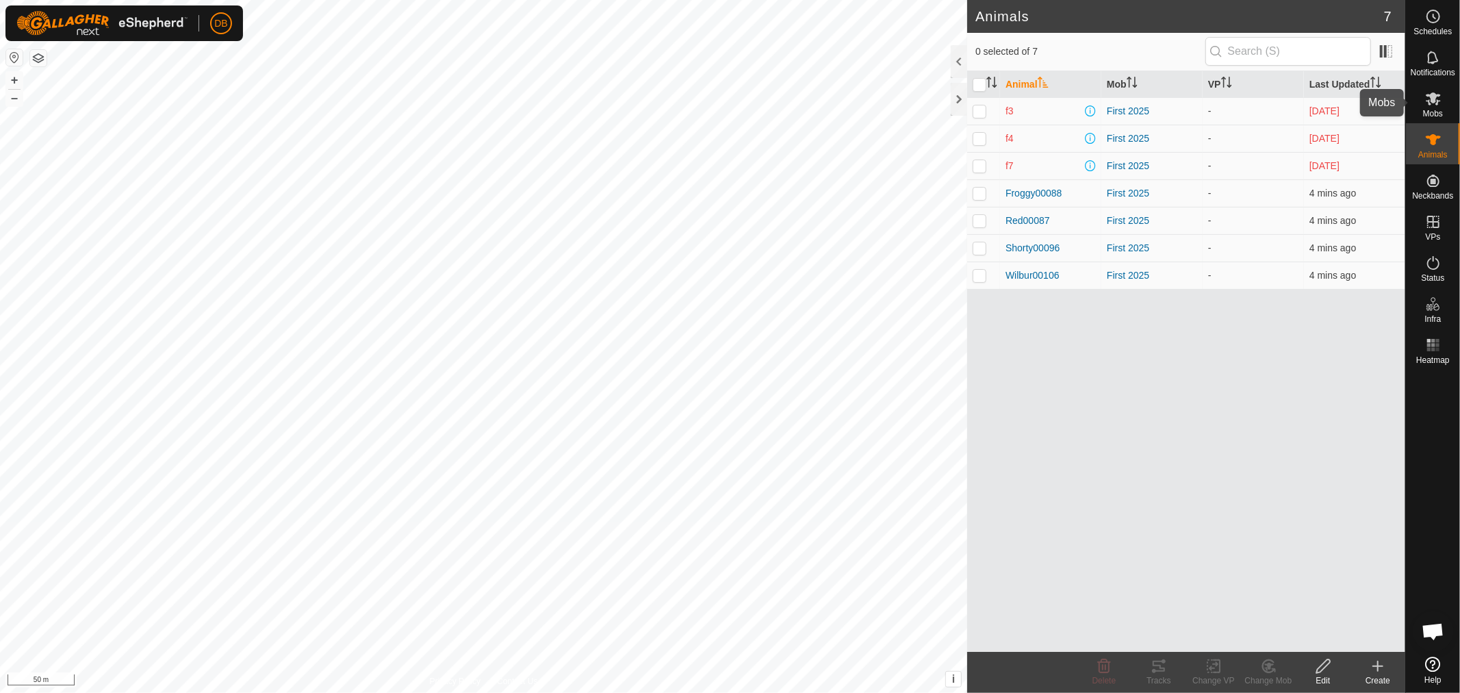
click at [1440, 103] on icon at bounding box center [1433, 98] width 16 height 16
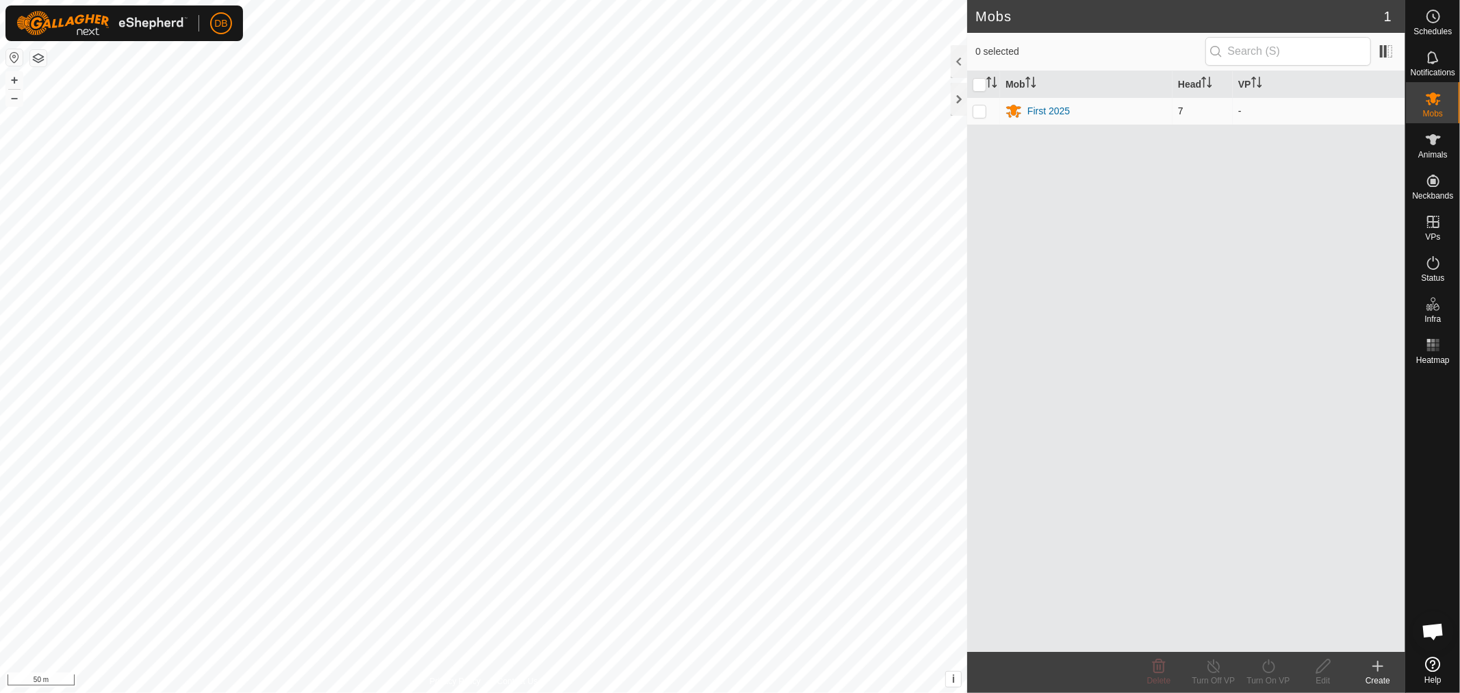
click at [979, 111] on p-checkbox at bounding box center [980, 110] width 14 height 11
checkbox input "true"
click at [1325, 674] on div "Edit" at bounding box center [1323, 680] width 55 height 12
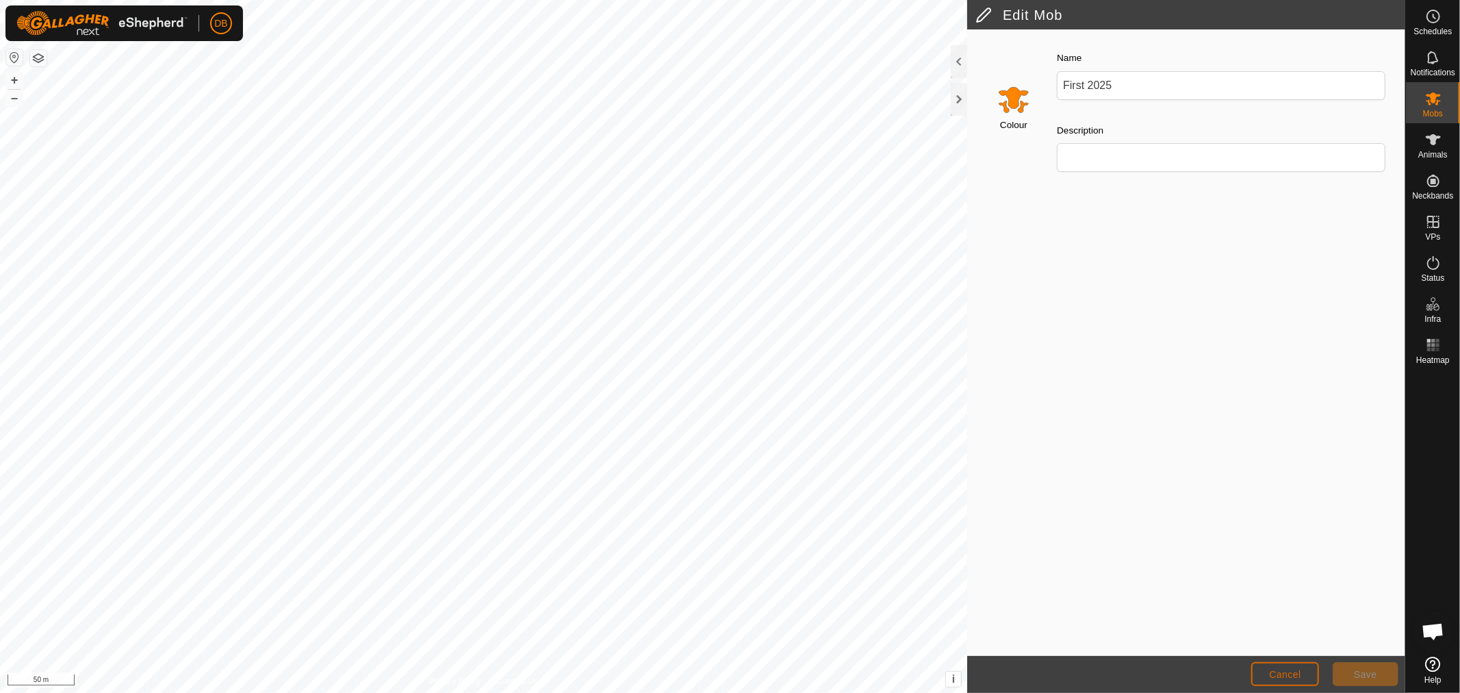
click at [1274, 672] on span "Cancel" at bounding box center [1285, 674] width 32 height 11
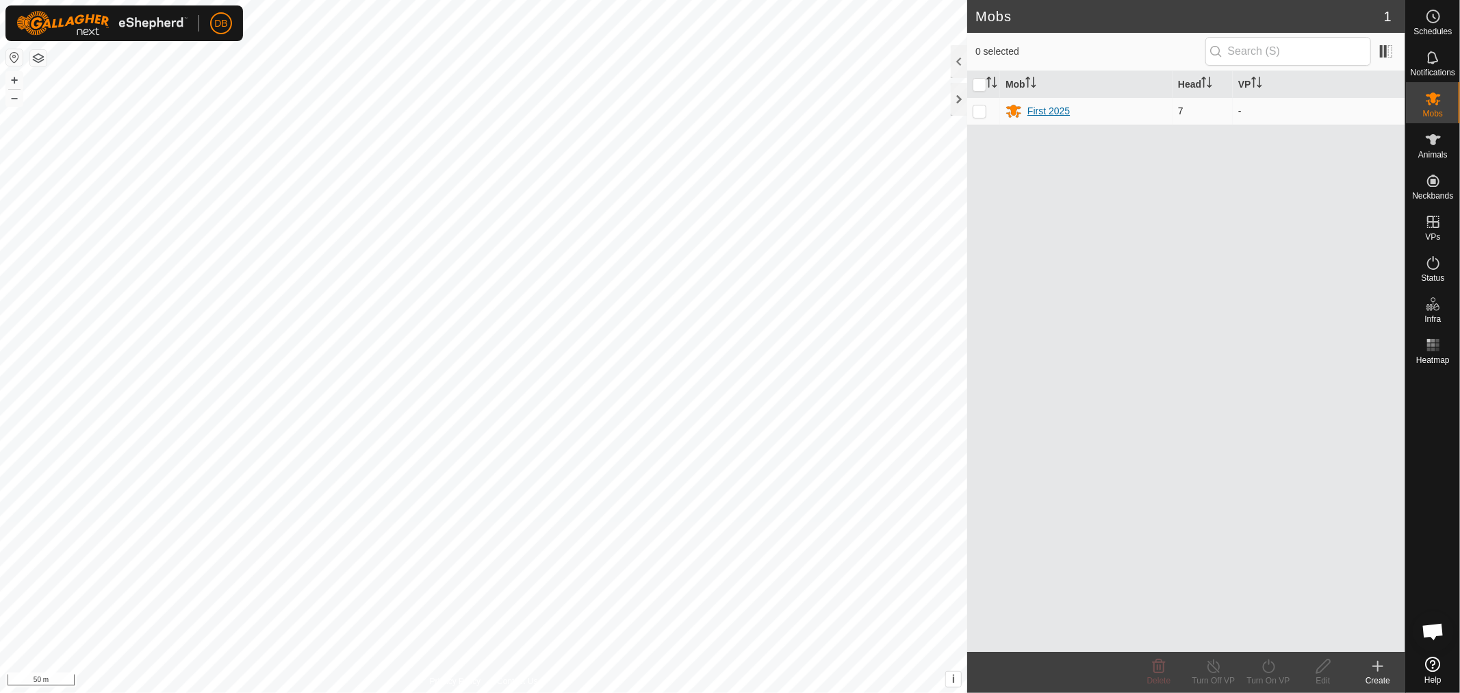
click at [1036, 107] on div "First 2025" at bounding box center [1049, 111] width 42 height 14
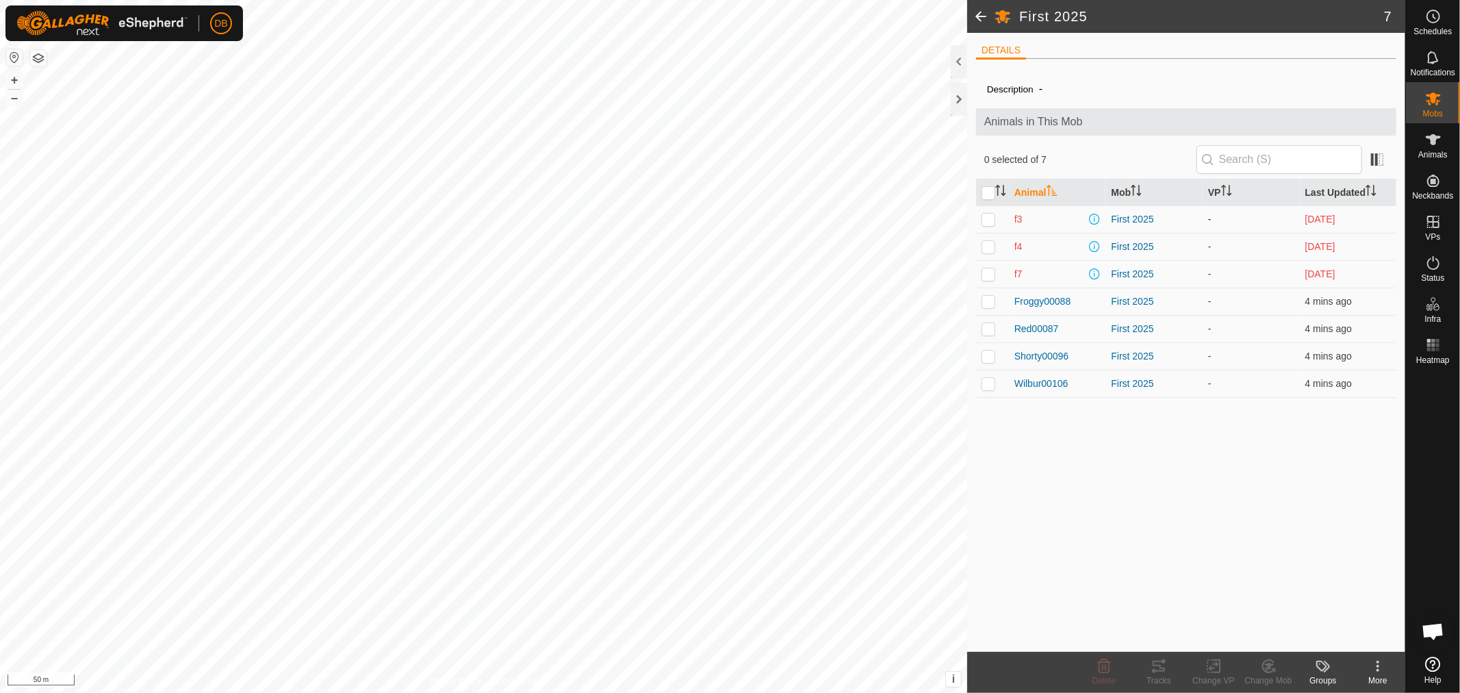
click at [984, 216] on p-checkbox at bounding box center [989, 219] width 14 height 11
checkbox input "true"
drag, startPoint x: 985, startPoint y: 249, endPoint x: 986, endPoint y: 262, distance: 13.1
click at [984, 250] on p-checkbox at bounding box center [989, 246] width 14 height 11
checkbox input "true"
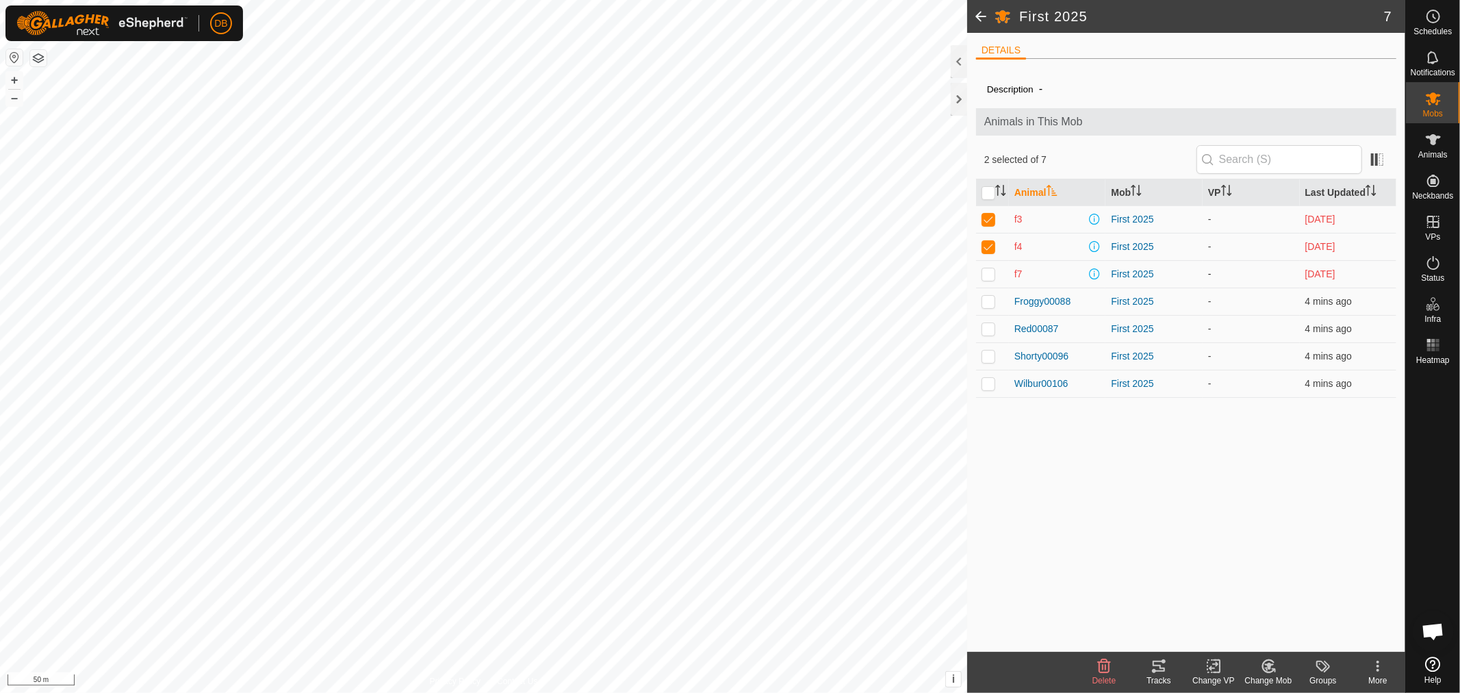
click at [986, 271] on p-checkbox at bounding box center [989, 273] width 14 height 11
checkbox input "true"
click at [1268, 662] on icon at bounding box center [1268, 666] width 17 height 16
click at [1286, 627] on link "Remove from Mob" at bounding box center [1310, 635] width 136 height 27
checkbox input "false"
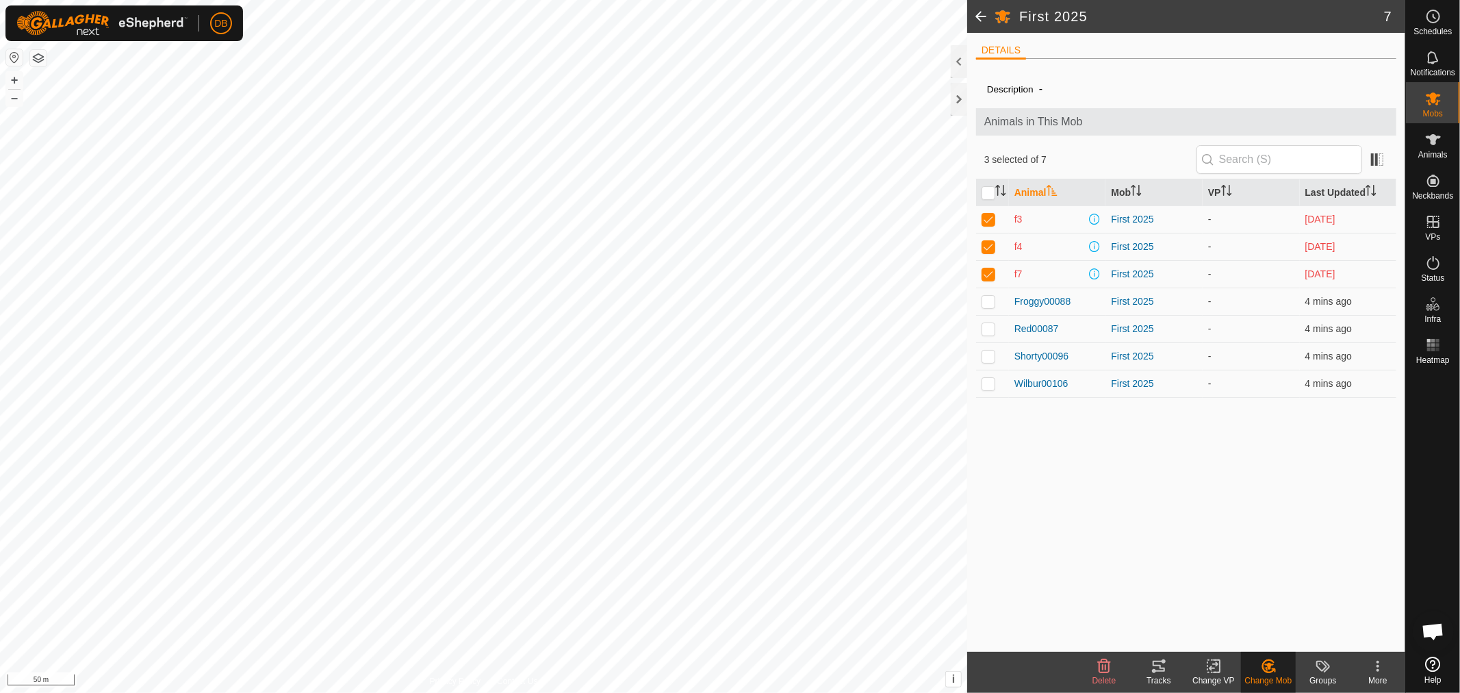
checkbox input "false"
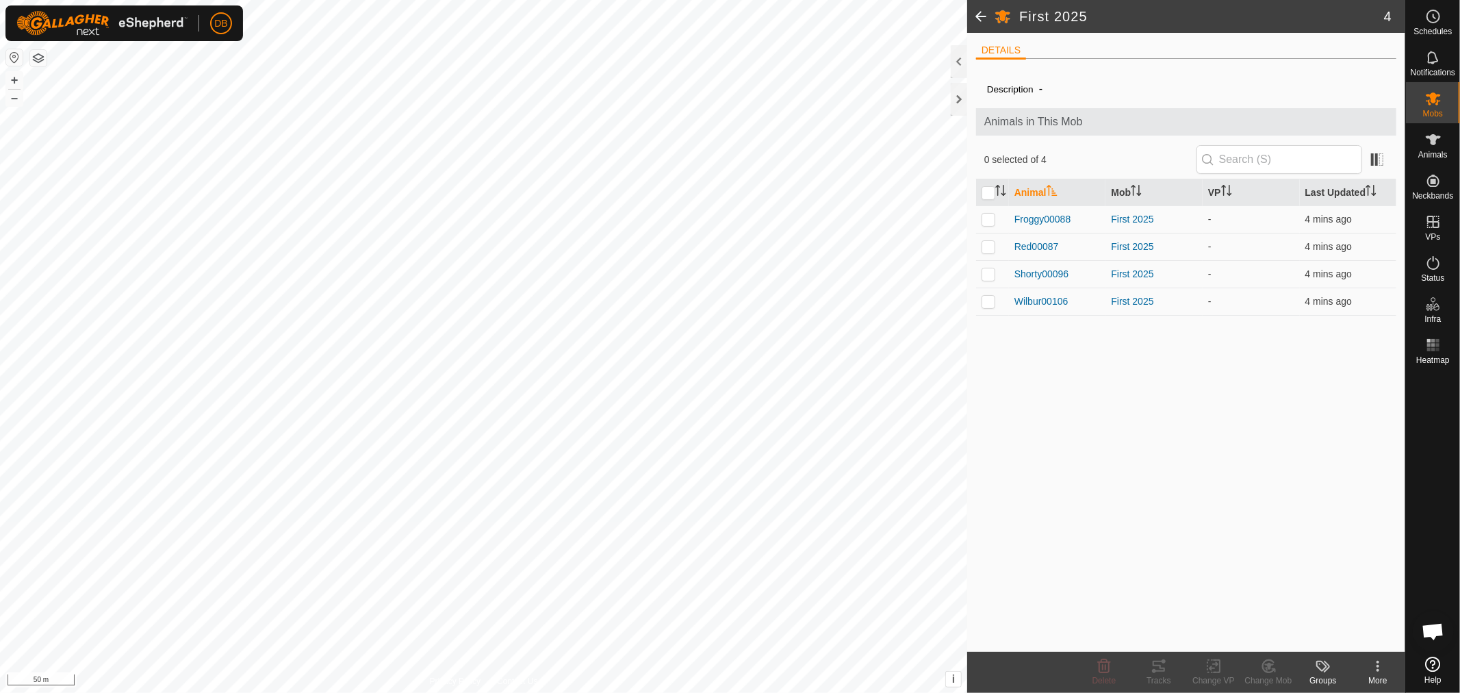
click at [978, 14] on span at bounding box center [980, 16] width 27 height 33
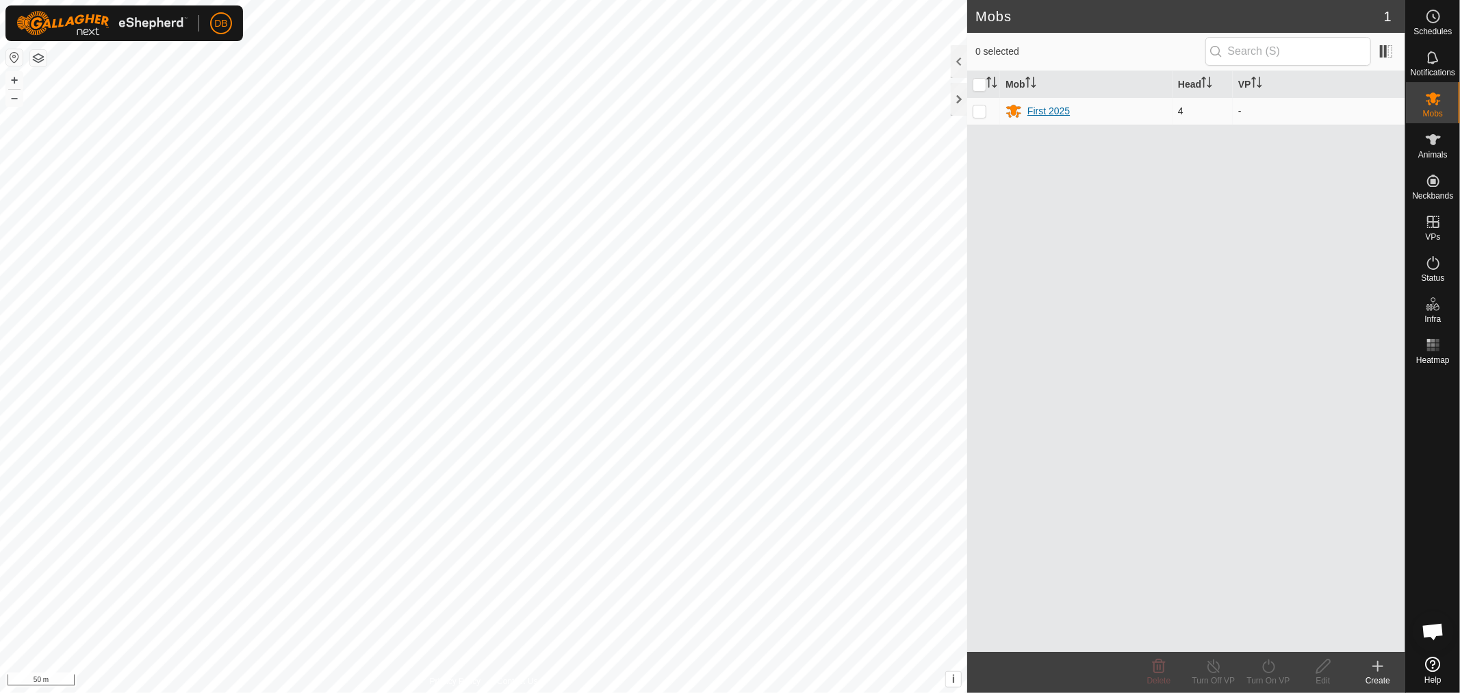
click at [1041, 110] on div "First 2025" at bounding box center [1049, 111] width 42 height 14
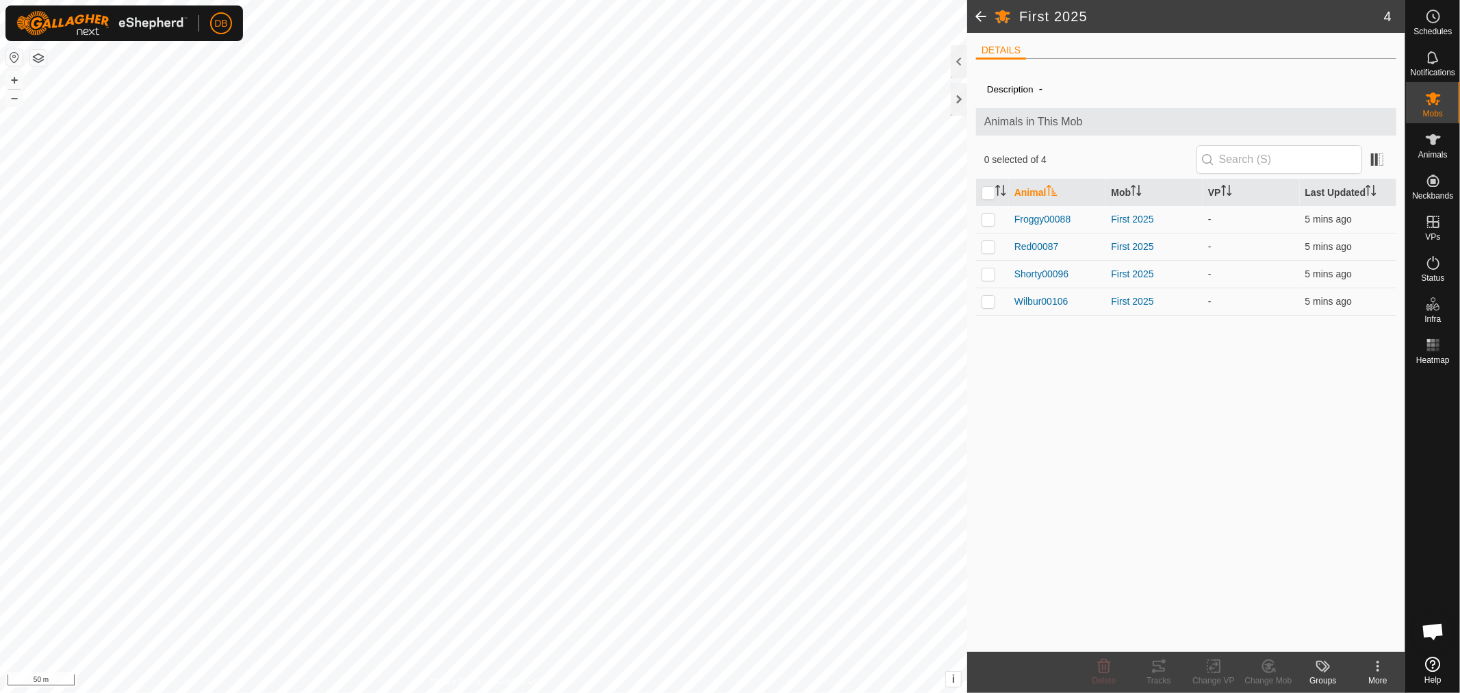
click at [980, 7] on span at bounding box center [980, 16] width 27 height 33
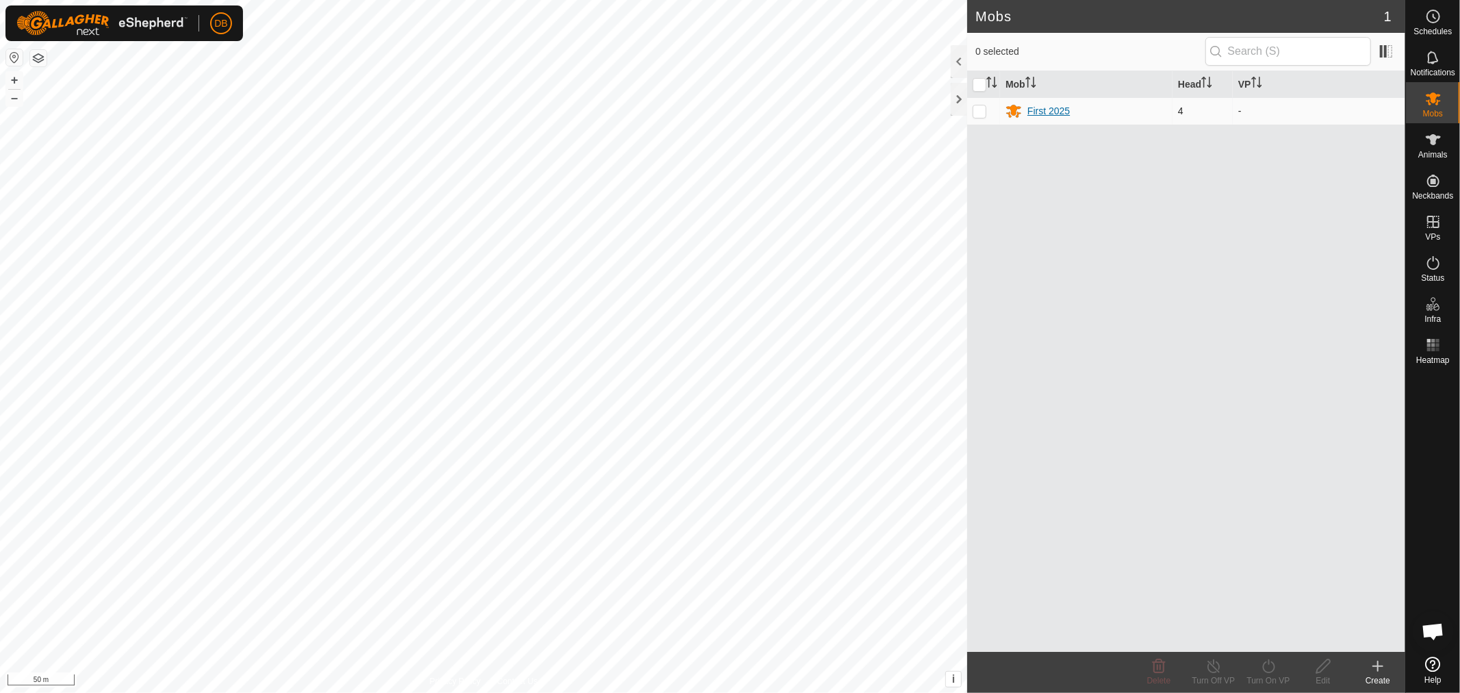
click at [1043, 107] on div "First 2025" at bounding box center [1049, 111] width 42 height 14
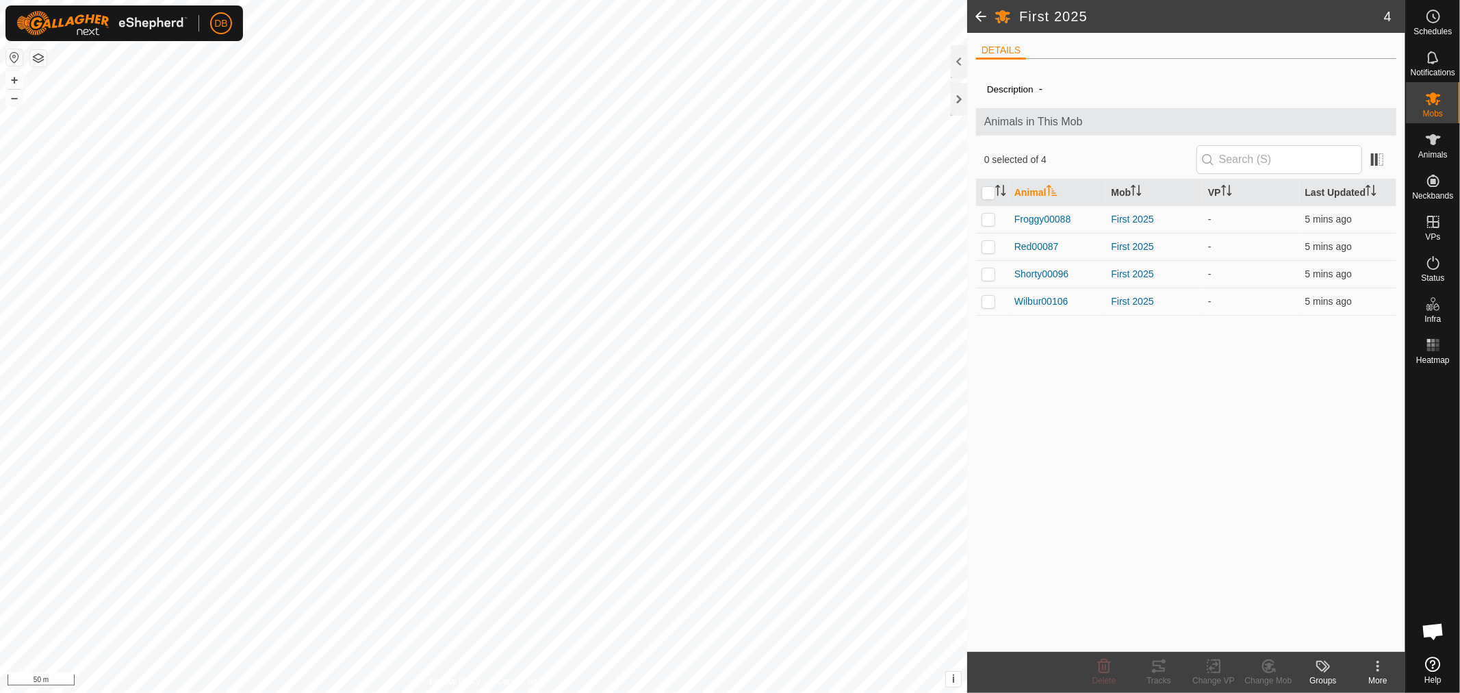
click at [977, 17] on span at bounding box center [980, 16] width 27 height 33
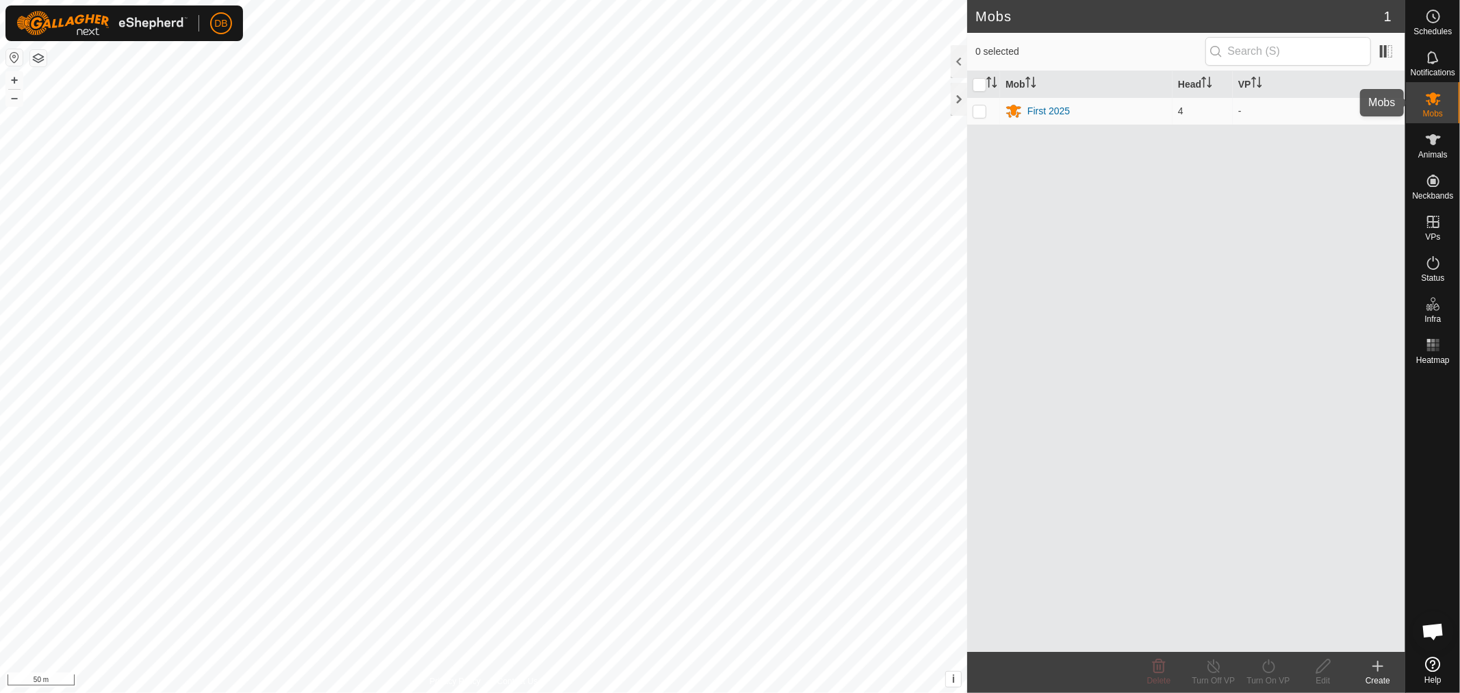
click at [1434, 103] on icon at bounding box center [1433, 98] width 16 height 16
click at [982, 107] on p-checkbox at bounding box center [980, 110] width 14 height 11
checkbox input "true"
click at [1324, 675] on div "Edit" at bounding box center [1323, 680] width 55 height 12
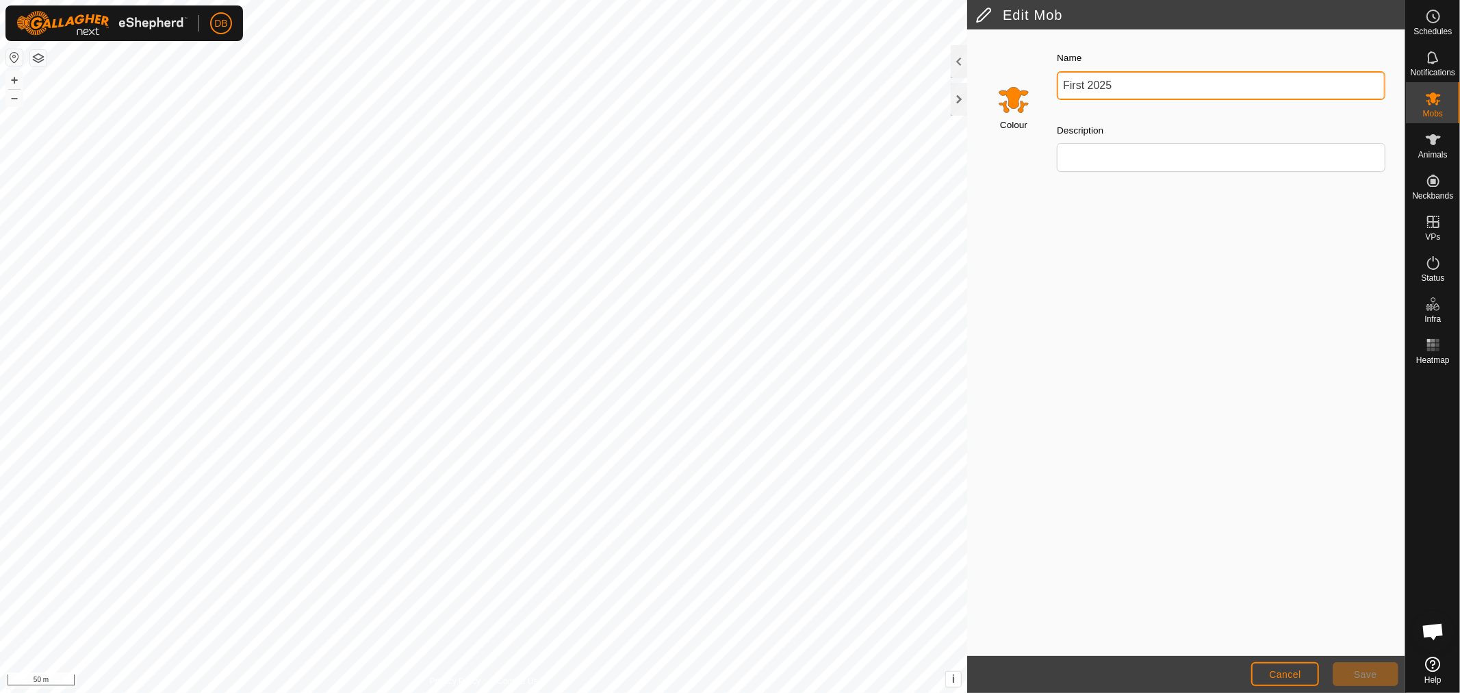
drag, startPoint x: 1087, startPoint y: 82, endPoint x: 1035, endPoint y: 79, distance: 51.4
click at [1036, 79] on div "Colour Name First 2025 Description" at bounding box center [1186, 115] width 420 height 155
type input "31082025"
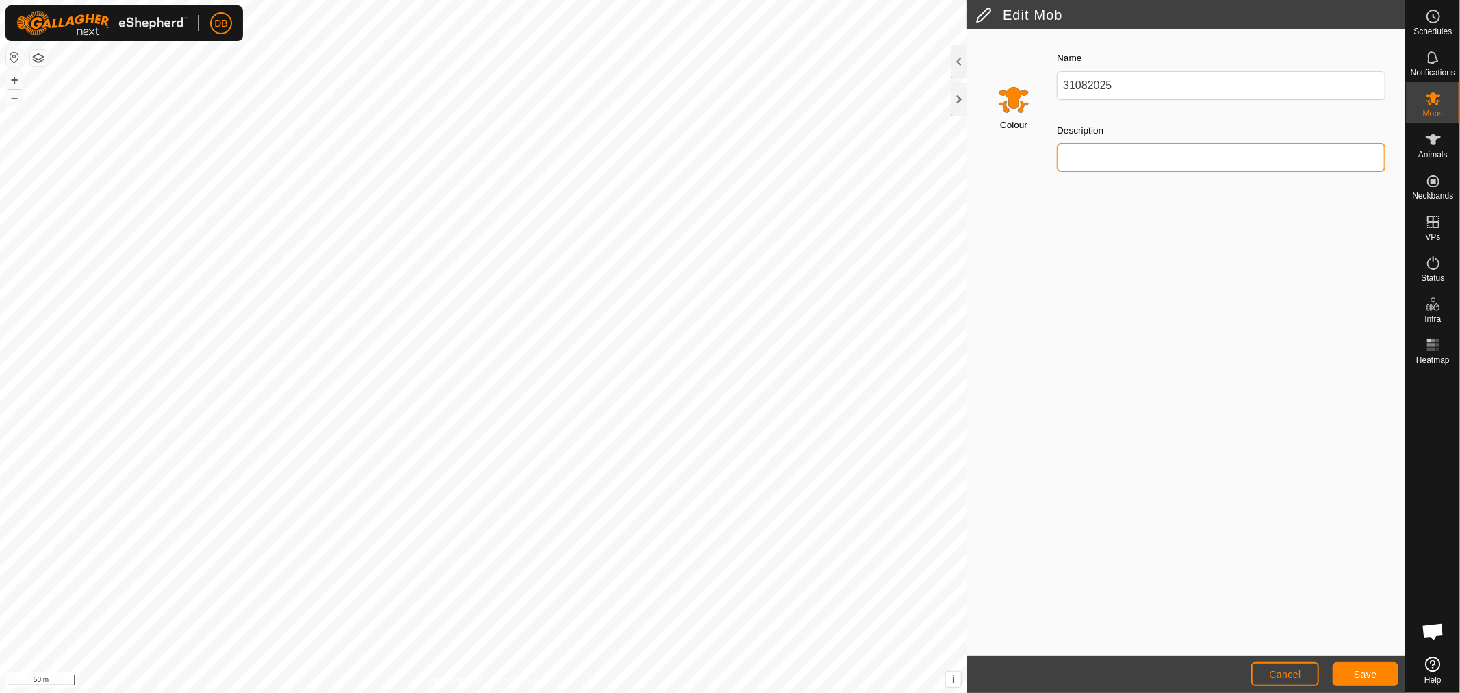
click at [1063, 158] on input "Description" at bounding box center [1221, 157] width 329 height 29
type input "31082025"
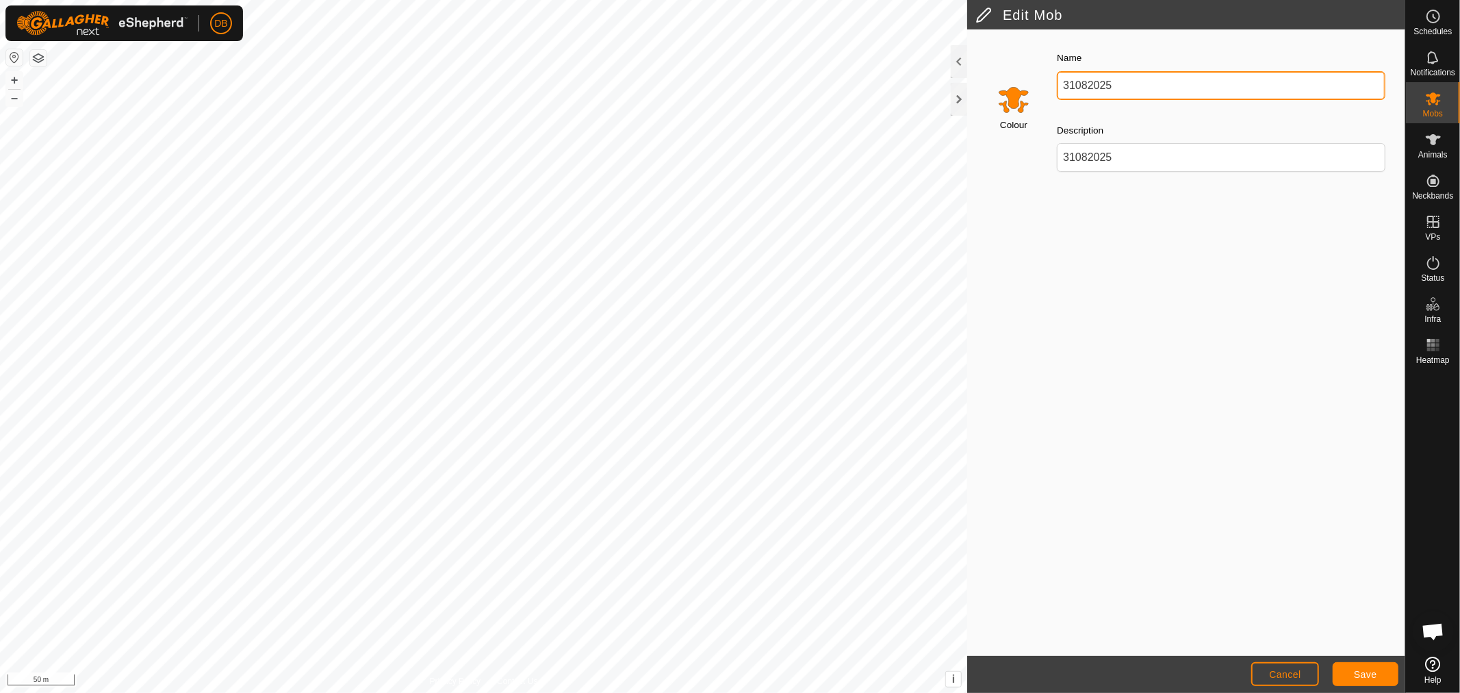
drag, startPoint x: 1116, startPoint y: 86, endPoint x: 1031, endPoint y: 75, distance: 85.5
click at [1032, 75] on div "Colour Name 31082025 Description 31082025" at bounding box center [1186, 115] width 420 height 155
type input "First"
click at [1091, 229] on div "Colour Name First Description 31082025" at bounding box center [1186, 342] width 438 height 626
click at [1354, 667] on button "Save" at bounding box center [1366, 674] width 66 height 24
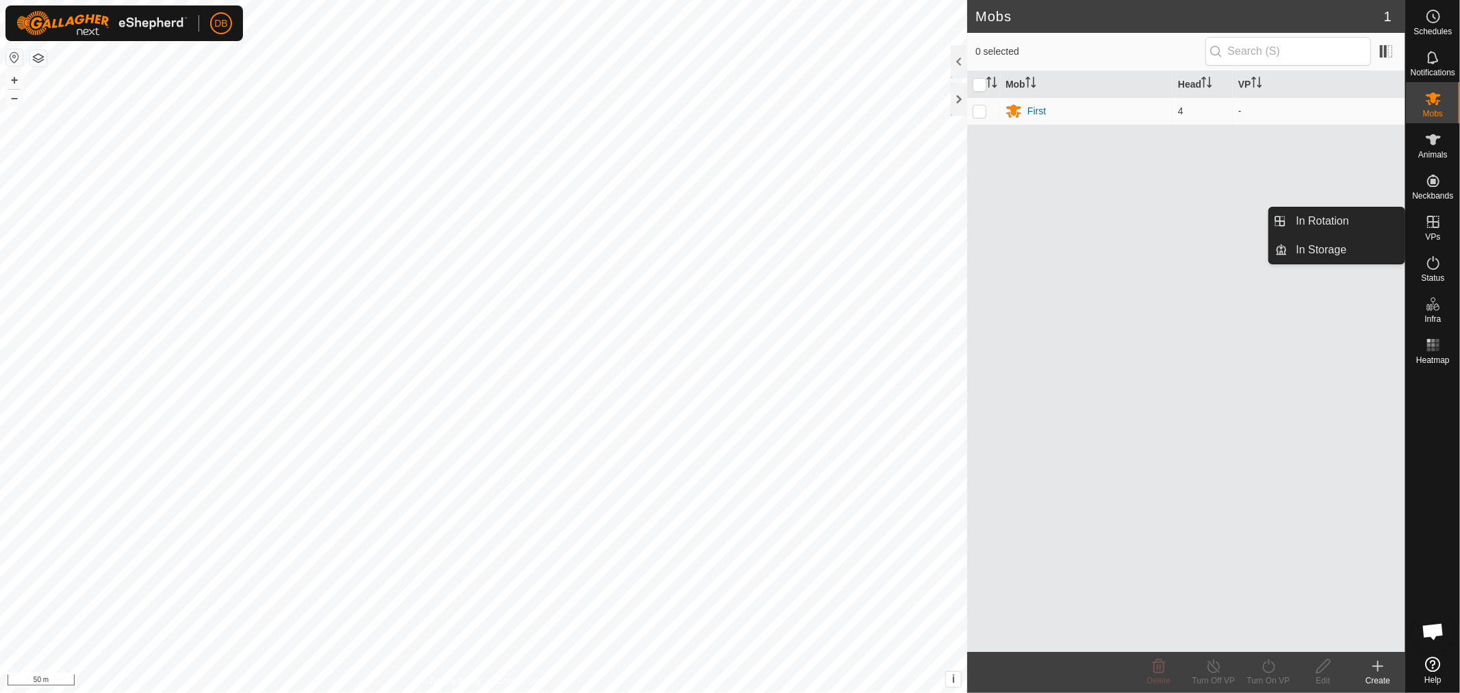
click at [1427, 224] on icon at bounding box center [1433, 222] width 16 height 16
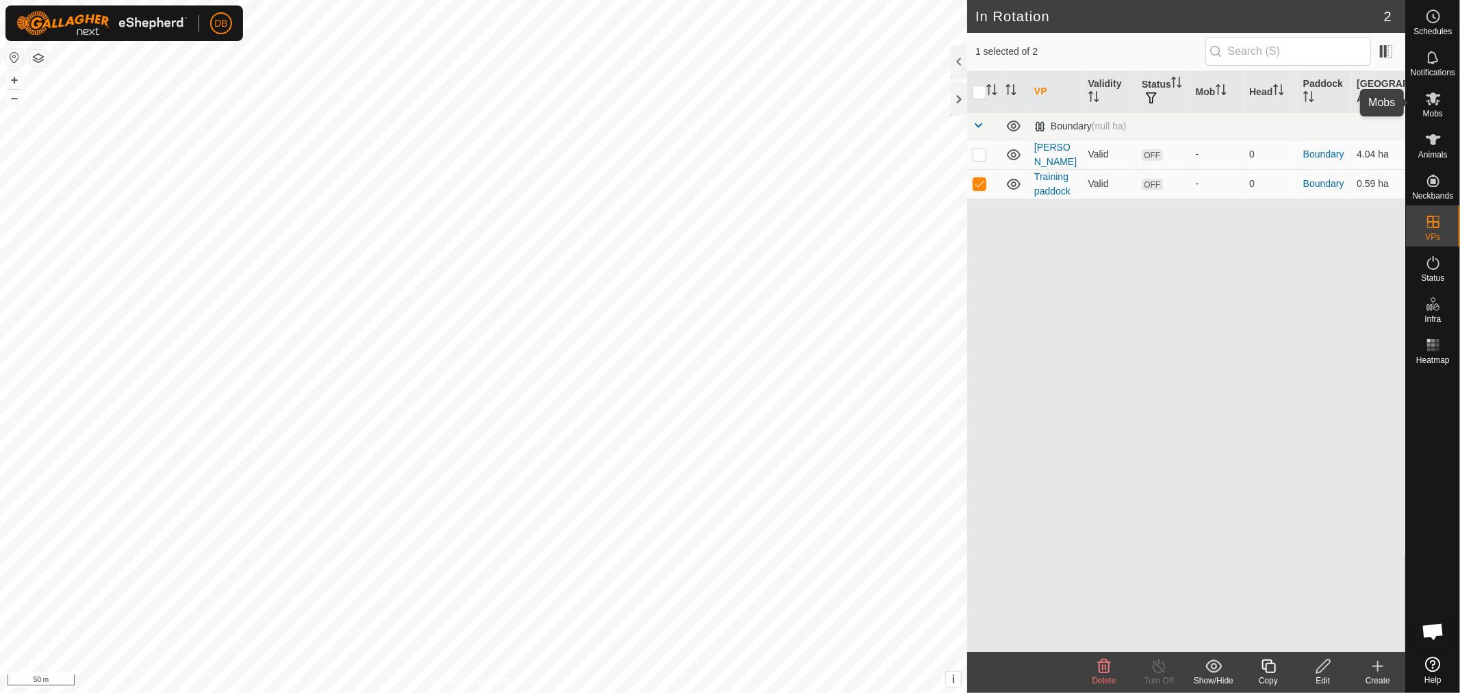
click at [1436, 89] on es-mob-svg-icon at bounding box center [1433, 99] width 25 height 22
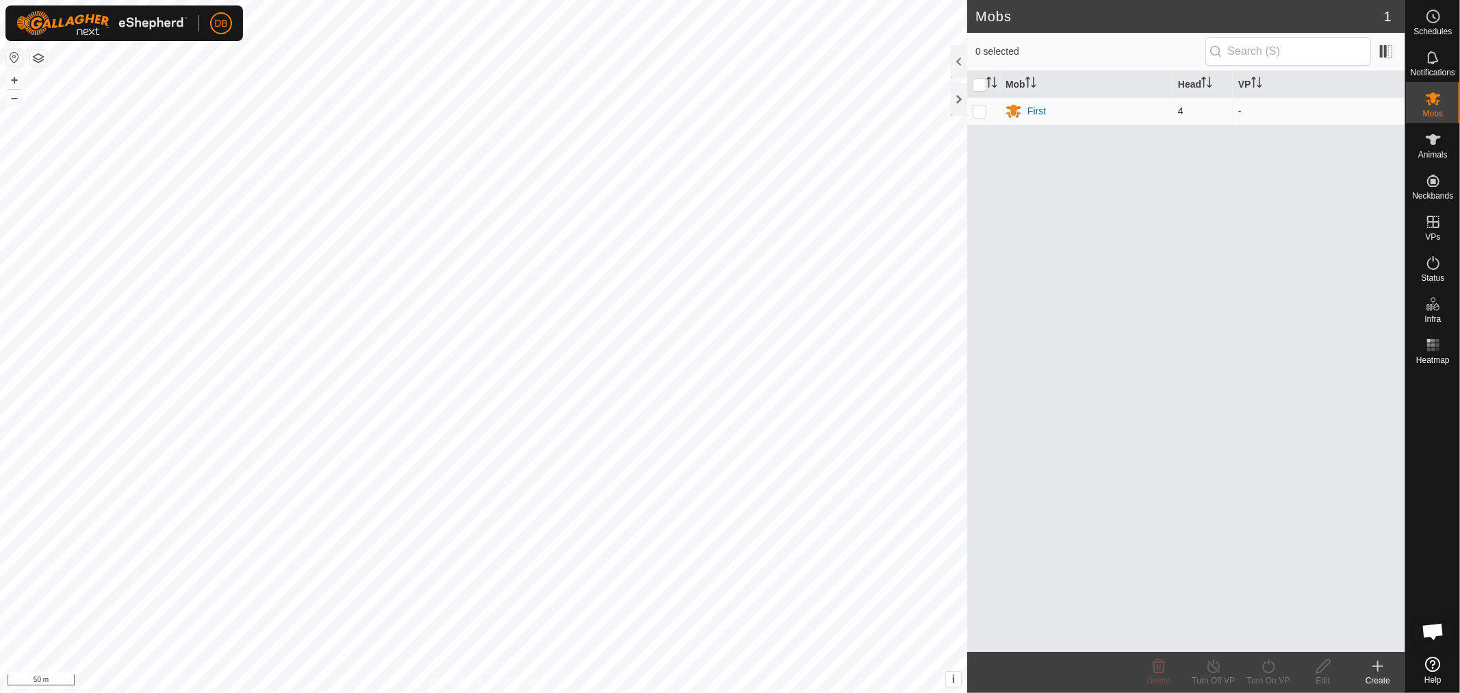
click at [978, 105] on p-checkbox at bounding box center [980, 110] width 14 height 11
checkbox input "true"
click at [1267, 666] on icon at bounding box center [1268, 666] width 17 height 16
click at [1263, 633] on link "Now" at bounding box center [1310, 635] width 136 height 27
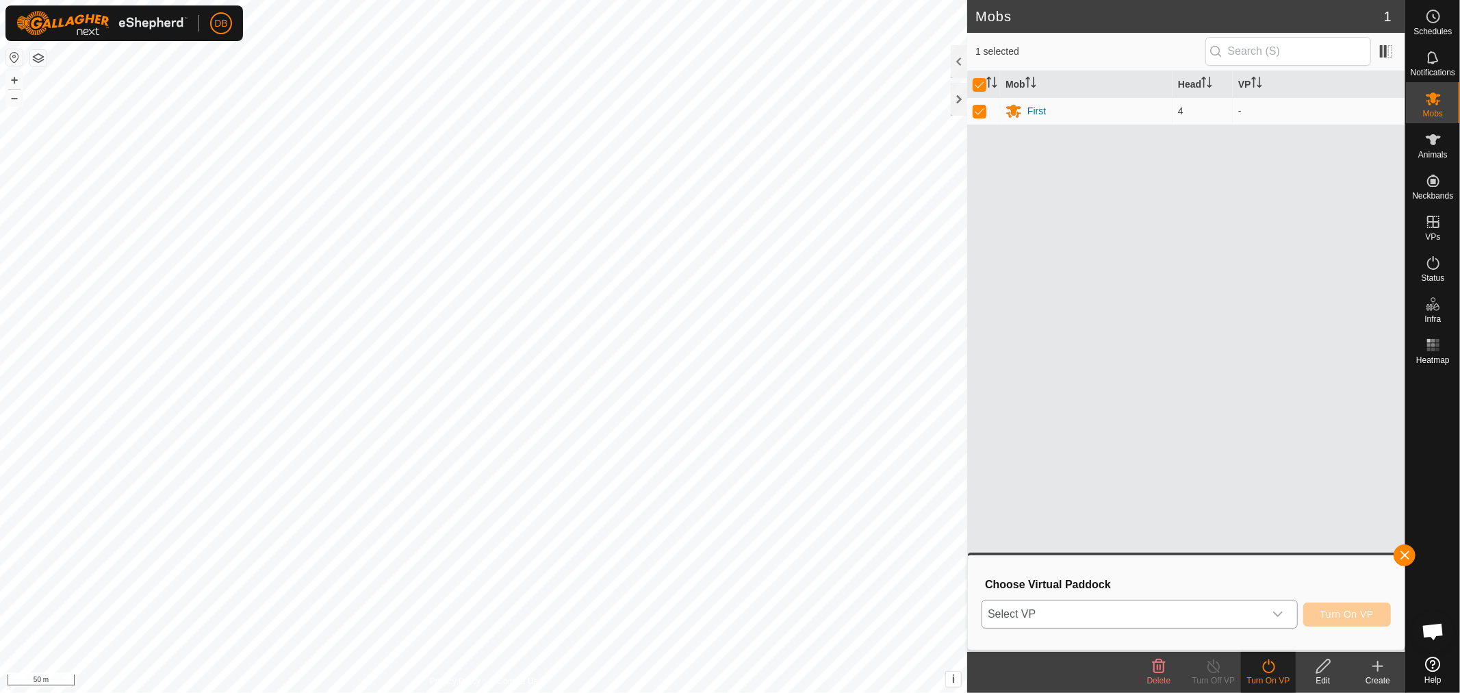
click at [1275, 609] on icon "dropdown trigger" at bounding box center [1278, 614] width 11 height 11
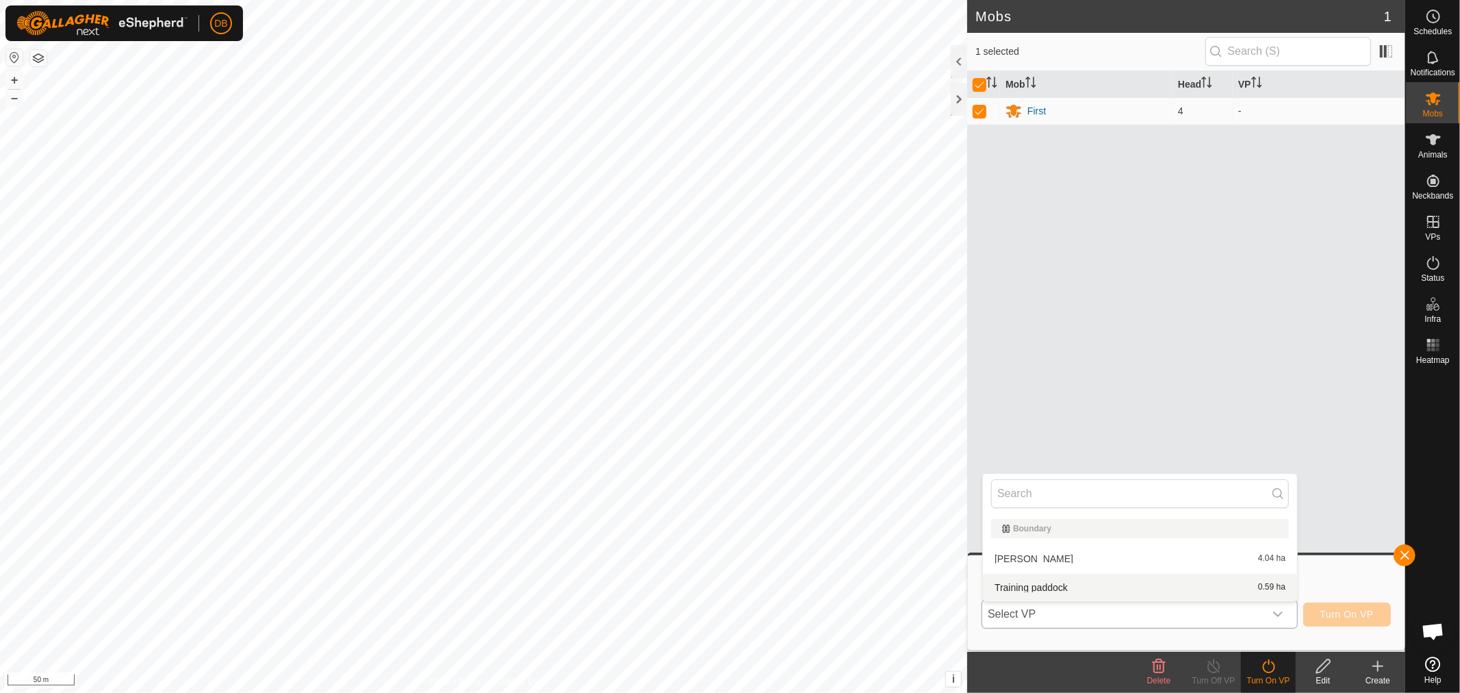
click at [1018, 581] on li "Training paddock 0.59 ha" at bounding box center [1140, 587] width 314 height 27
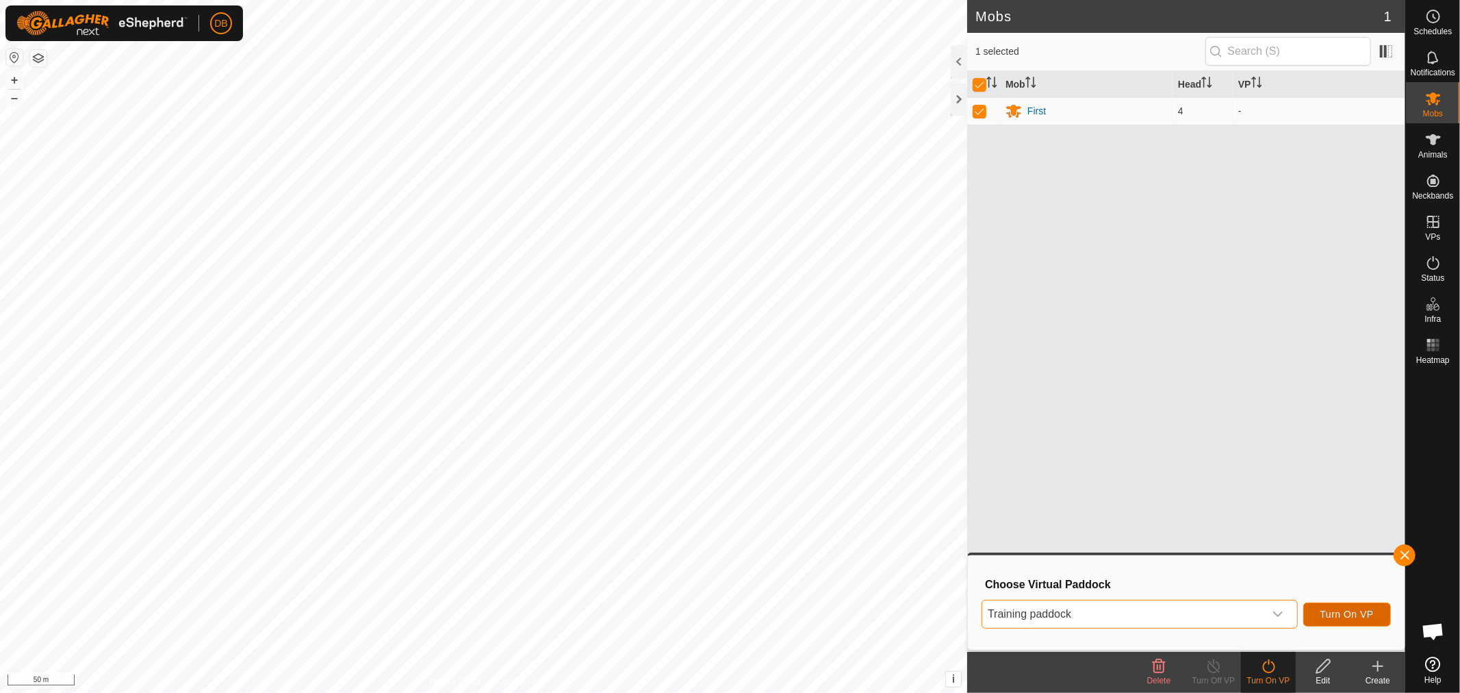
click at [1345, 611] on span "Turn On VP" at bounding box center [1347, 614] width 53 height 11
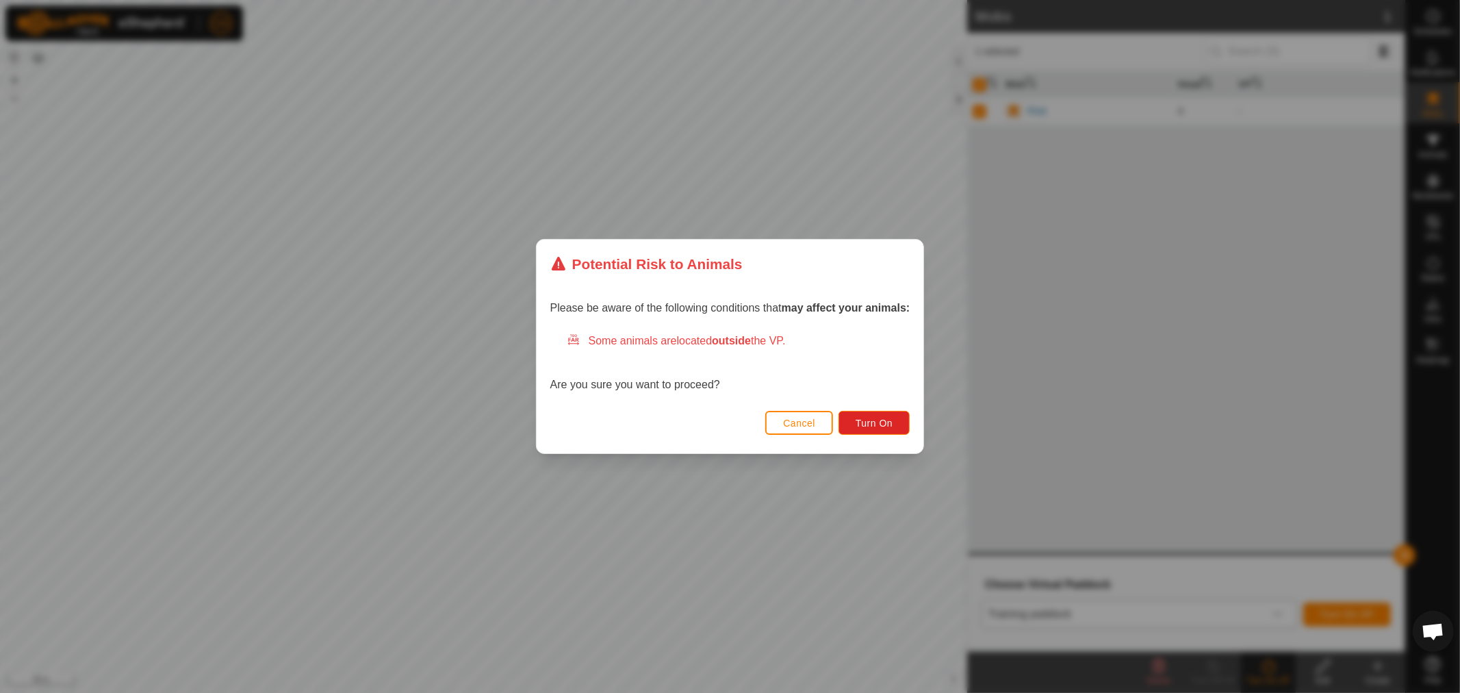
click at [793, 416] on button "Cancel" at bounding box center [799, 423] width 68 height 24
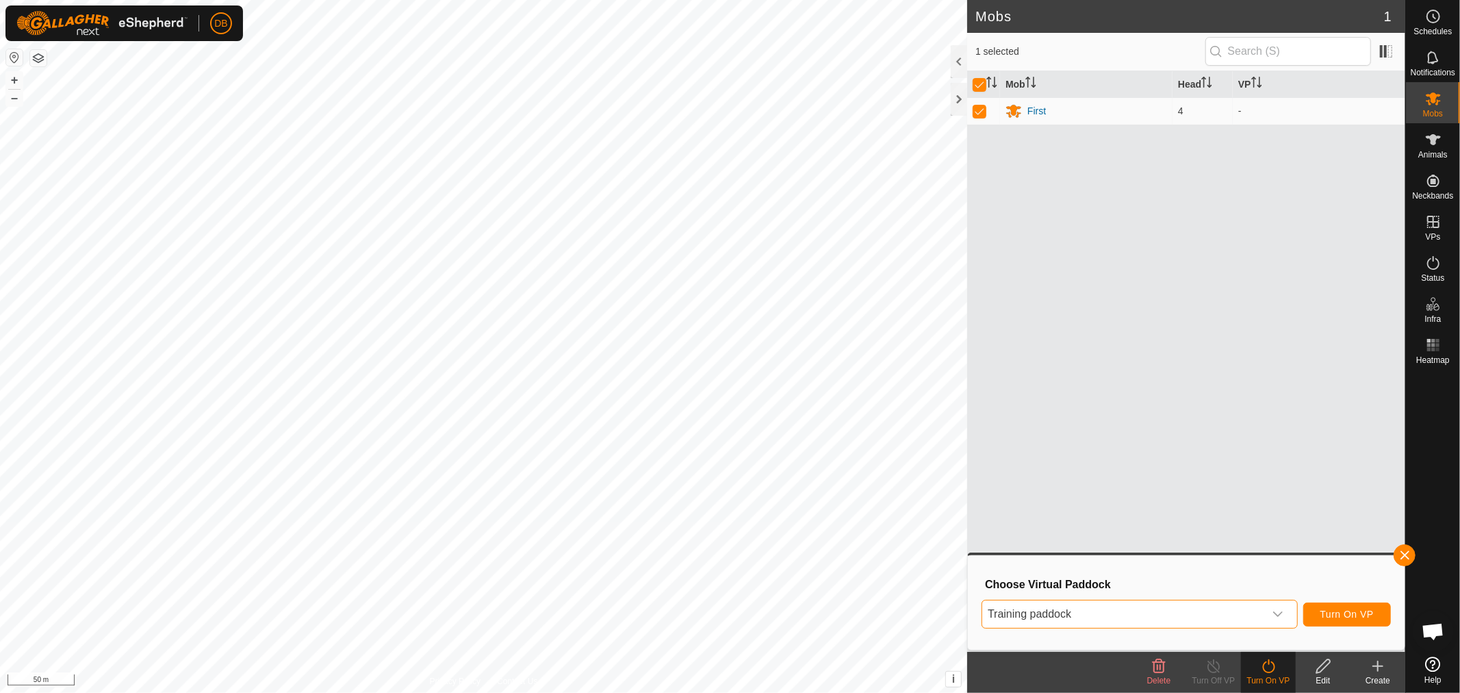
click at [1150, 605] on span "Training paddock" at bounding box center [1123, 613] width 282 height 27
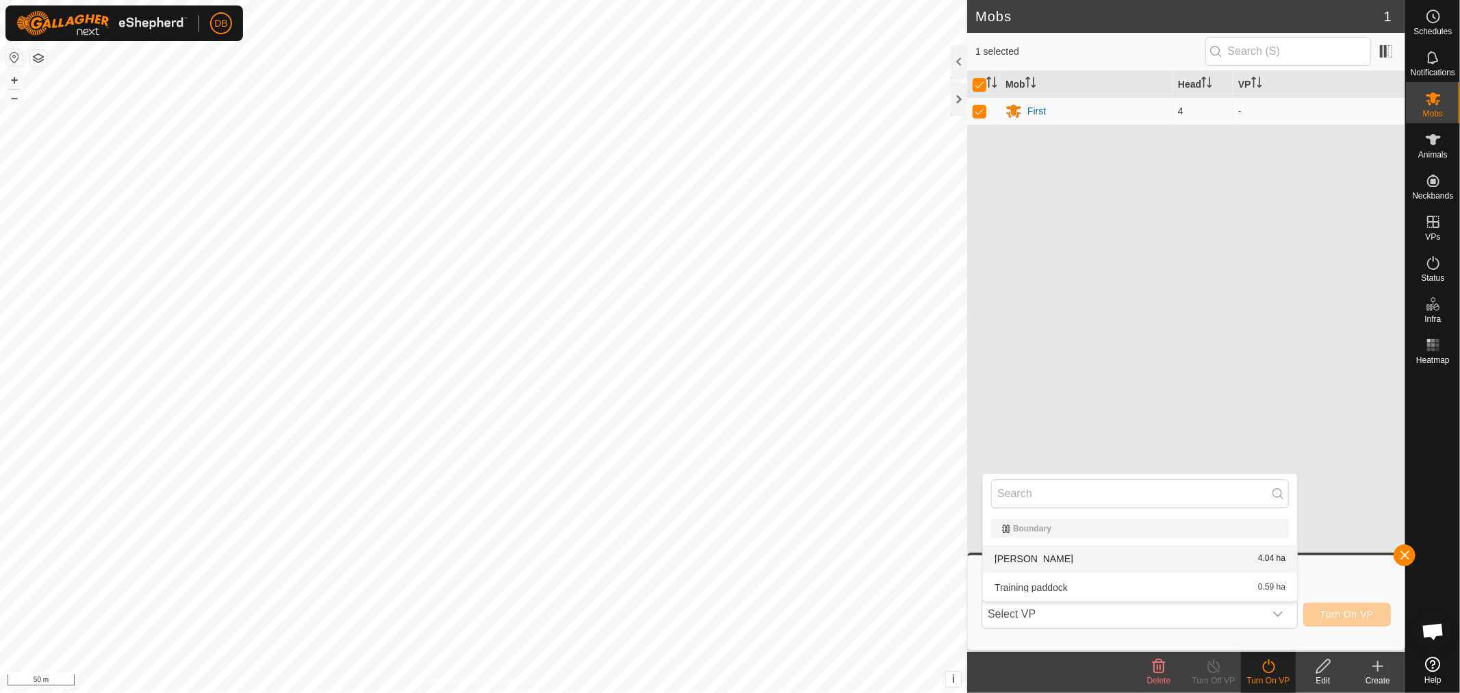
click at [1007, 555] on li "[PERSON_NAME] 4.04 ha" at bounding box center [1140, 558] width 314 height 27
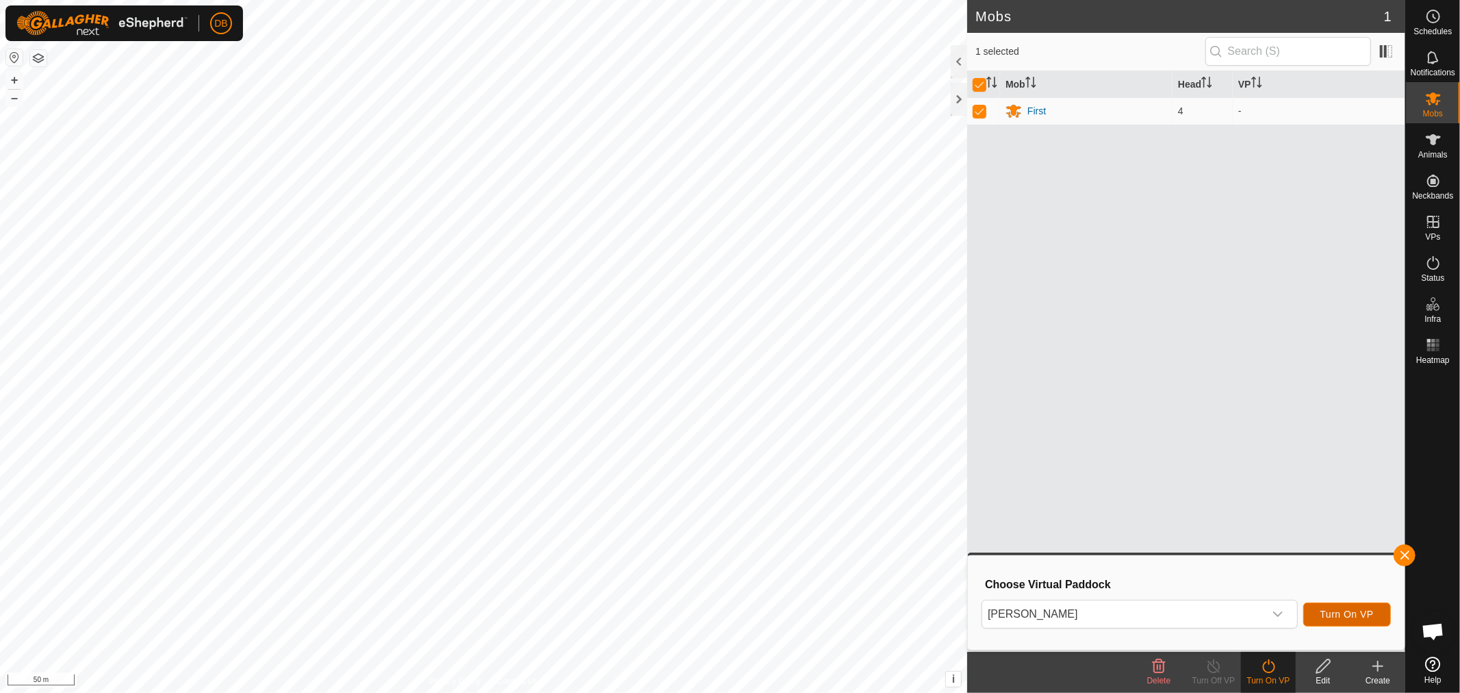
click at [1342, 616] on span "Turn On VP" at bounding box center [1347, 614] width 53 height 11
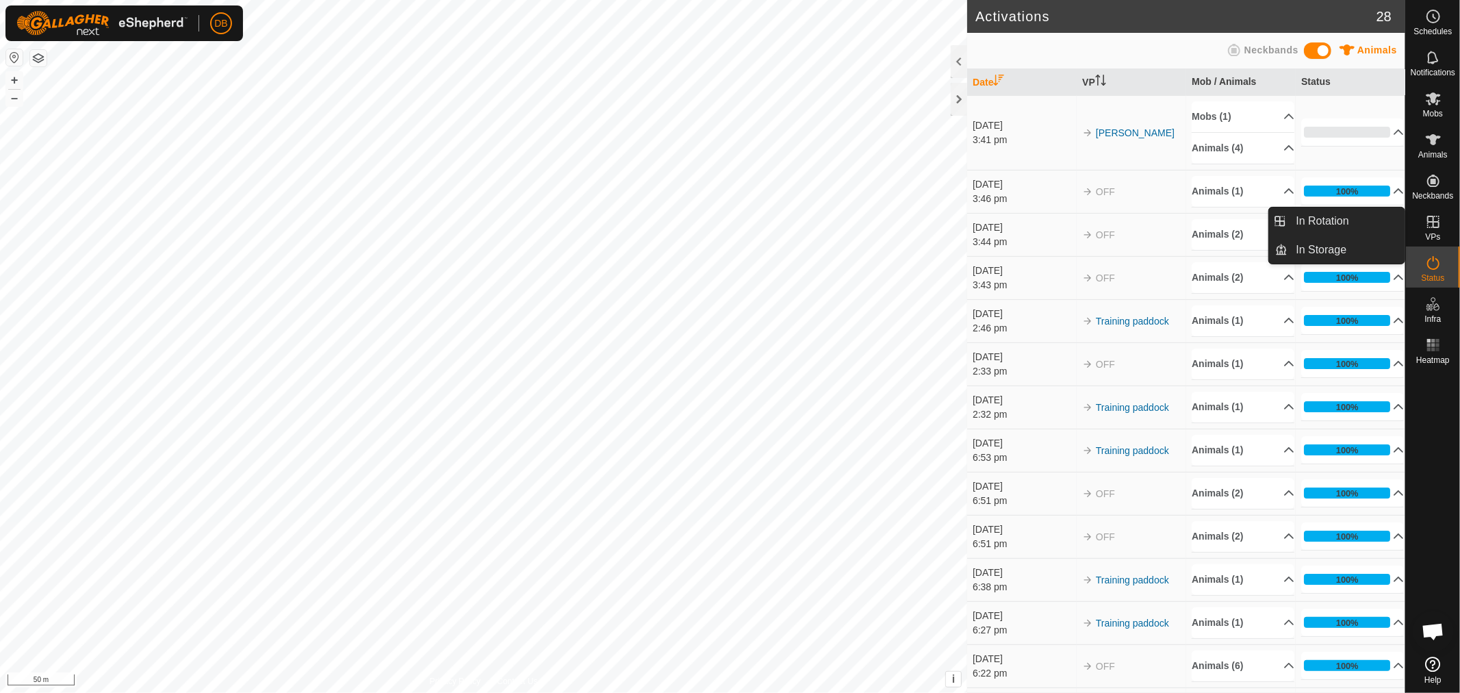
click at [1428, 220] on icon at bounding box center [1433, 222] width 12 height 12
click at [1328, 244] on link "In Storage" at bounding box center [1347, 249] width 117 height 27
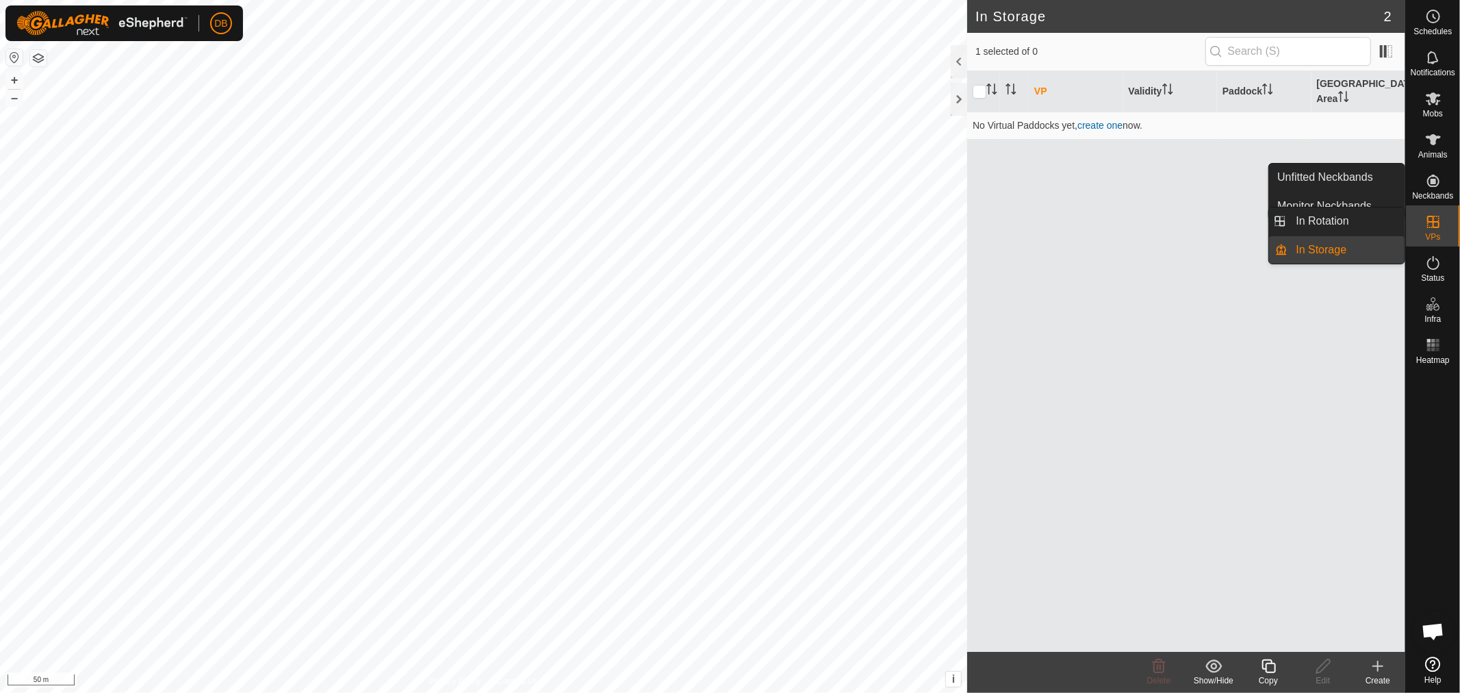
click at [1435, 214] on icon at bounding box center [1433, 222] width 16 height 16
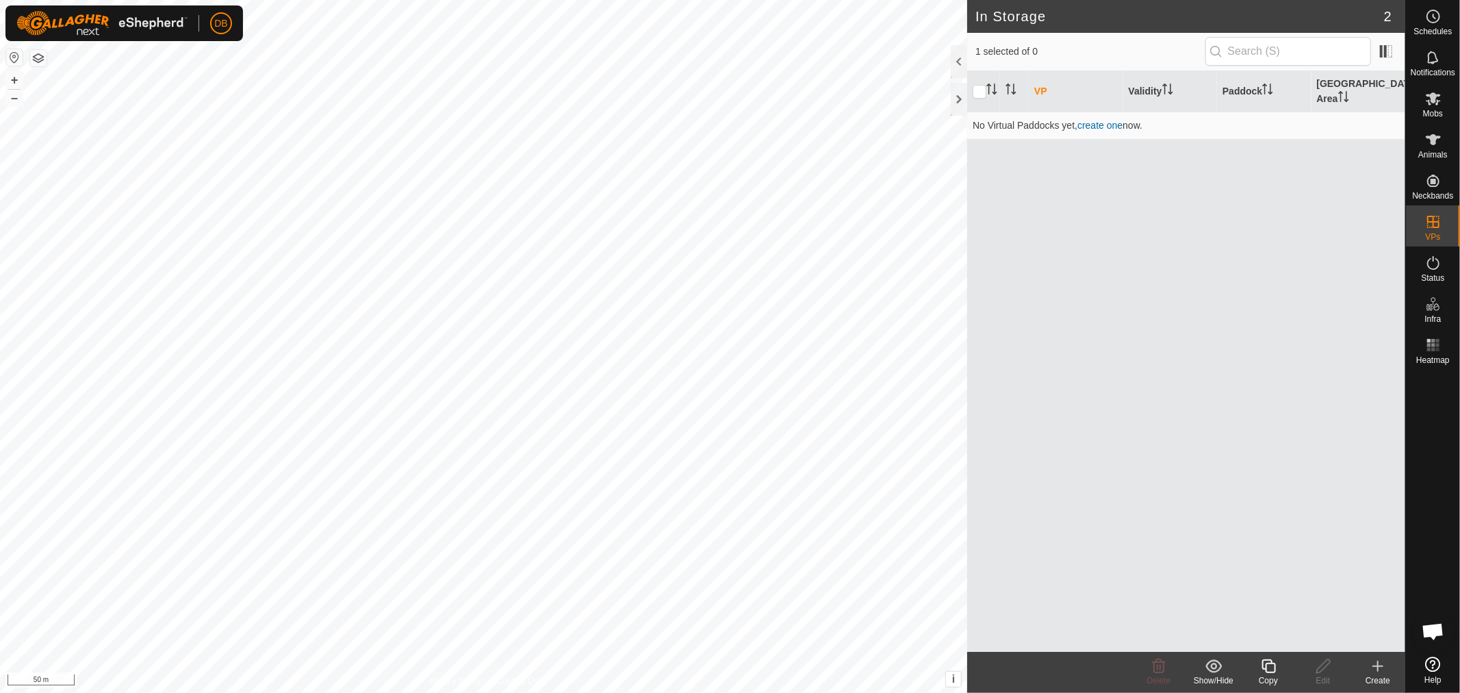
click at [1214, 663] on icon at bounding box center [1214, 665] width 16 height 13
click at [1229, 566] on link "Show" at bounding box center [1256, 576] width 138 height 27
click at [1438, 103] on icon at bounding box center [1433, 98] width 15 height 13
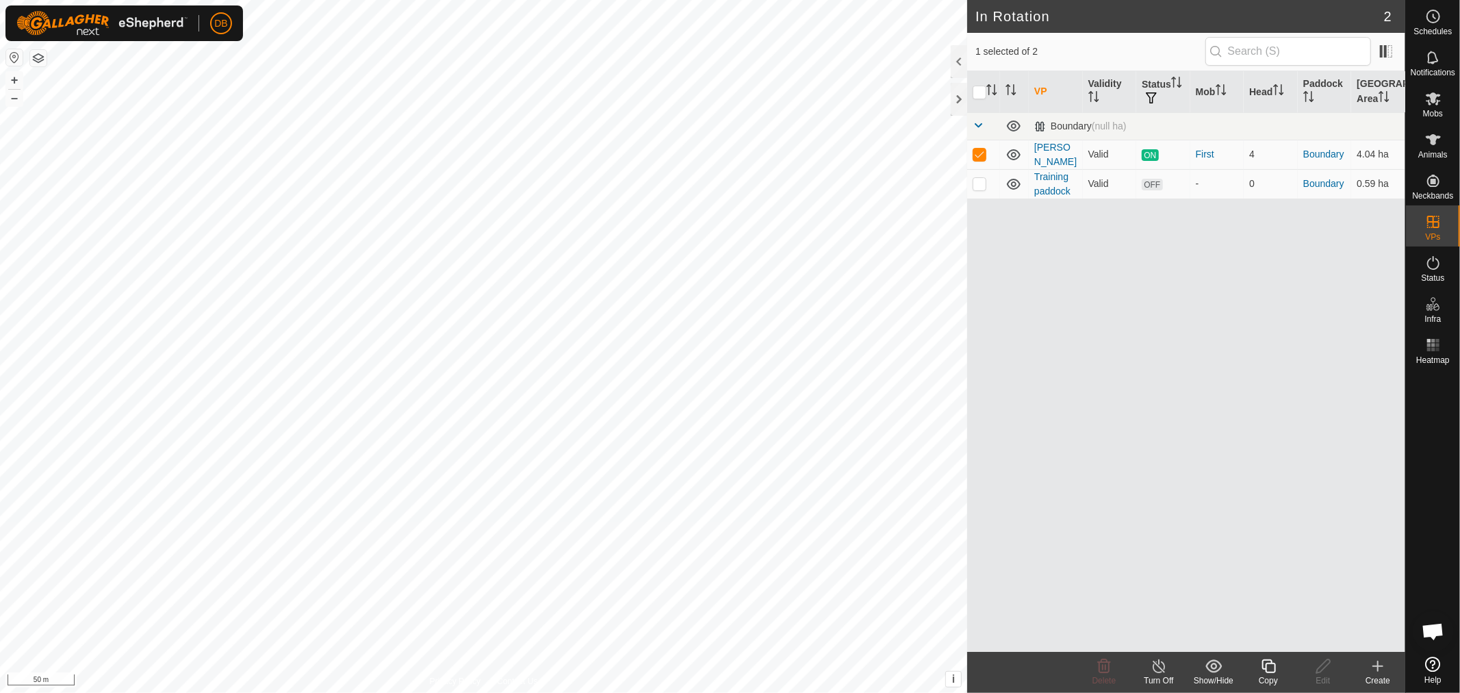
checkbox input "false"
checkbox input "true"
click at [1325, 661] on icon at bounding box center [1324, 666] width 14 height 14
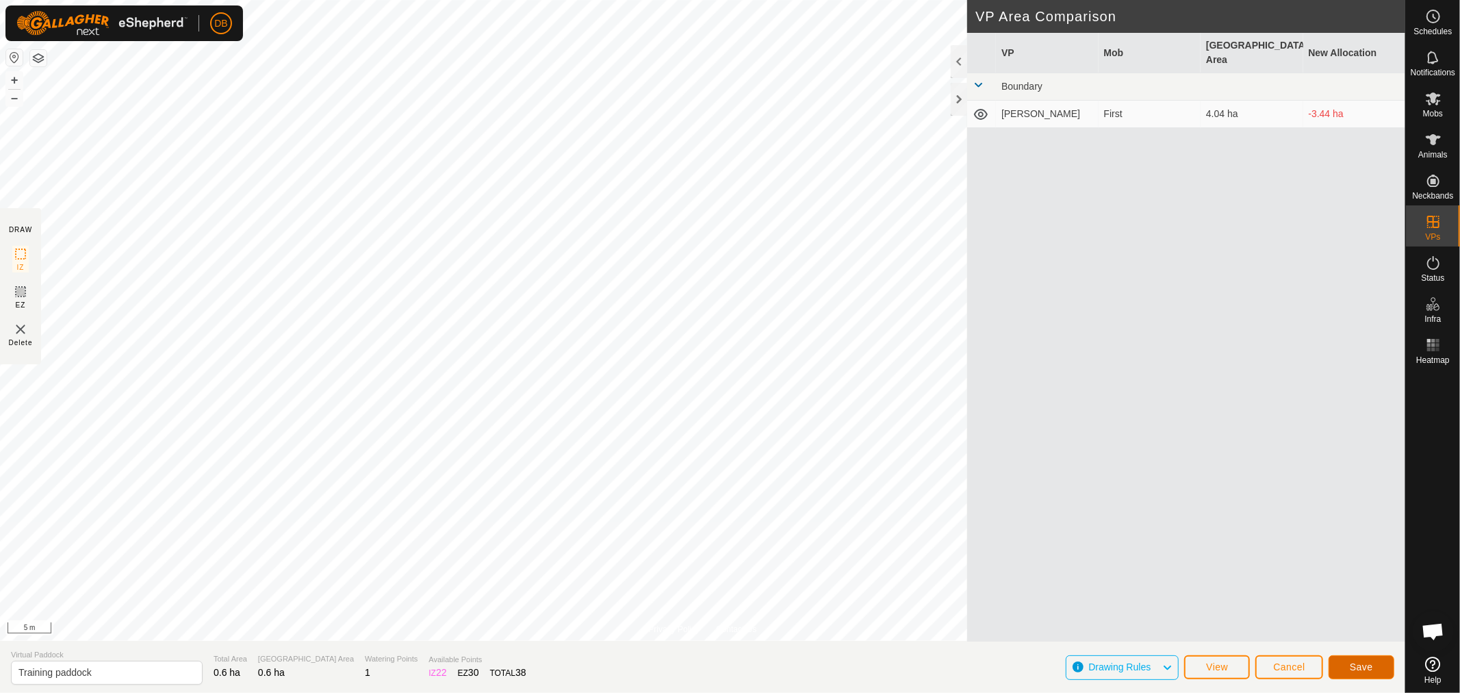
click at [1374, 663] on button "Save" at bounding box center [1362, 667] width 66 height 24
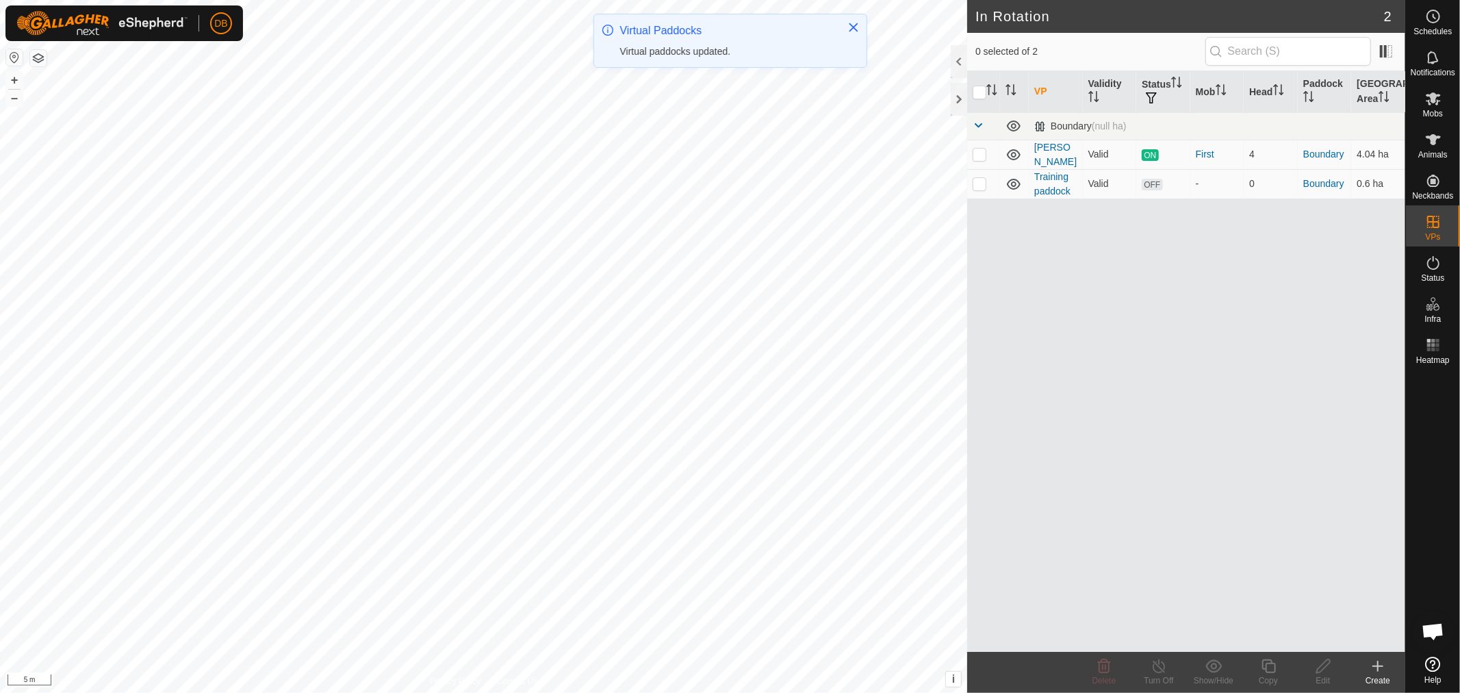
checkbox input "true"
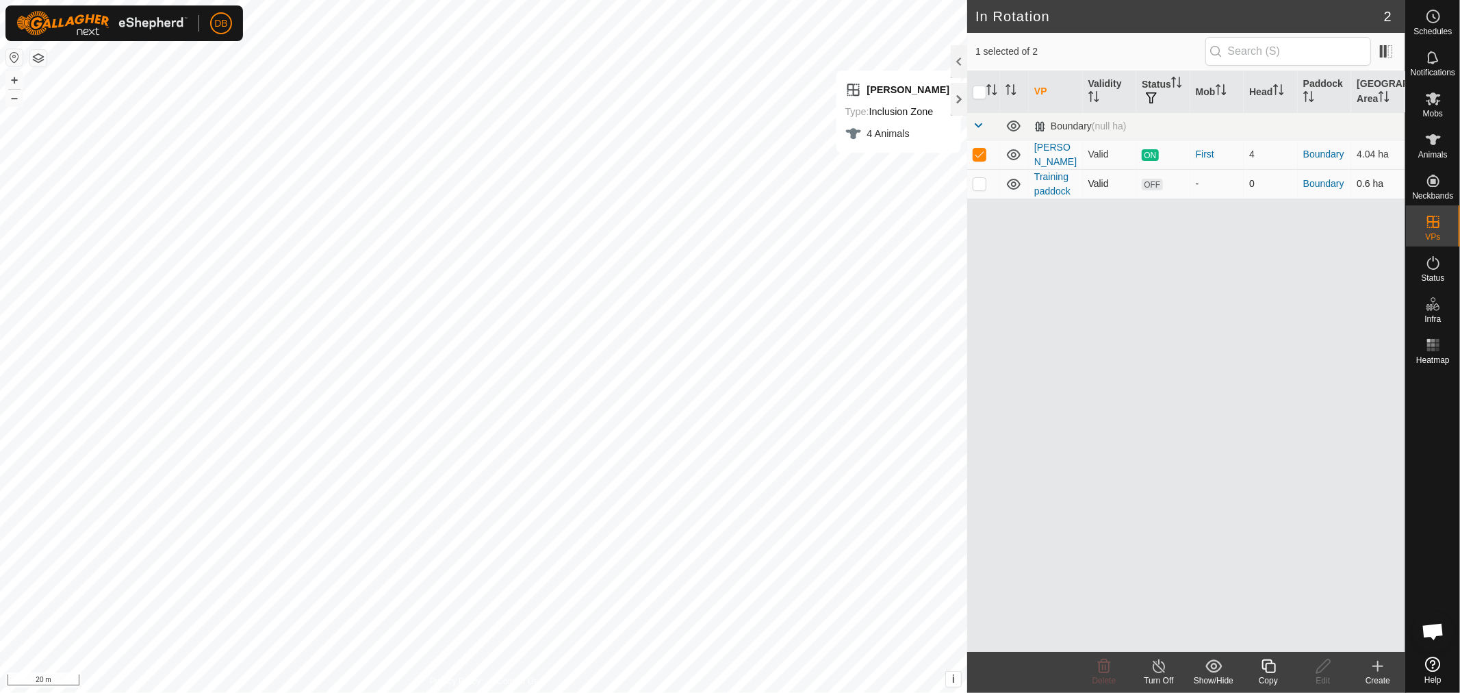
click at [977, 178] on p-checkbox at bounding box center [980, 183] width 14 height 11
checkbox input "true"
click at [1434, 100] on icon at bounding box center [1433, 98] width 15 height 13
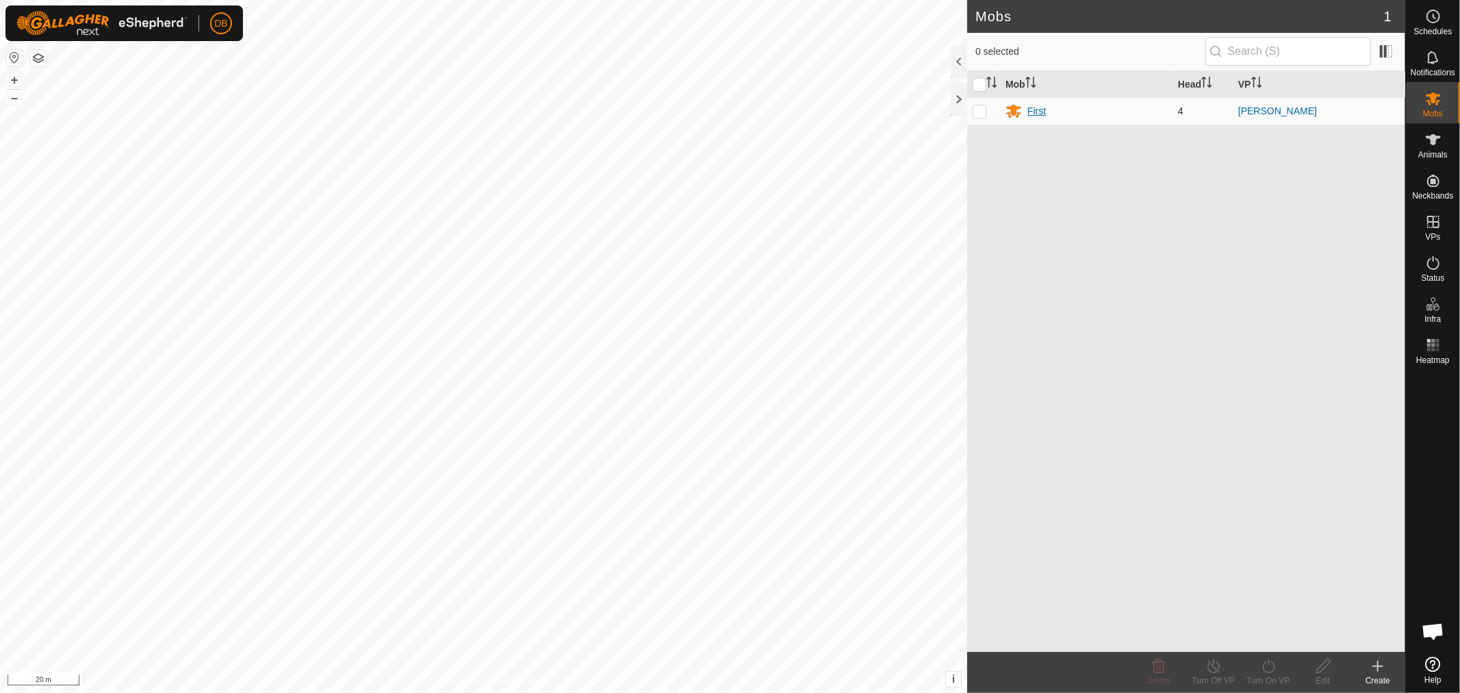
click at [1036, 114] on div "First" at bounding box center [1037, 111] width 18 height 14
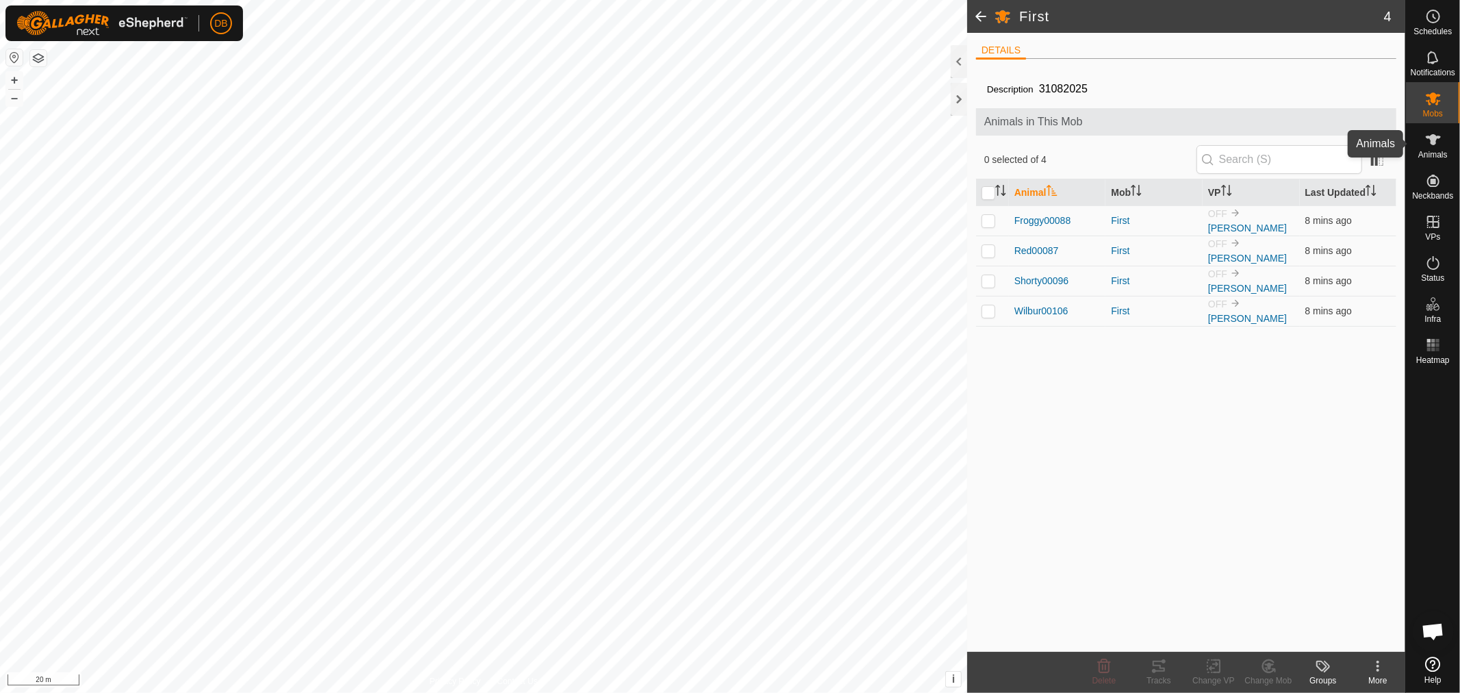
click at [1435, 144] on icon at bounding box center [1433, 139] width 16 height 16
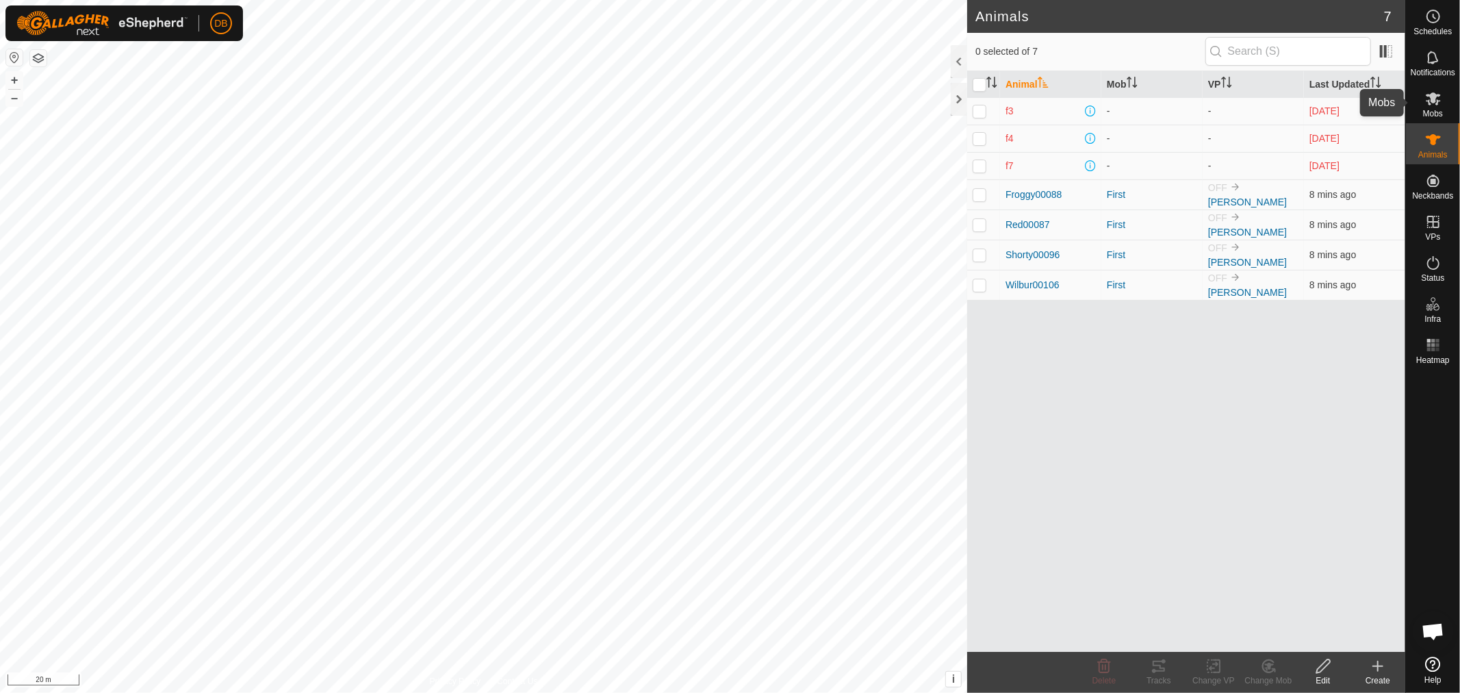
click at [1439, 94] on icon at bounding box center [1433, 98] width 15 height 13
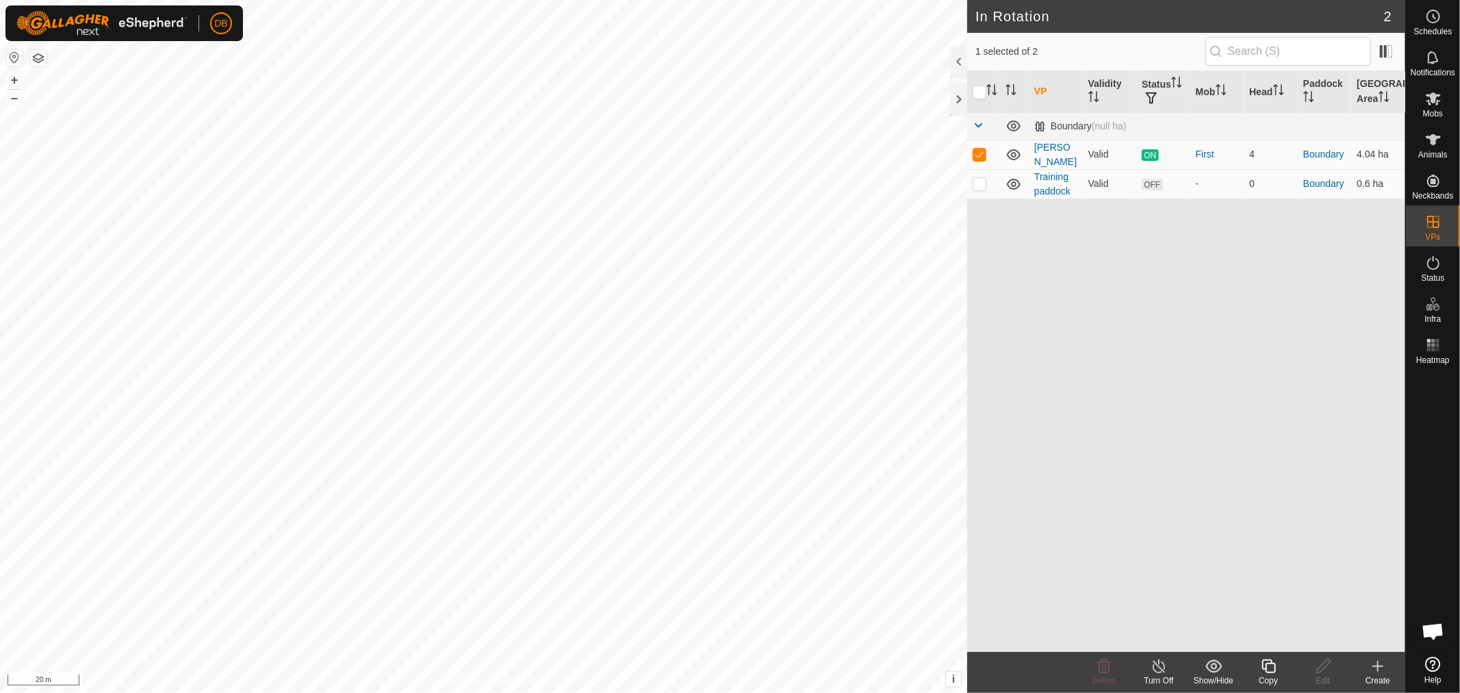
checkbox input "false"
checkbox input "true"
click at [1325, 670] on icon at bounding box center [1323, 666] width 17 height 16
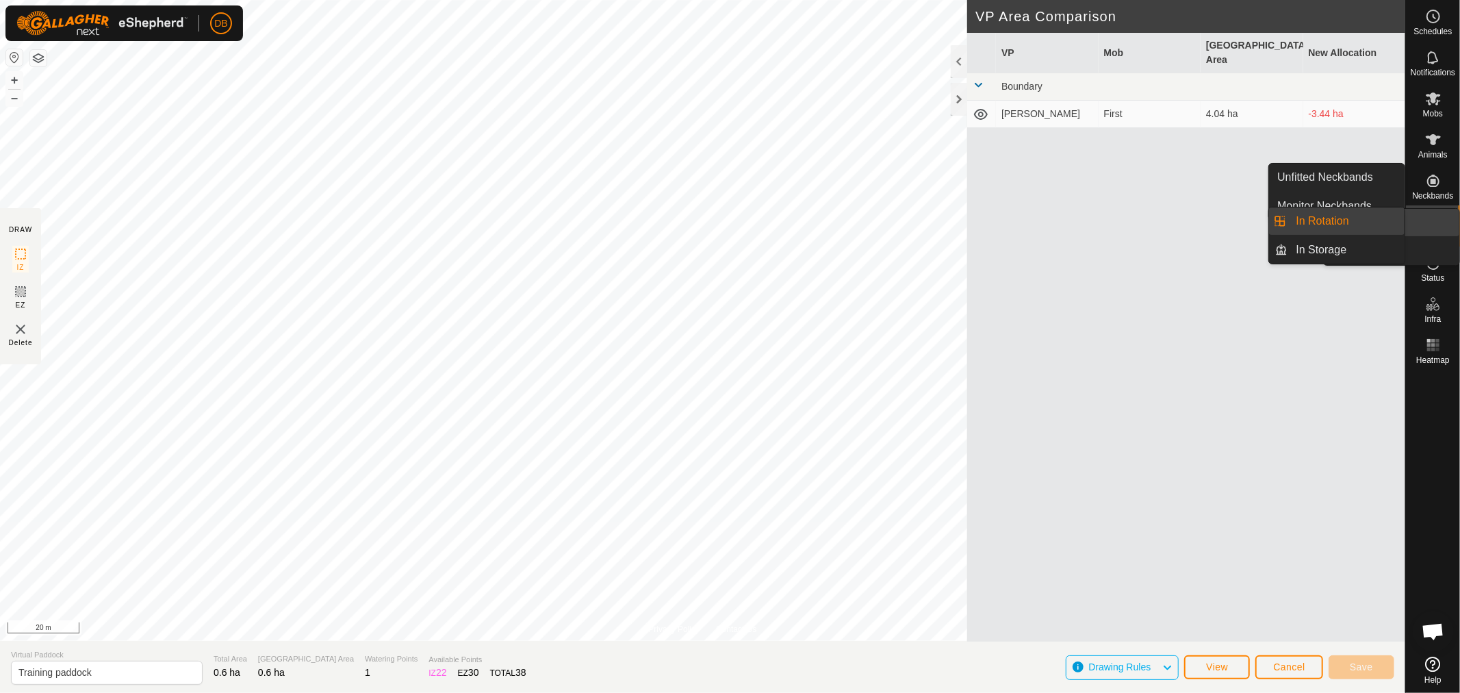
click at [1427, 228] on icon at bounding box center [1433, 222] width 16 height 16
click at [1436, 218] on icon at bounding box center [1433, 222] width 16 height 16
click at [1337, 214] on link "In Rotation" at bounding box center [1347, 220] width 117 height 27
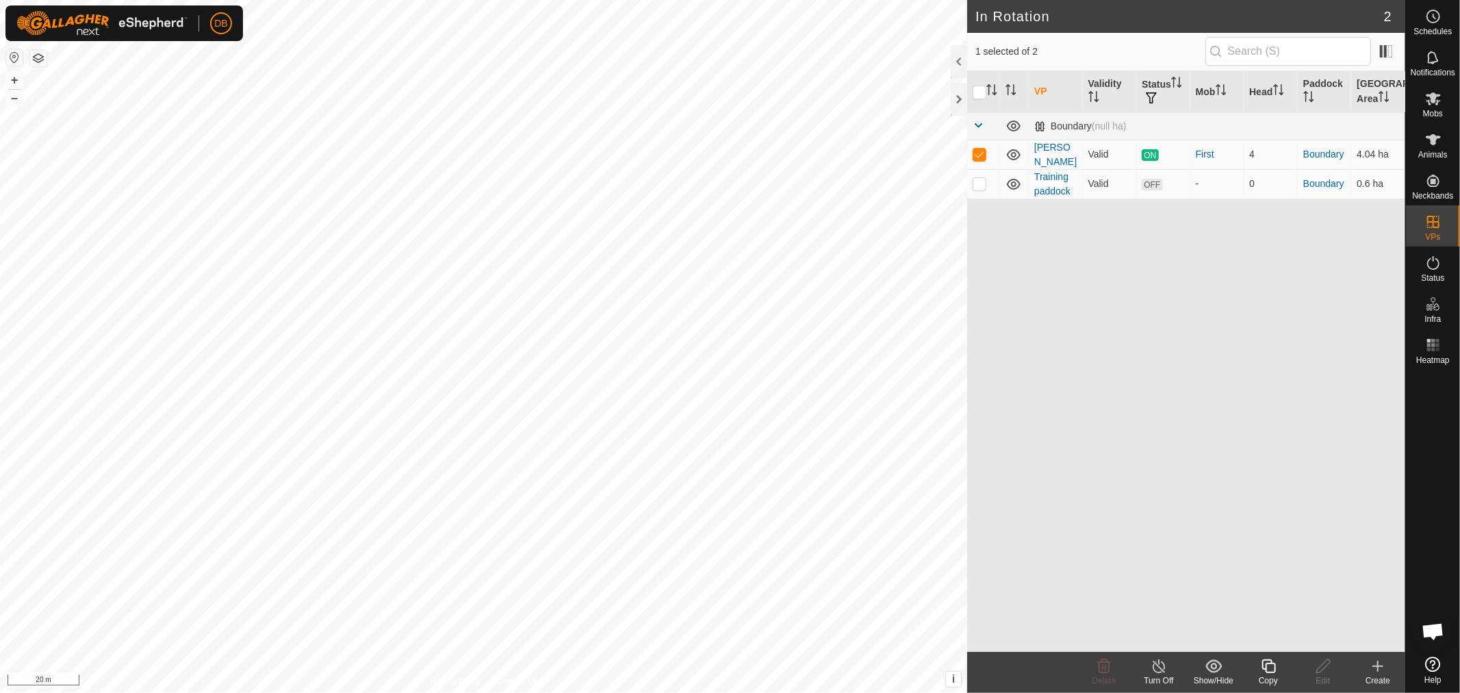
checkbox input "false"
checkbox input "true"
click at [1434, 179] on icon at bounding box center [1433, 181] width 12 height 12
click at [1433, 181] on icon at bounding box center [1433, 181] width 12 height 12
click at [1436, 141] on icon at bounding box center [1433, 139] width 16 height 16
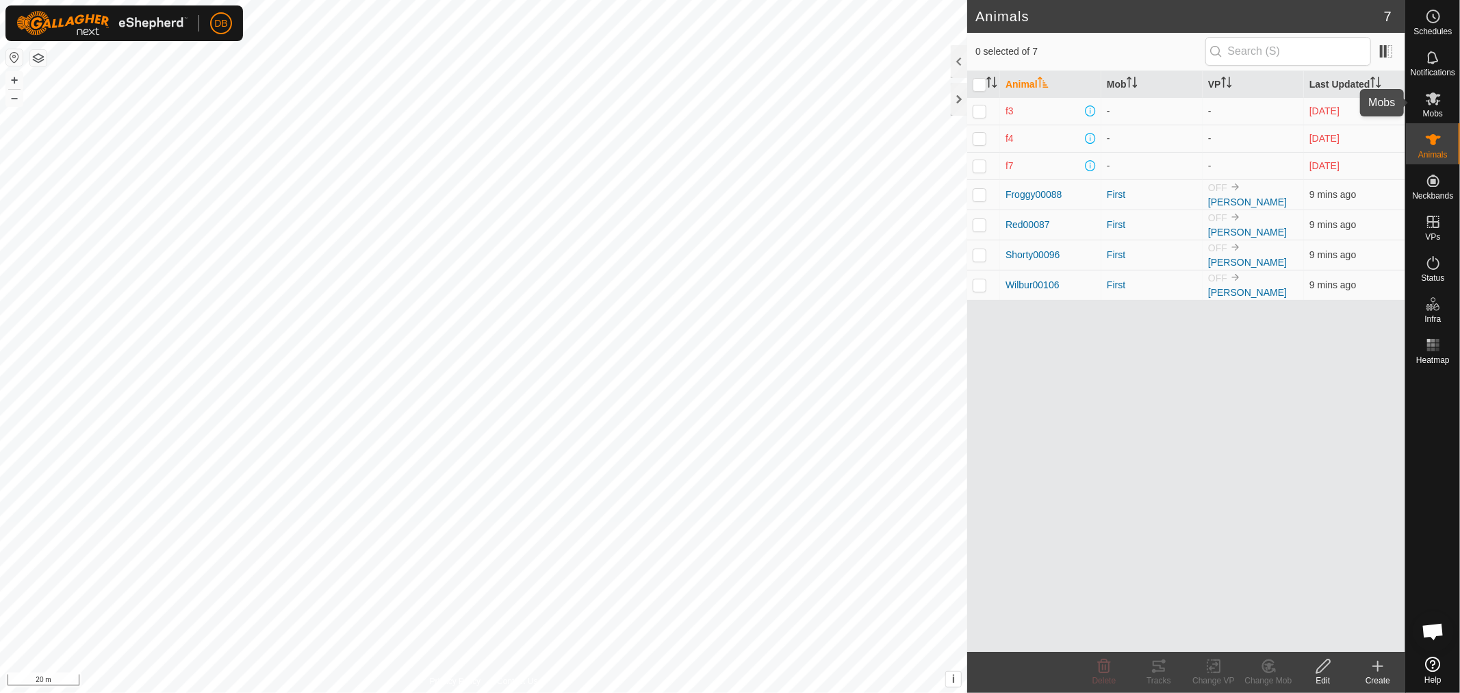
click at [1436, 105] on icon at bounding box center [1433, 98] width 16 height 16
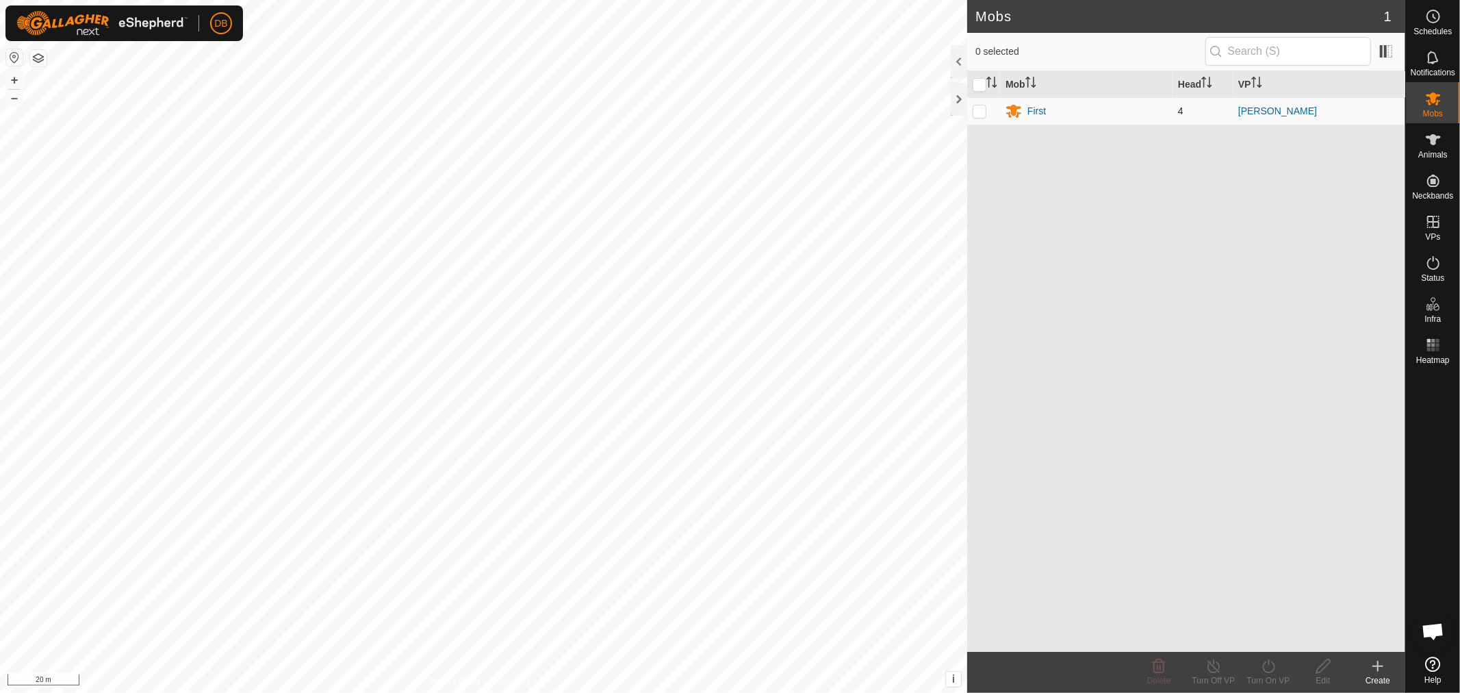
click at [979, 110] on p-checkbox at bounding box center [980, 110] width 14 height 11
checkbox input "true"
click at [1267, 666] on icon at bounding box center [1268, 666] width 17 height 16
click at [1263, 632] on link "Now" at bounding box center [1310, 635] width 136 height 27
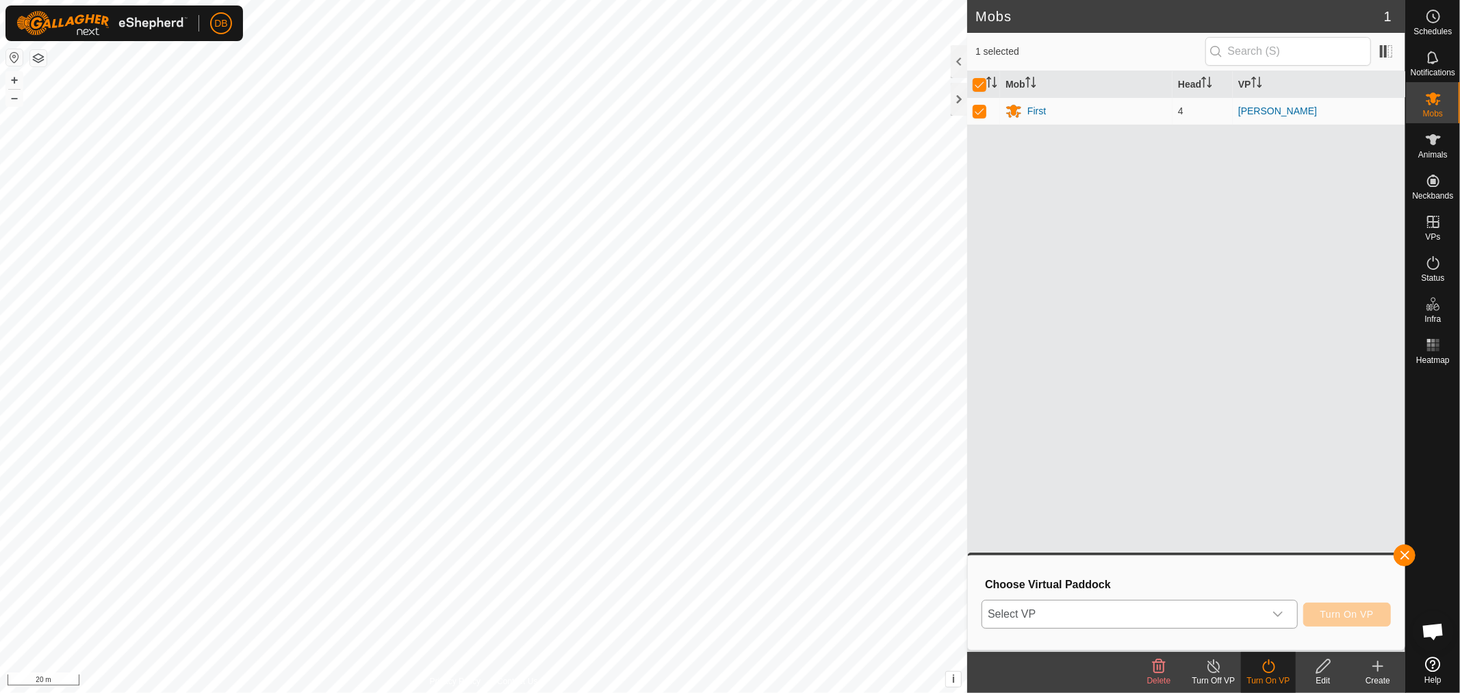
click at [1274, 609] on icon "dropdown trigger" at bounding box center [1278, 614] width 11 height 11
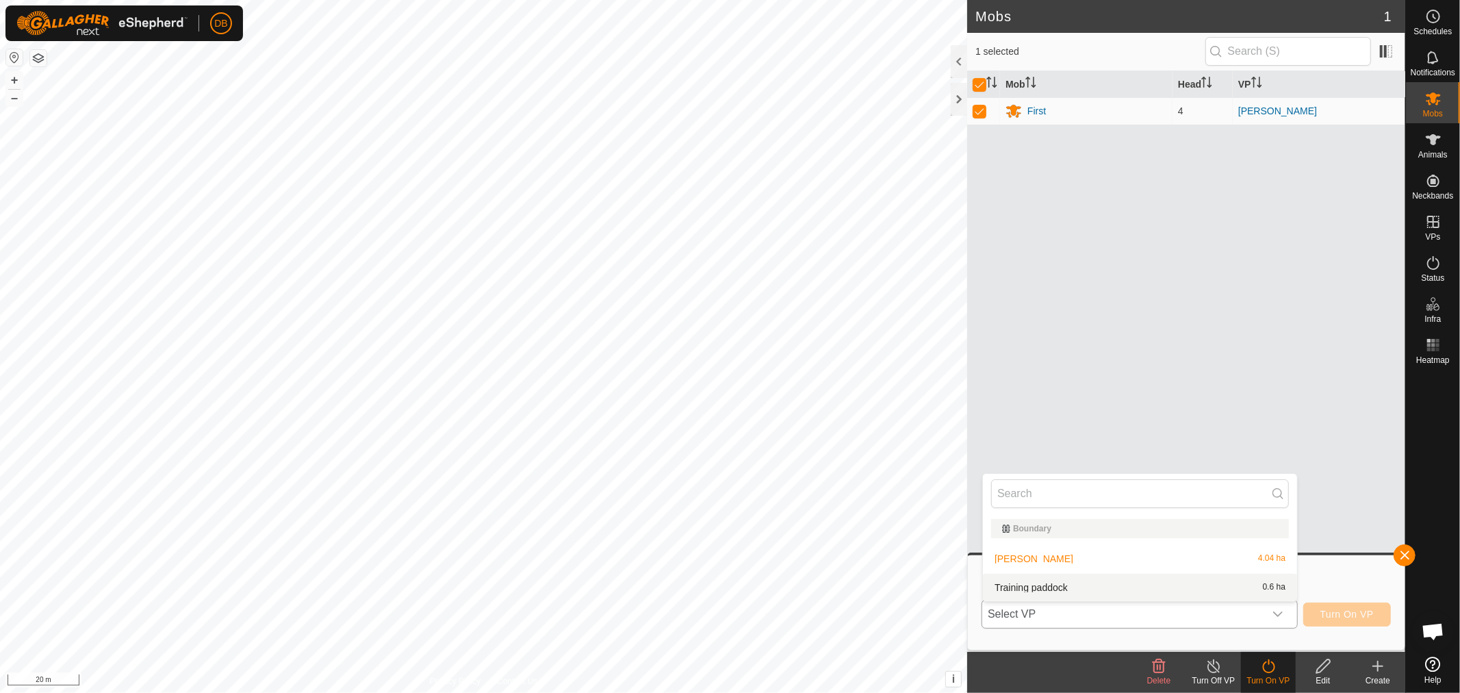
click at [1017, 584] on li "Training paddock 0.6 ha" at bounding box center [1140, 587] width 314 height 27
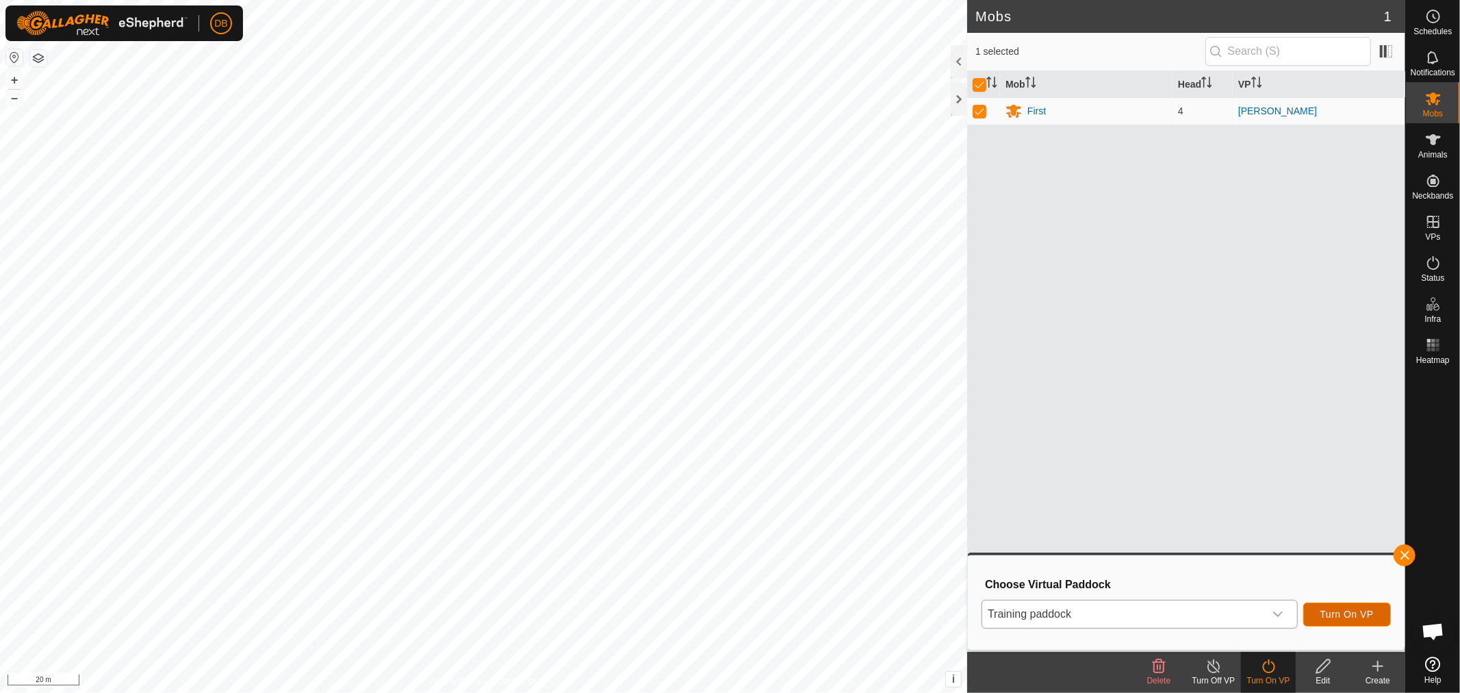
click at [1356, 613] on span "Turn On VP" at bounding box center [1347, 614] width 53 height 11
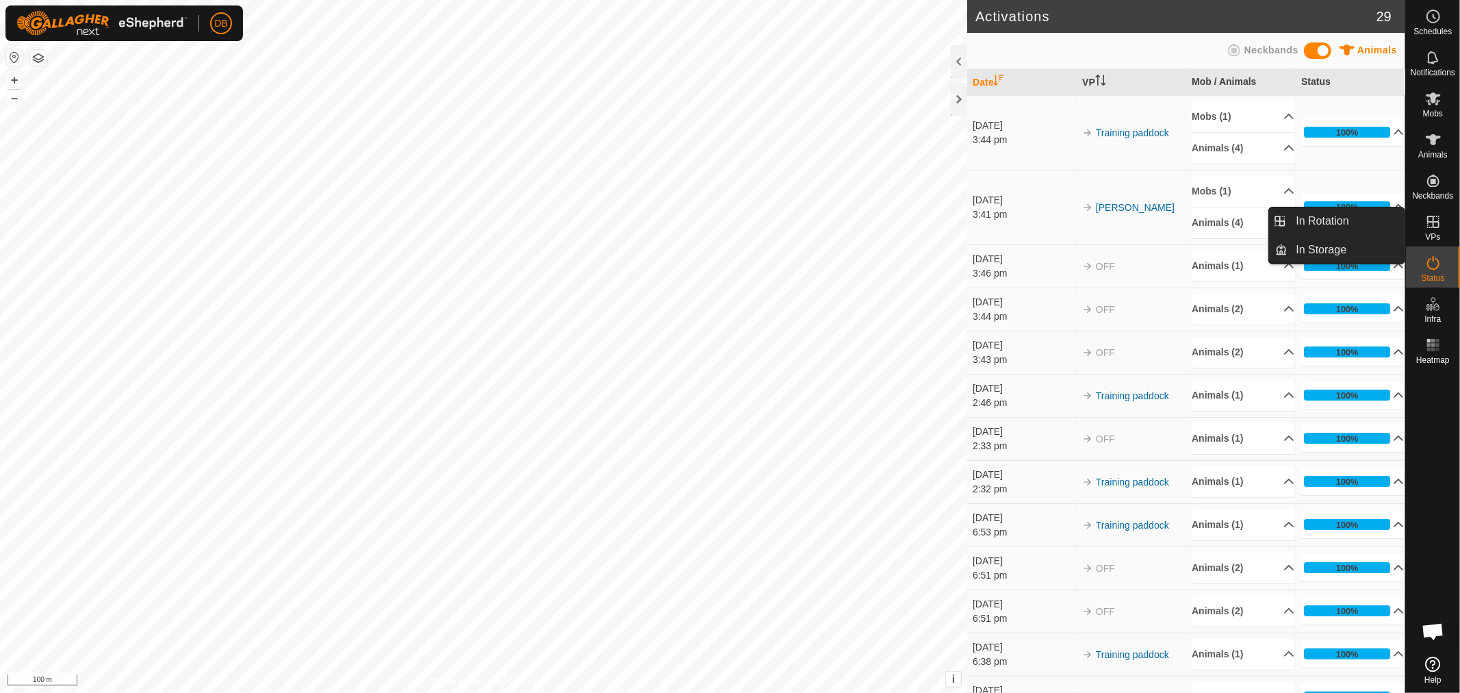
click at [1431, 222] on icon at bounding box center [1433, 222] width 12 height 12
click at [1436, 105] on icon at bounding box center [1433, 98] width 15 height 13
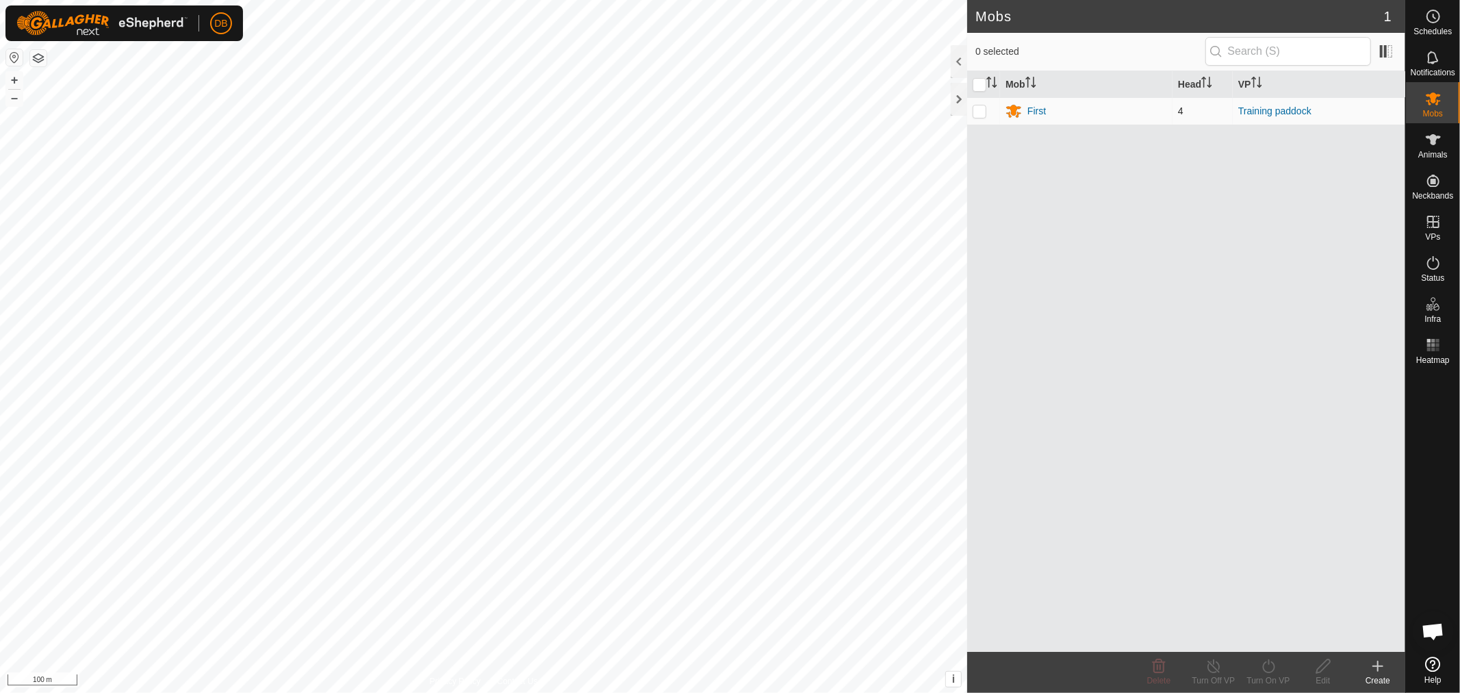
click at [980, 106] on p-checkbox at bounding box center [980, 110] width 14 height 11
checkbox input "true"
click at [1217, 672] on icon at bounding box center [1214, 666] width 17 height 16
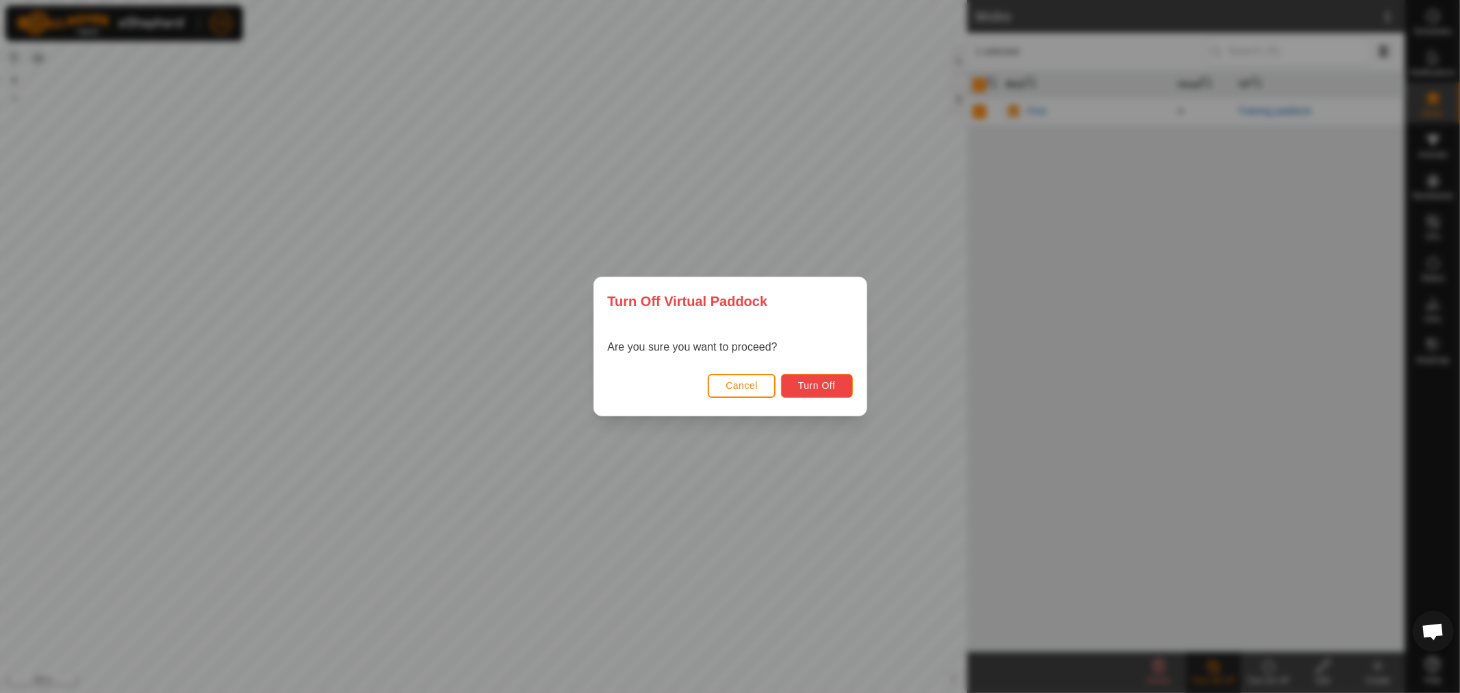
click at [811, 385] on span "Turn Off" at bounding box center [817, 385] width 38 height 11
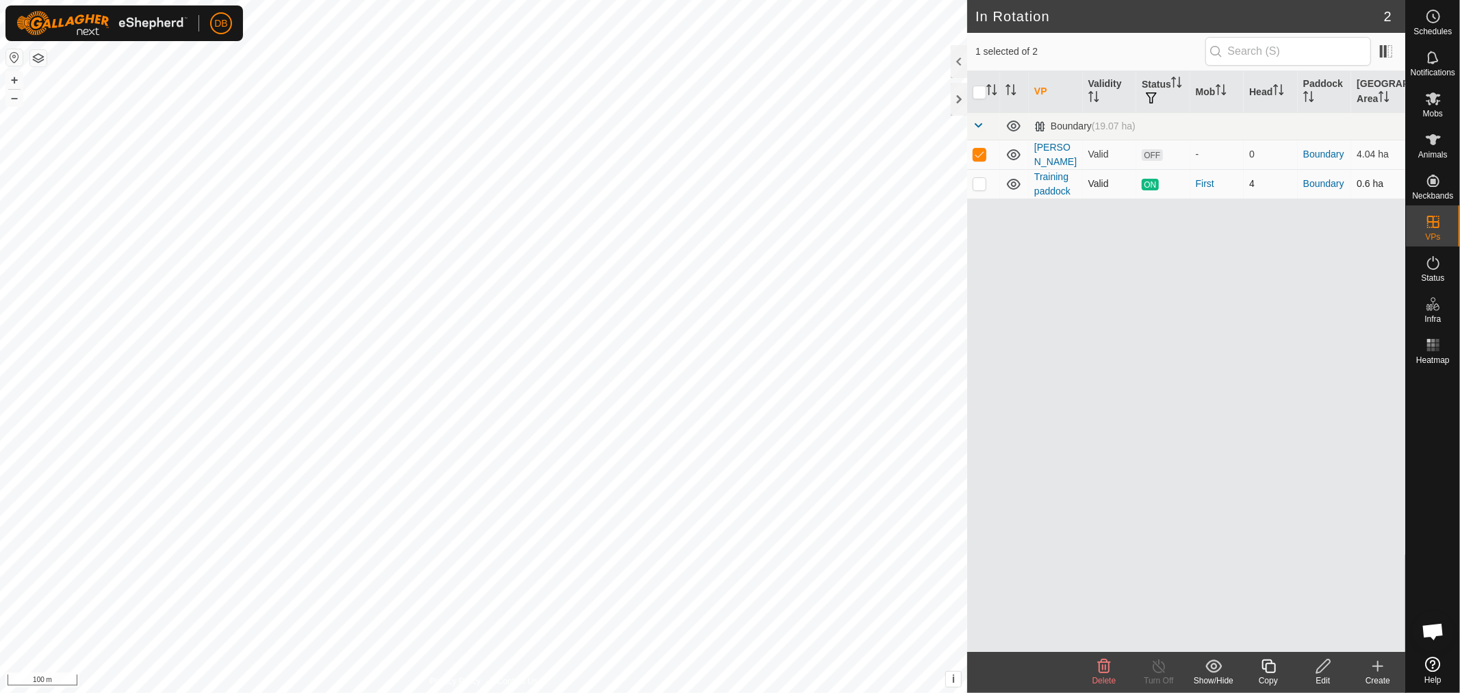
click at [978, 181] on p-checkbox at bounding box center [980, 183] width 14 height 11
checkbox input "true"
click at [1159, 668] on icon at bounding box center [1159, 666] width 17 height 16
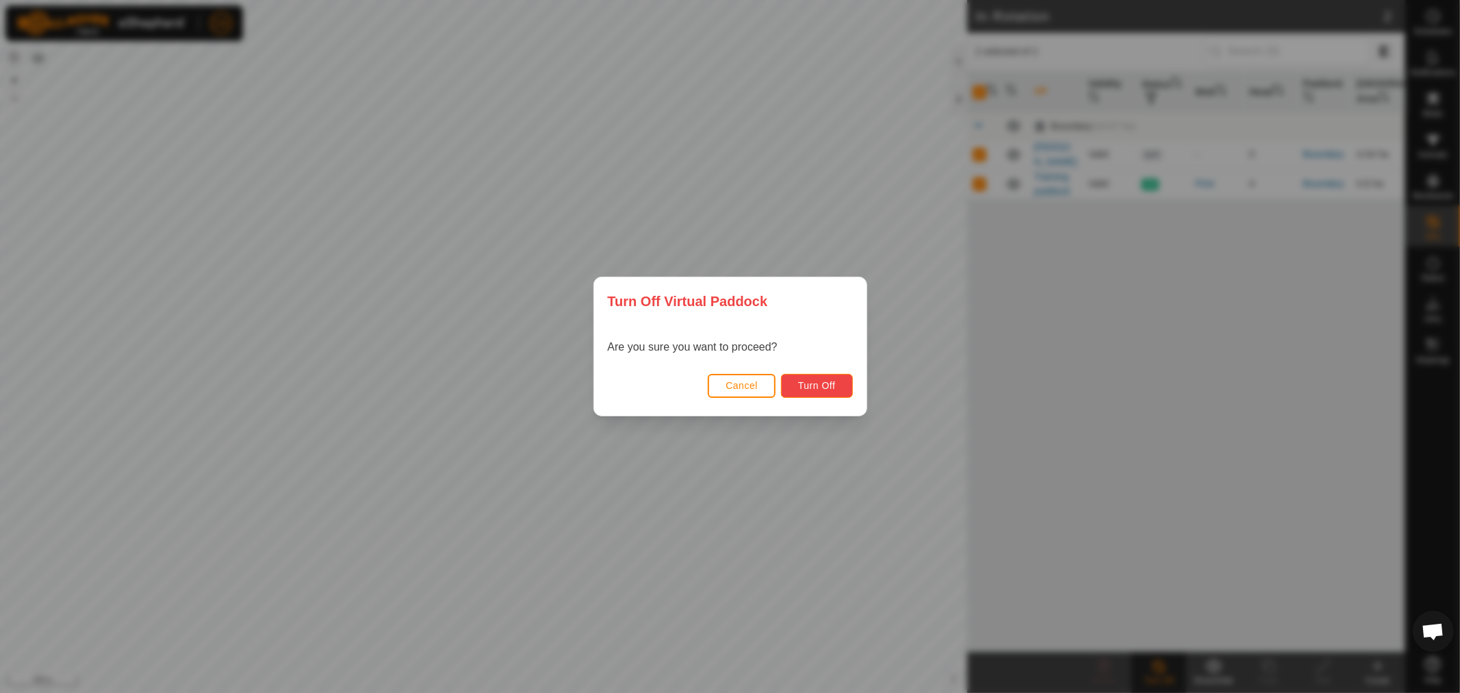
click at [817, 385] on span "Turn Off" at bounding box center [817, 385] width 38 height 11
